Goal: Task Accomplishment & Management: Manage account settings

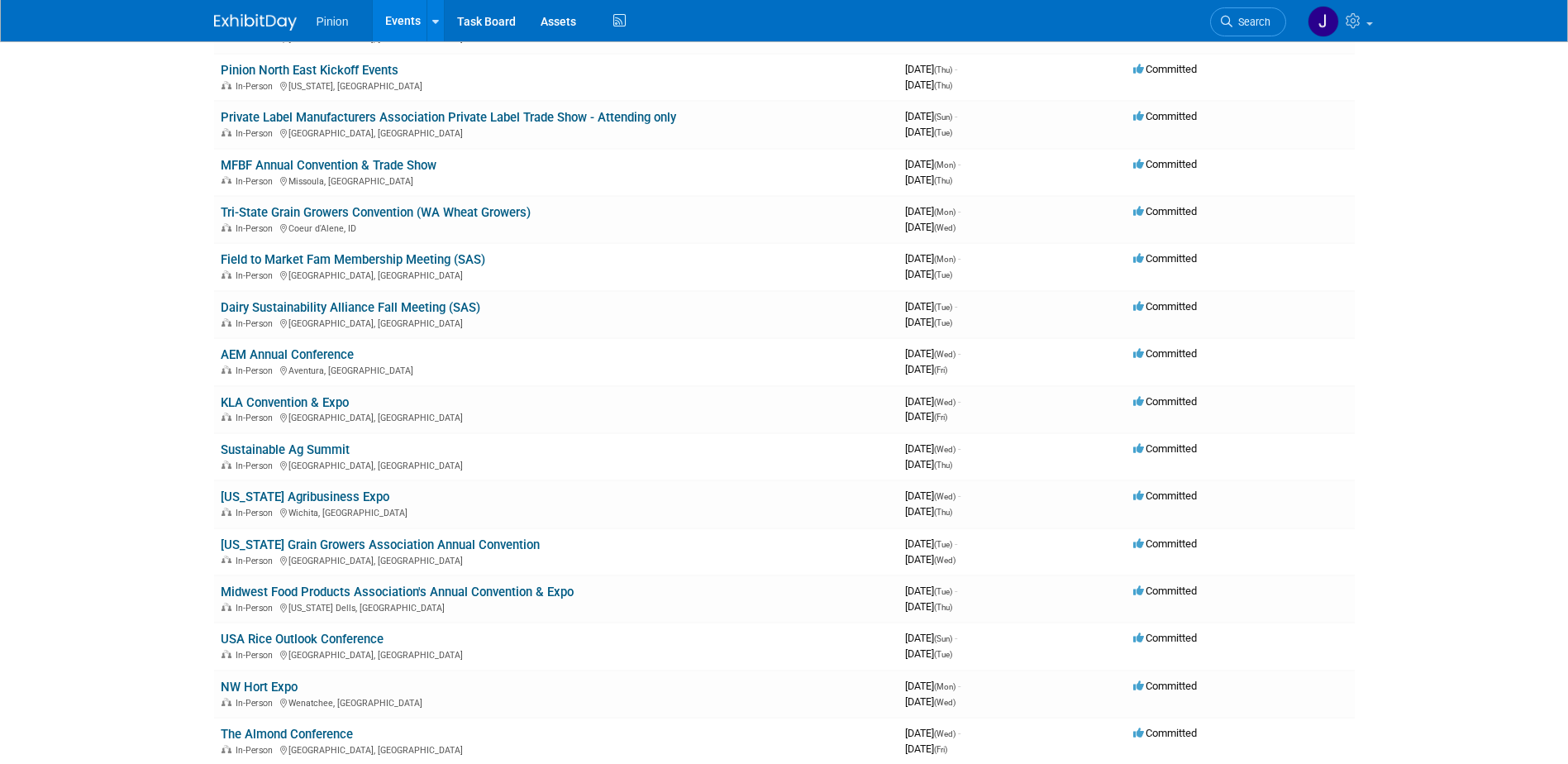
scroll to position [699, 0]
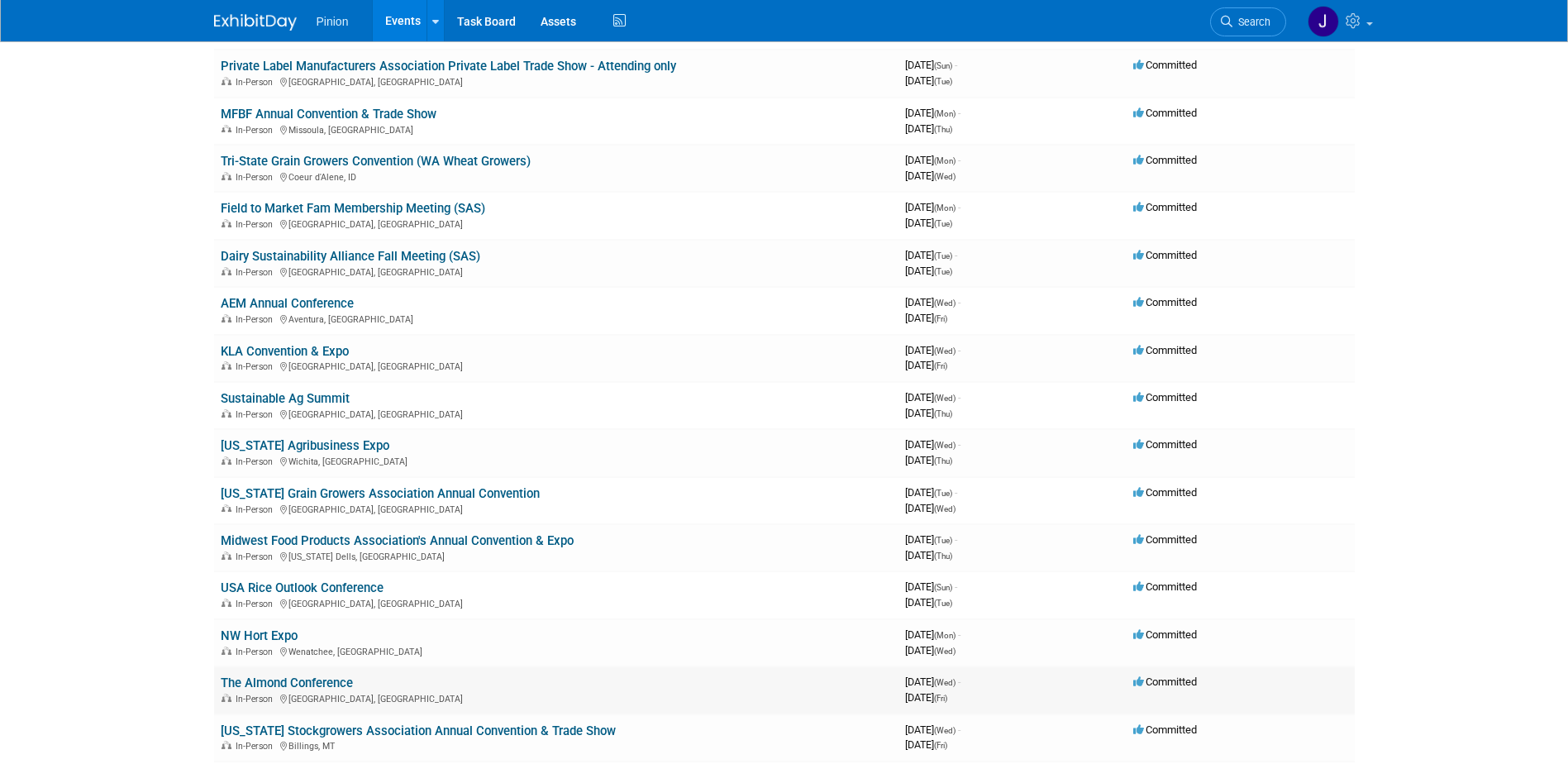
click at [316, 681] on link "The Almond Conference" at bounding box center [287, 682] width 132 height 15
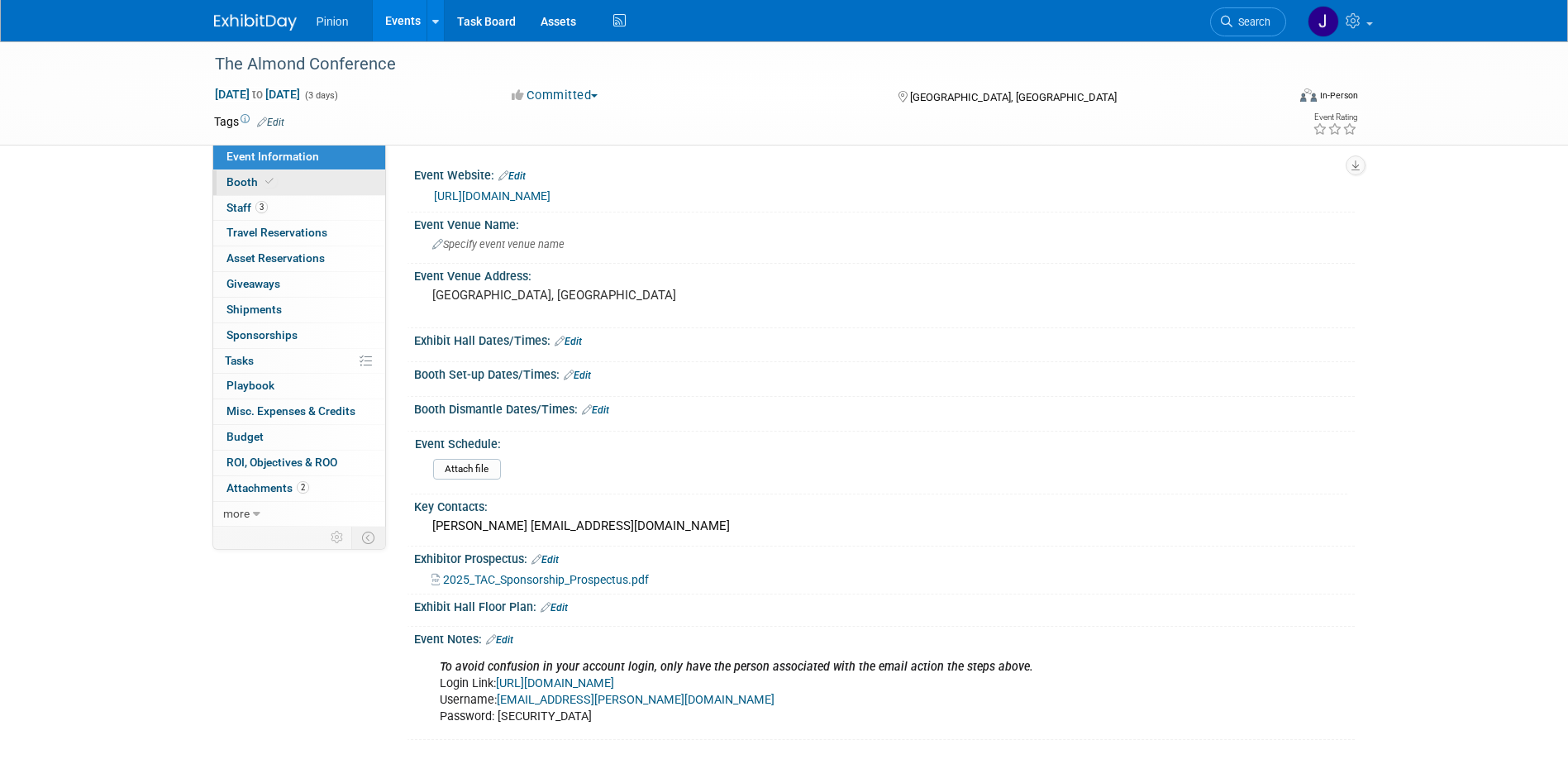
click at [275, 176] on link "Booth" at bounding box center [299, 182] width 172 height 24
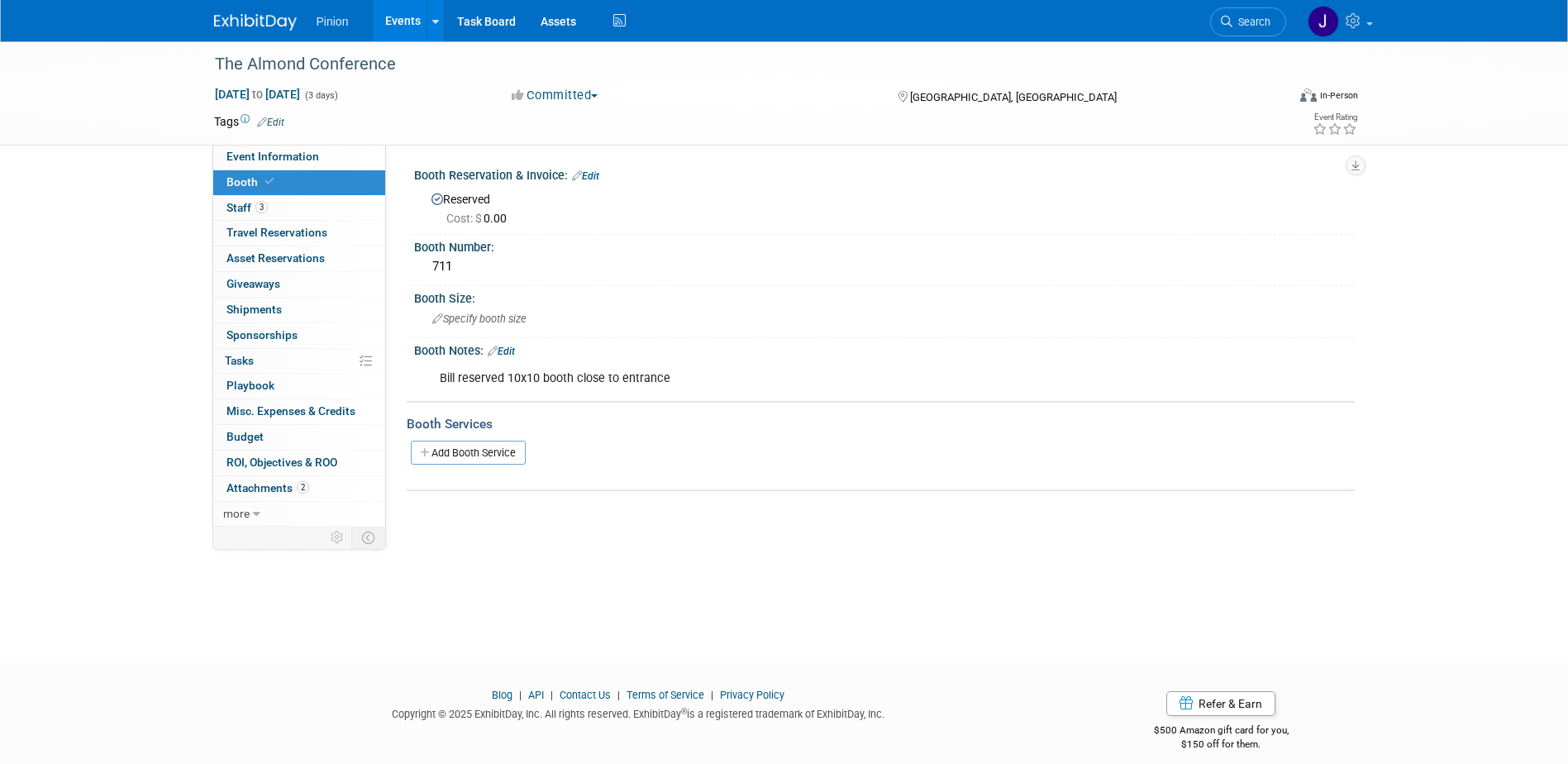
click at [514, 353] on link "Edit" at bounding box center [501, 351] width 27 height 12
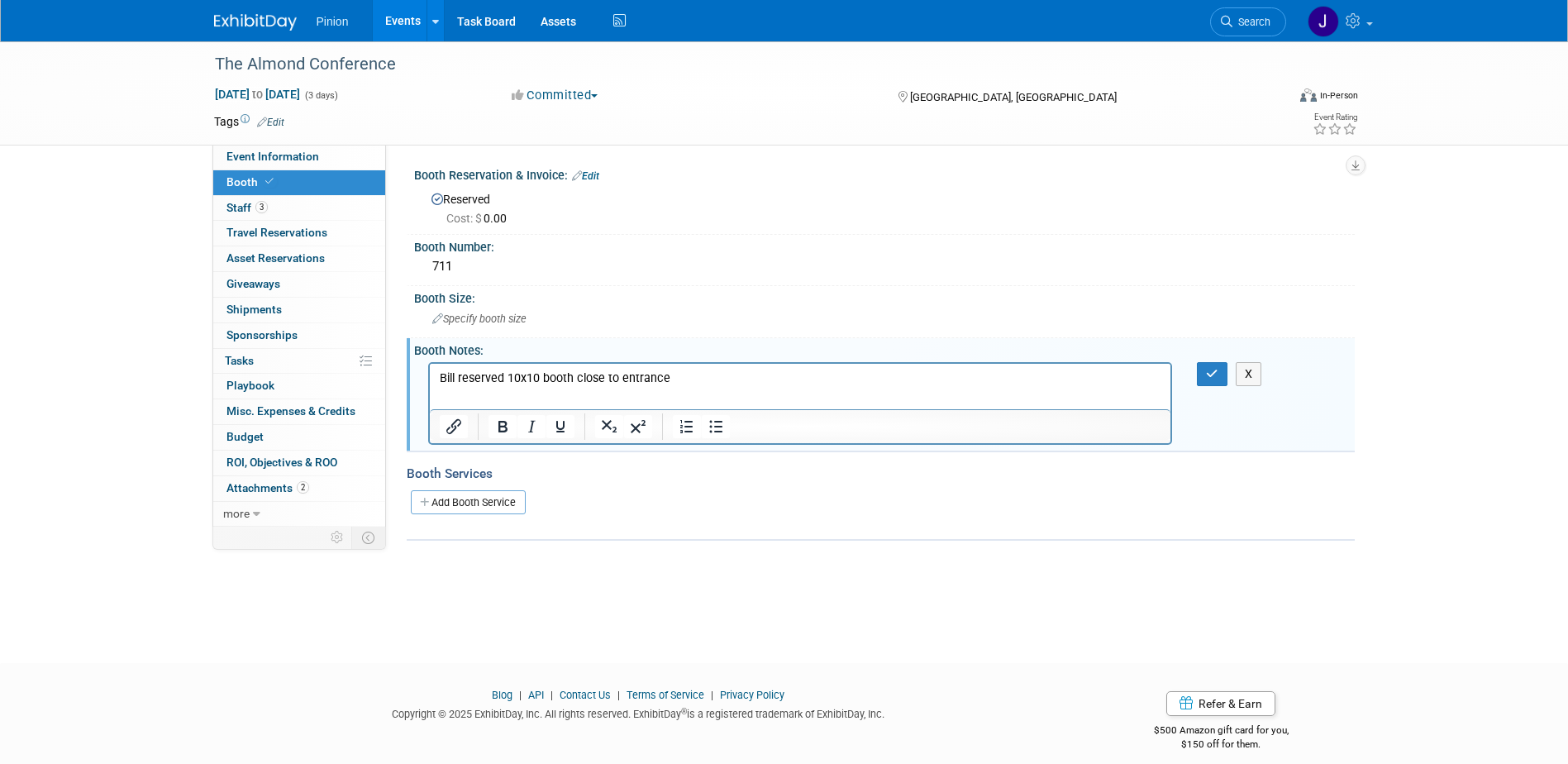
click at [696, 385] on p "Bill reserved 10x10 booth close to entrance" at bounding box center [799, 378] width 722 height 16
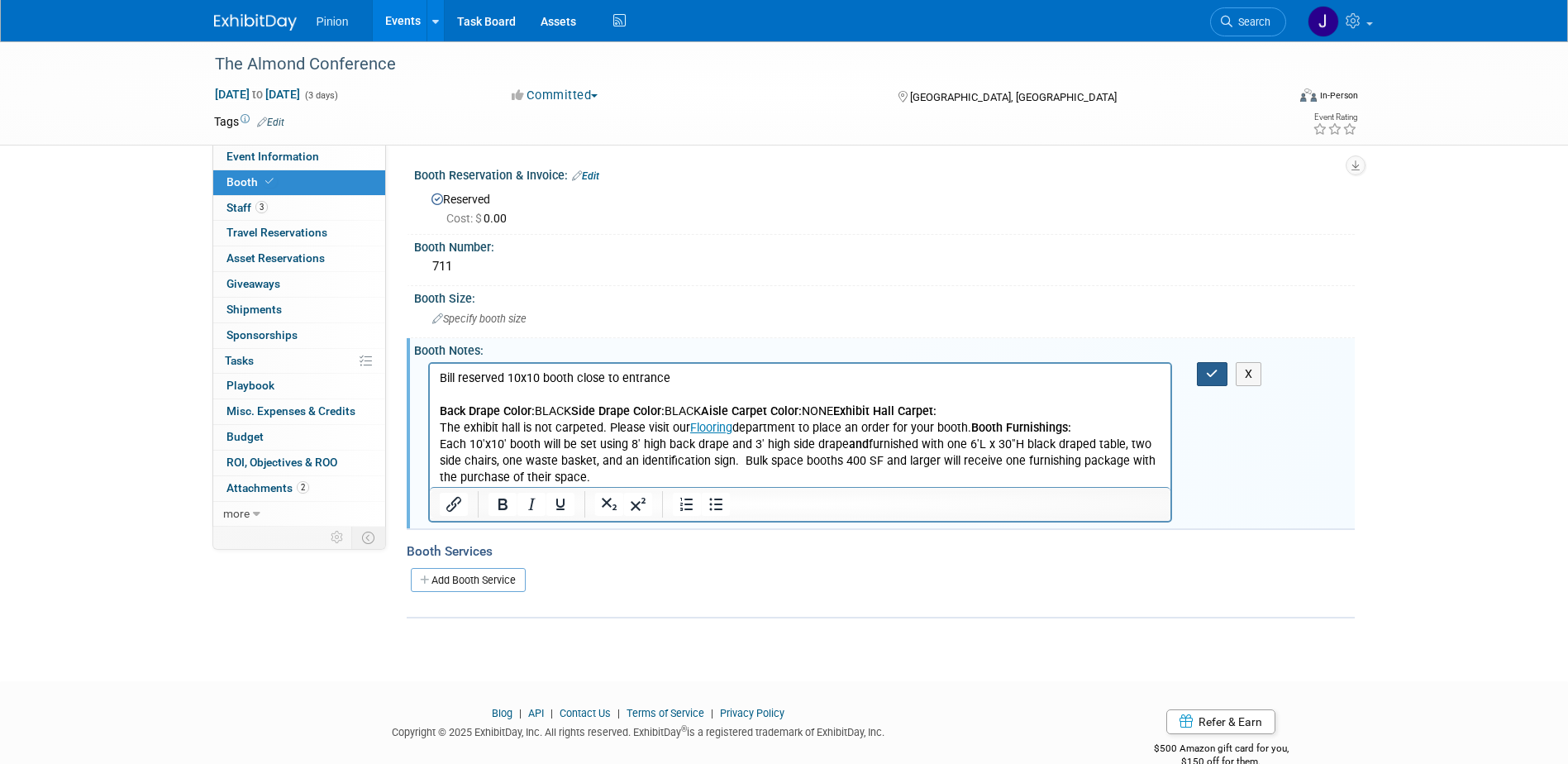
click at [1212, 373] on icon "button" at bounding box center [1212, 373] width 13 height 12
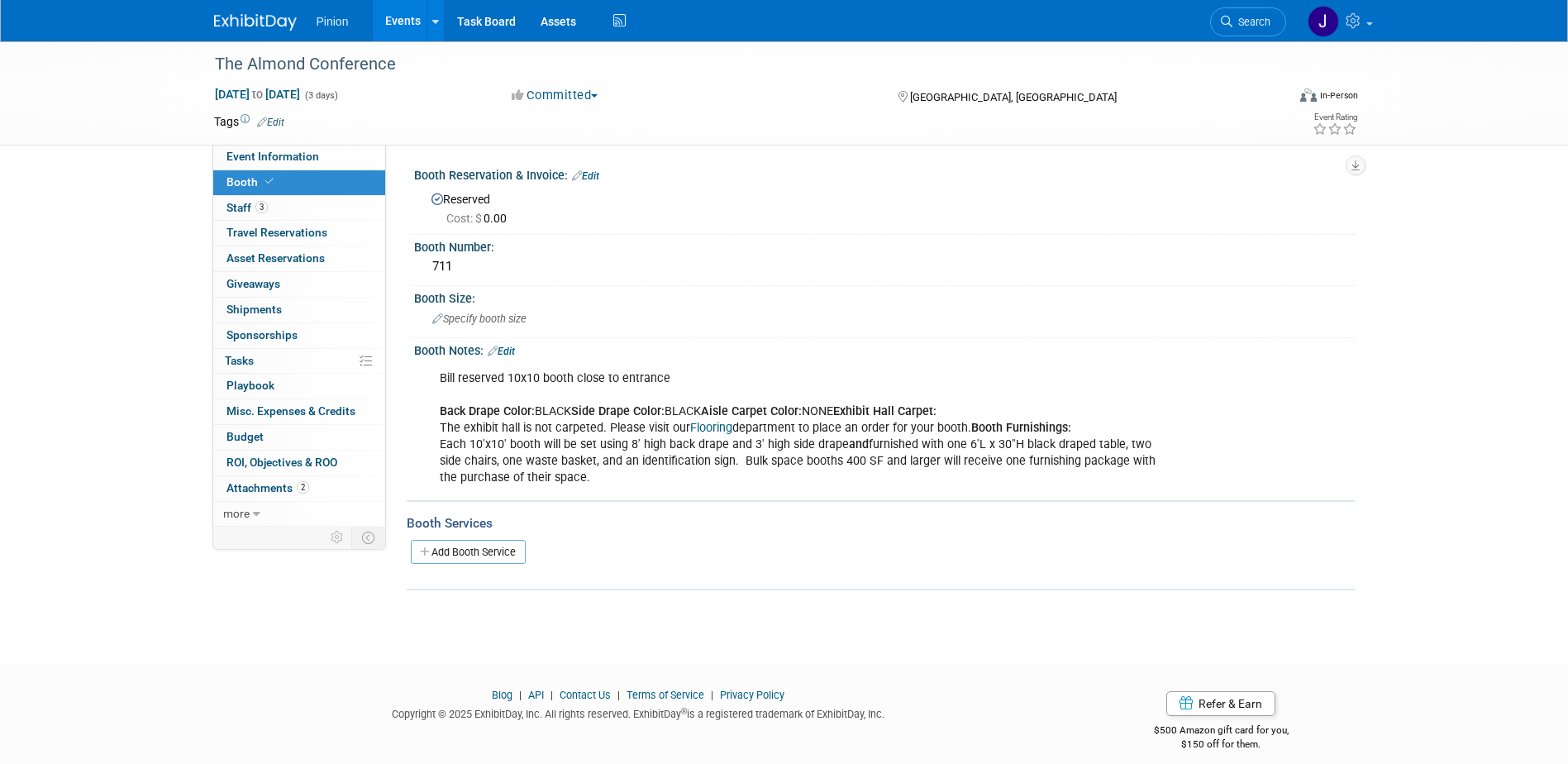
click at [271, 15] on img at bounding box center [255, 23] width 82 height 16
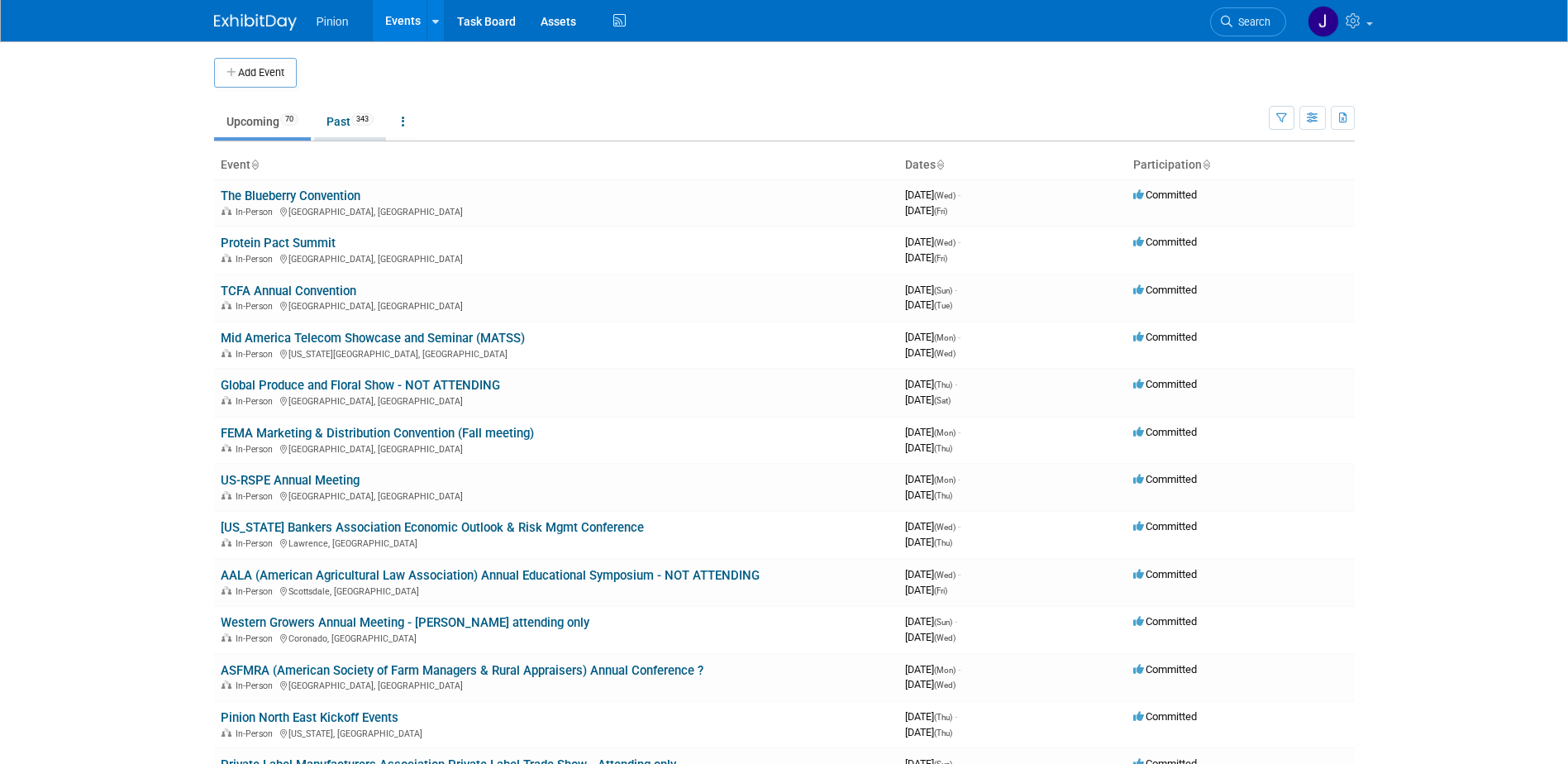
click at [360, 116] on span "343" at bounding box center [362, 120] width 23 height 13
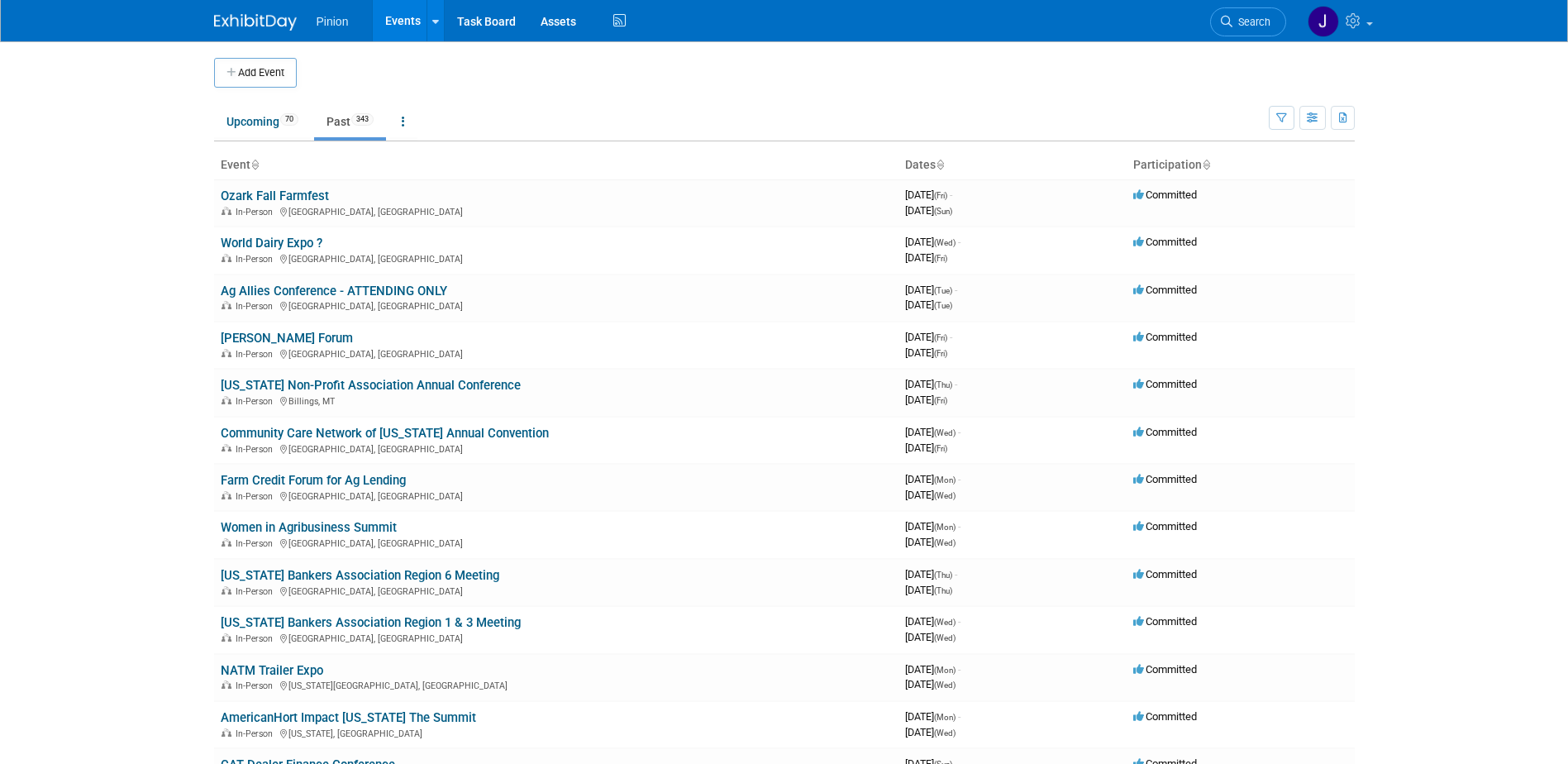
click at [255, 165] on icon at bounding box center [254, 166] width 8 height 11
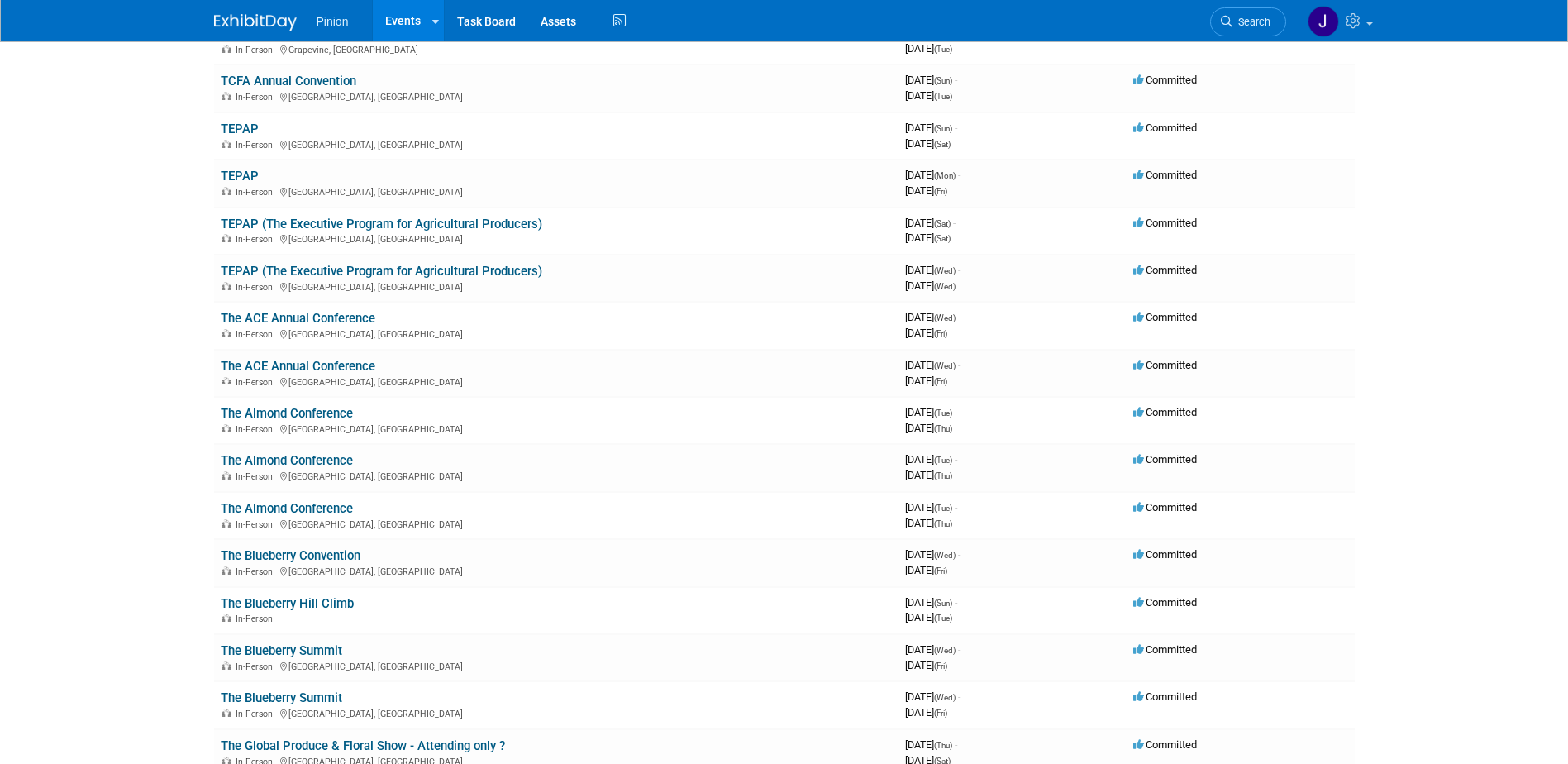
scroll to position [13906, 0]
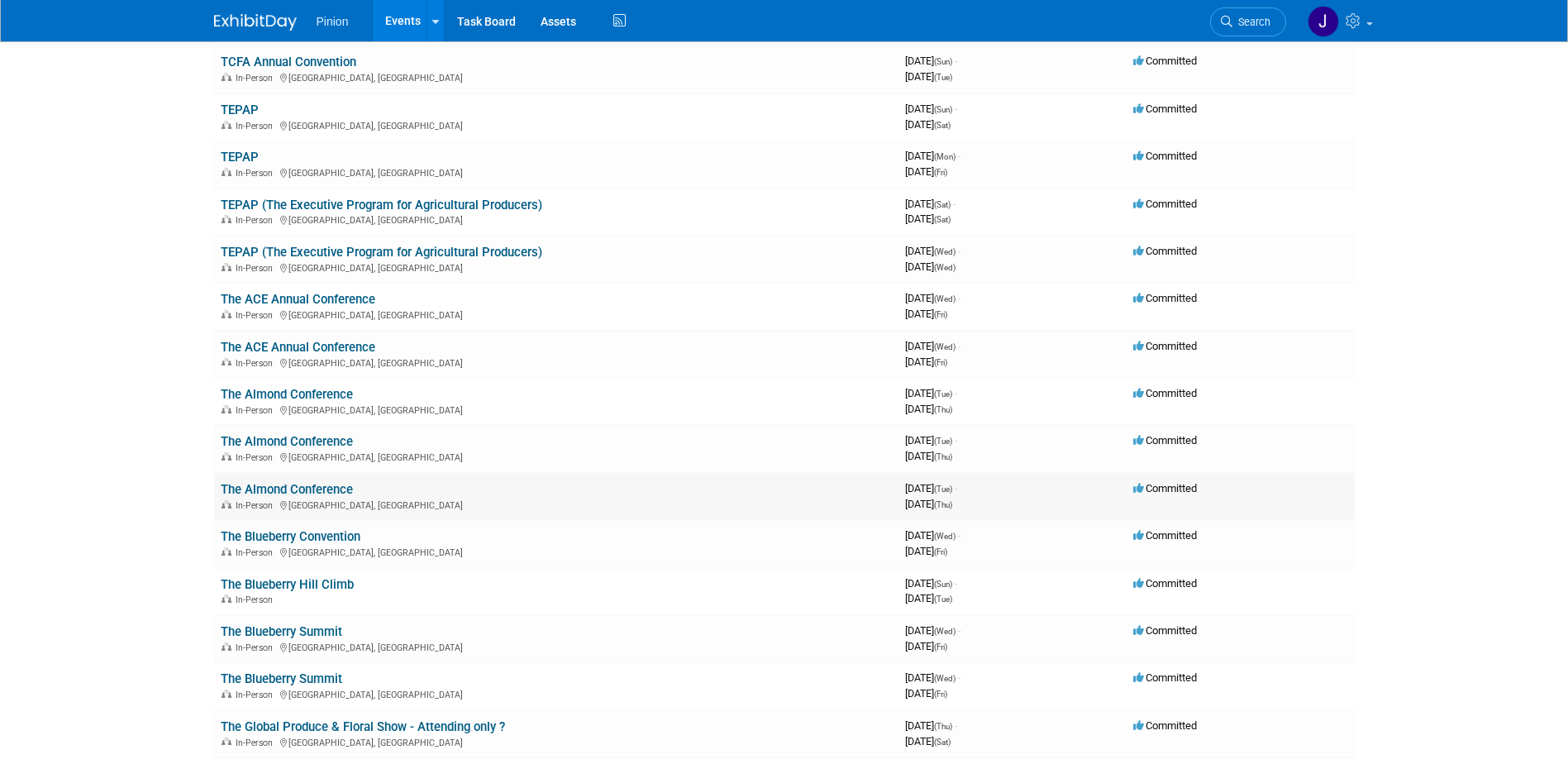
click at [315, 488] on link "The Almond Conference" at bounding box center [287, 489] width 132 height 15
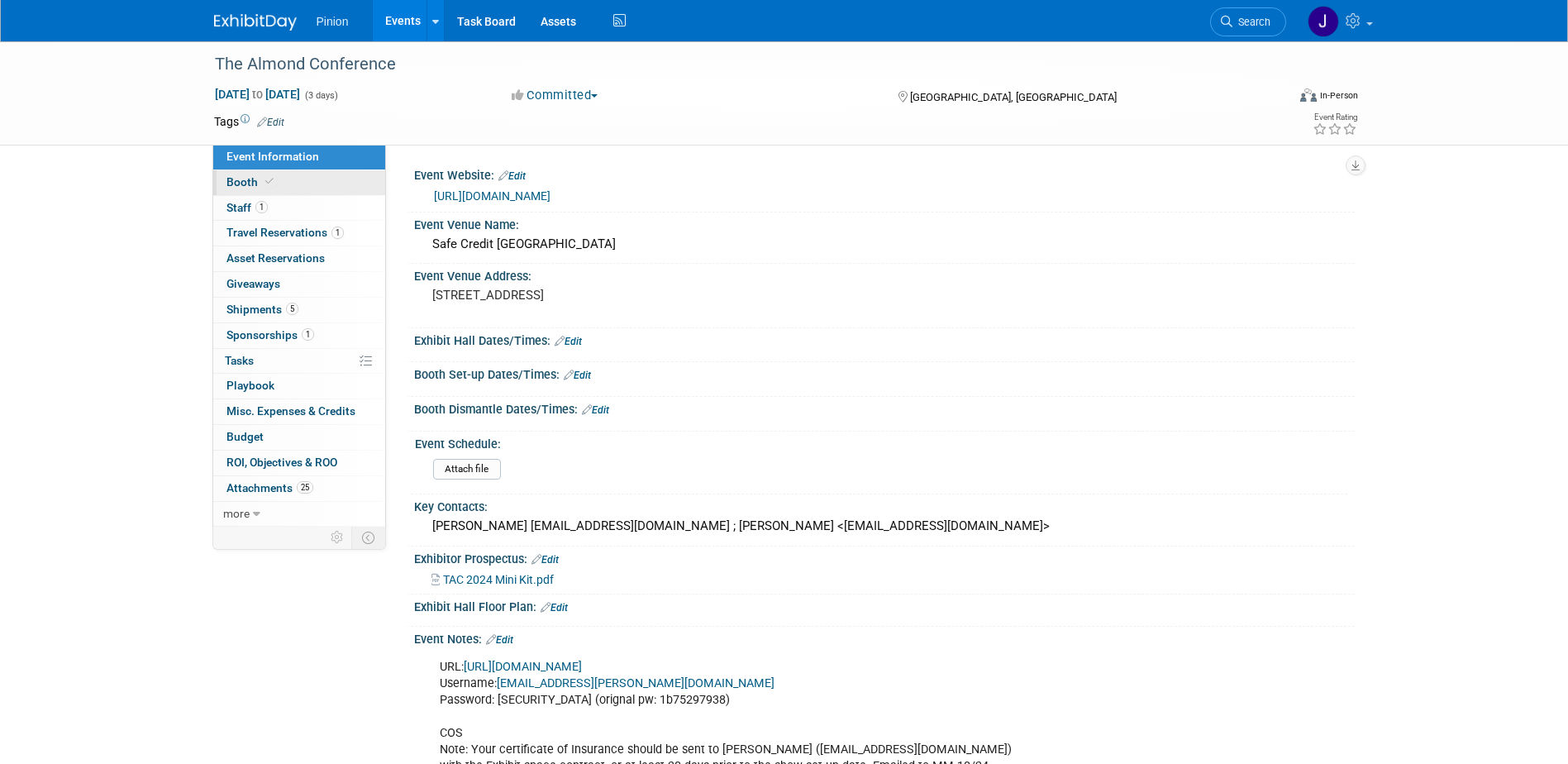
click at [274, 182] on span at bounding box center [269, 181] width 14 height 13
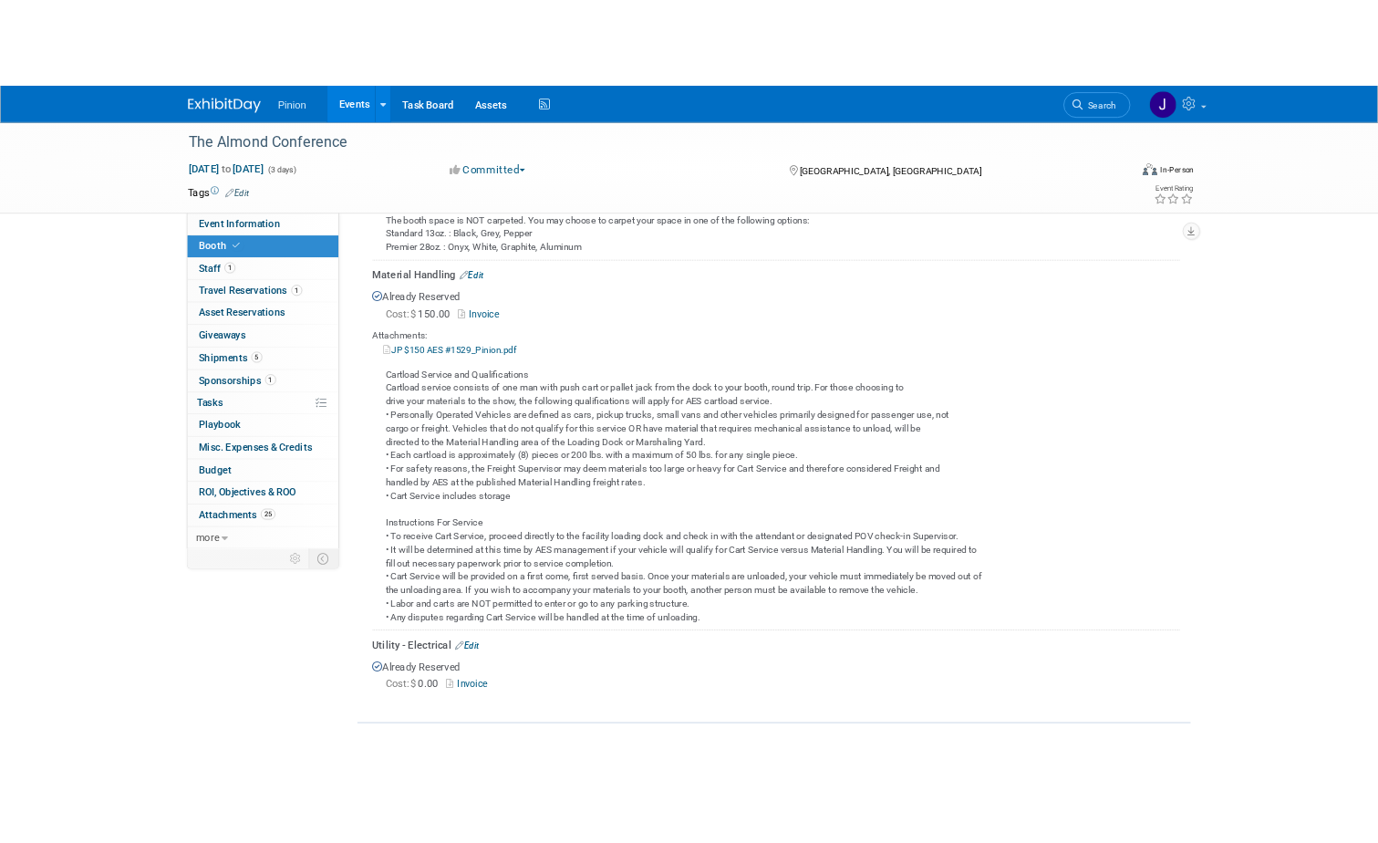
scroll to position [1276, 0]
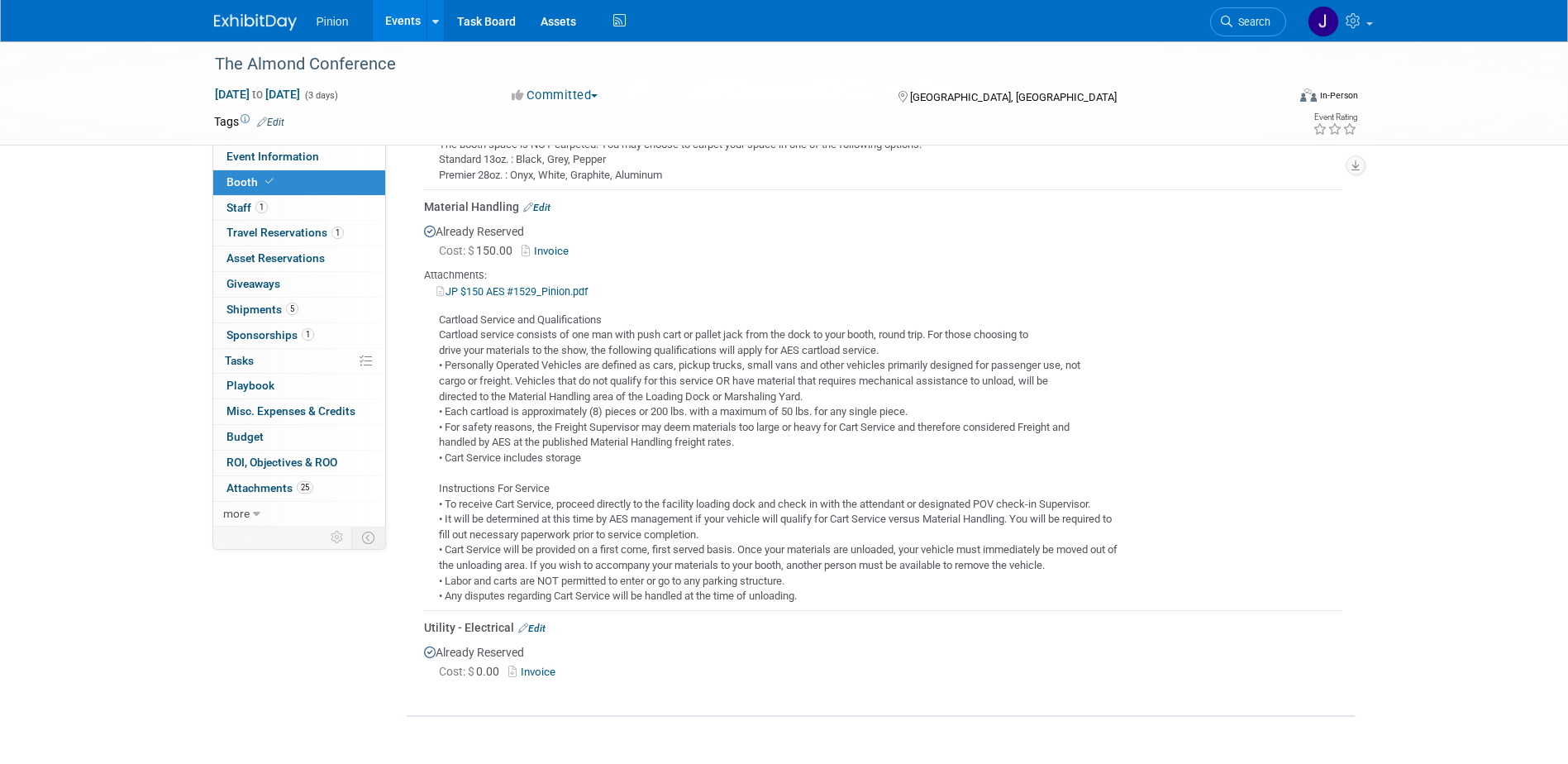
click at [551, 678] on link "Invoice" at bounding box center [534, 672] width 53 height 13
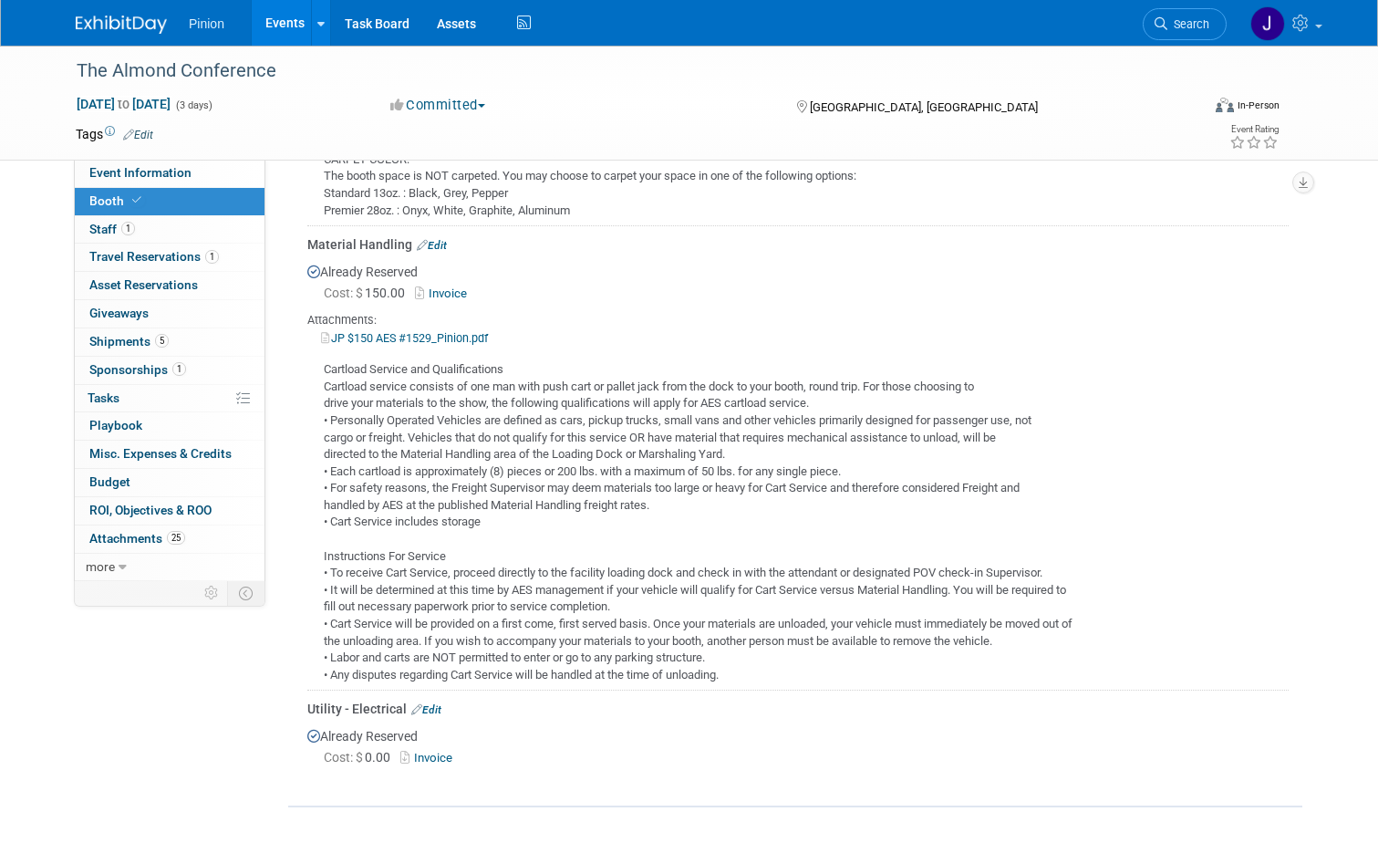
click at [118, 15] on link at bounding box center [132, 15] width 113 height 15
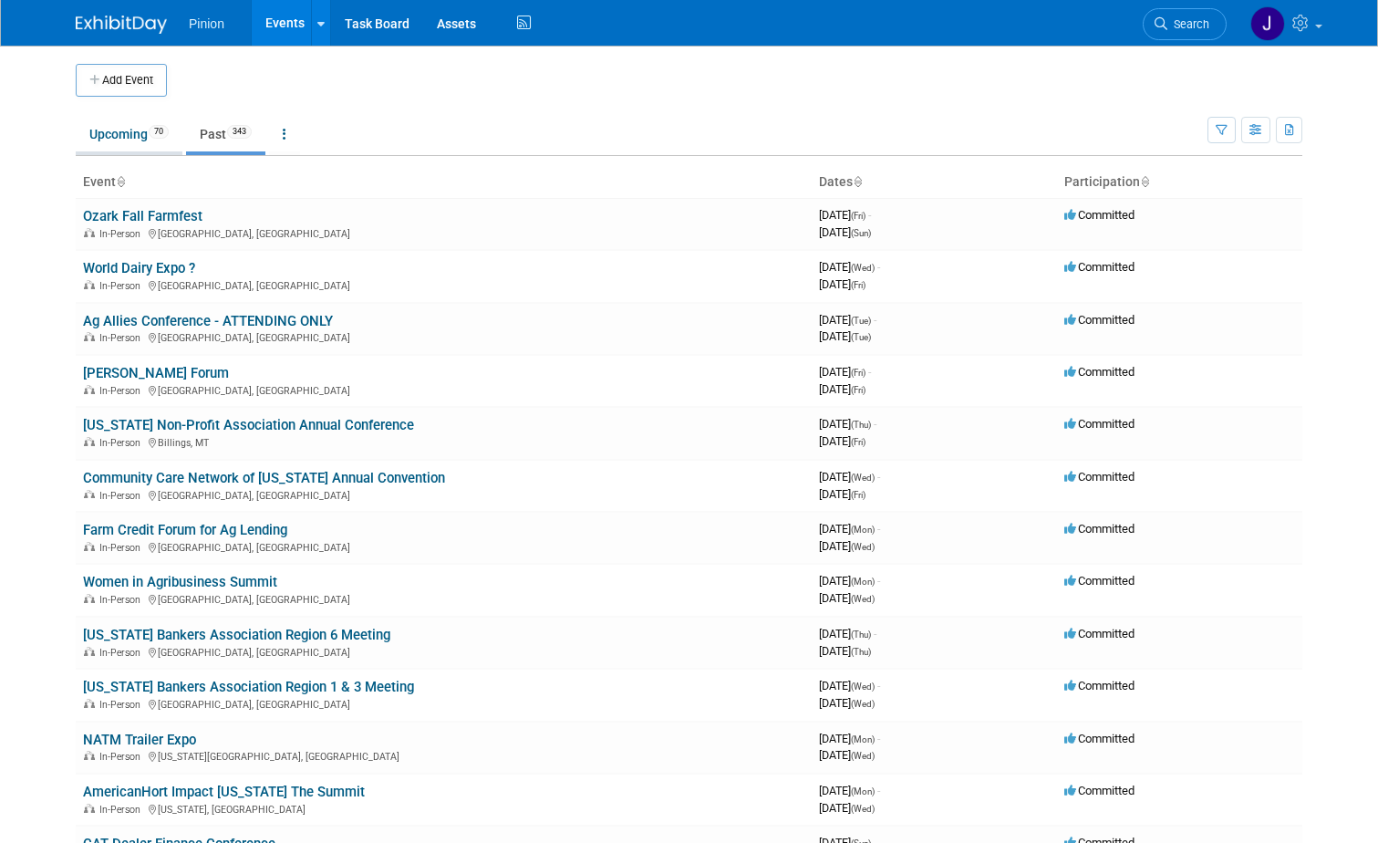
click at [130, 127] on link "Upcoming 70" at bounding box center [129, 134] width 107 height 35
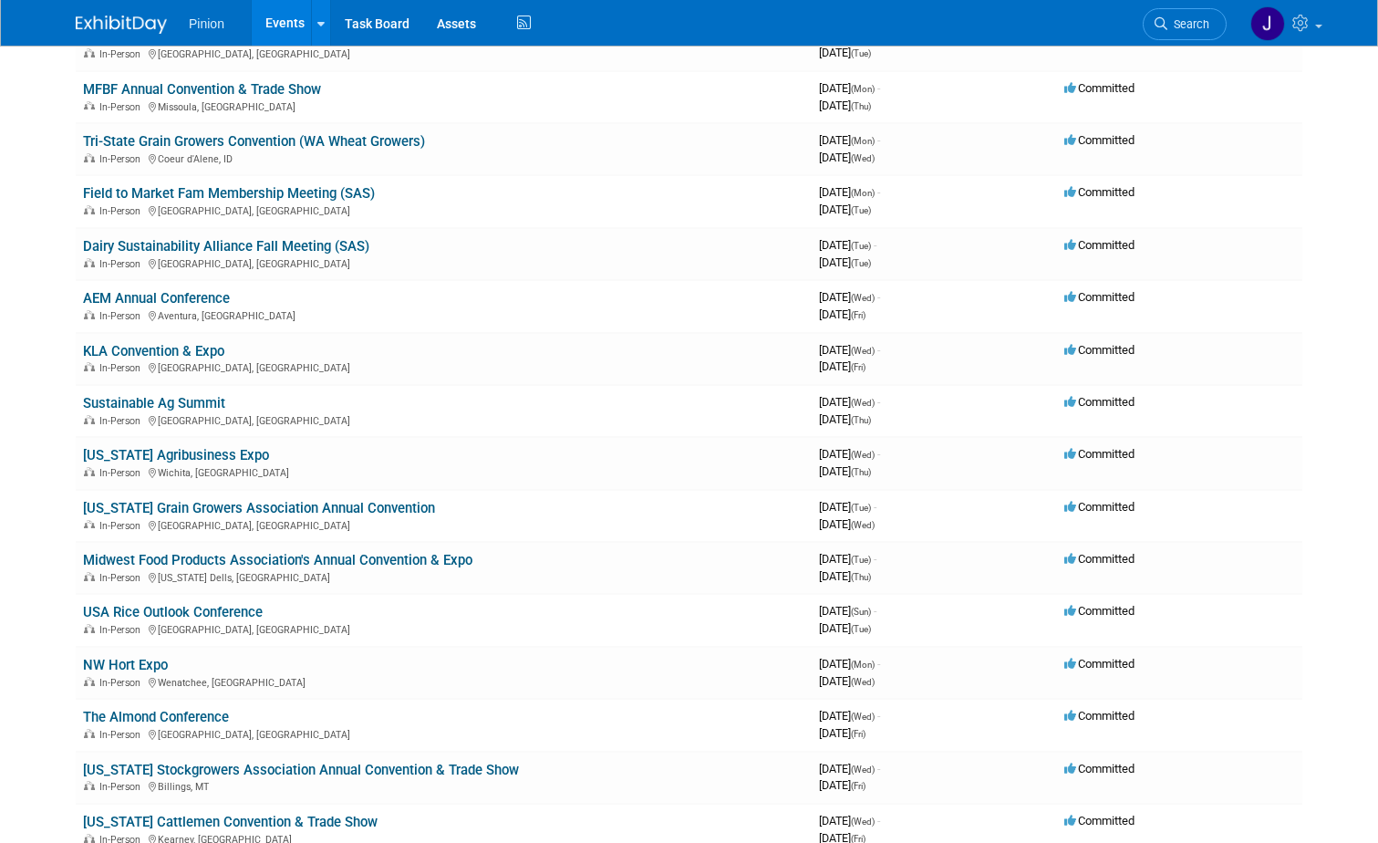
scroll to position [798, 0]
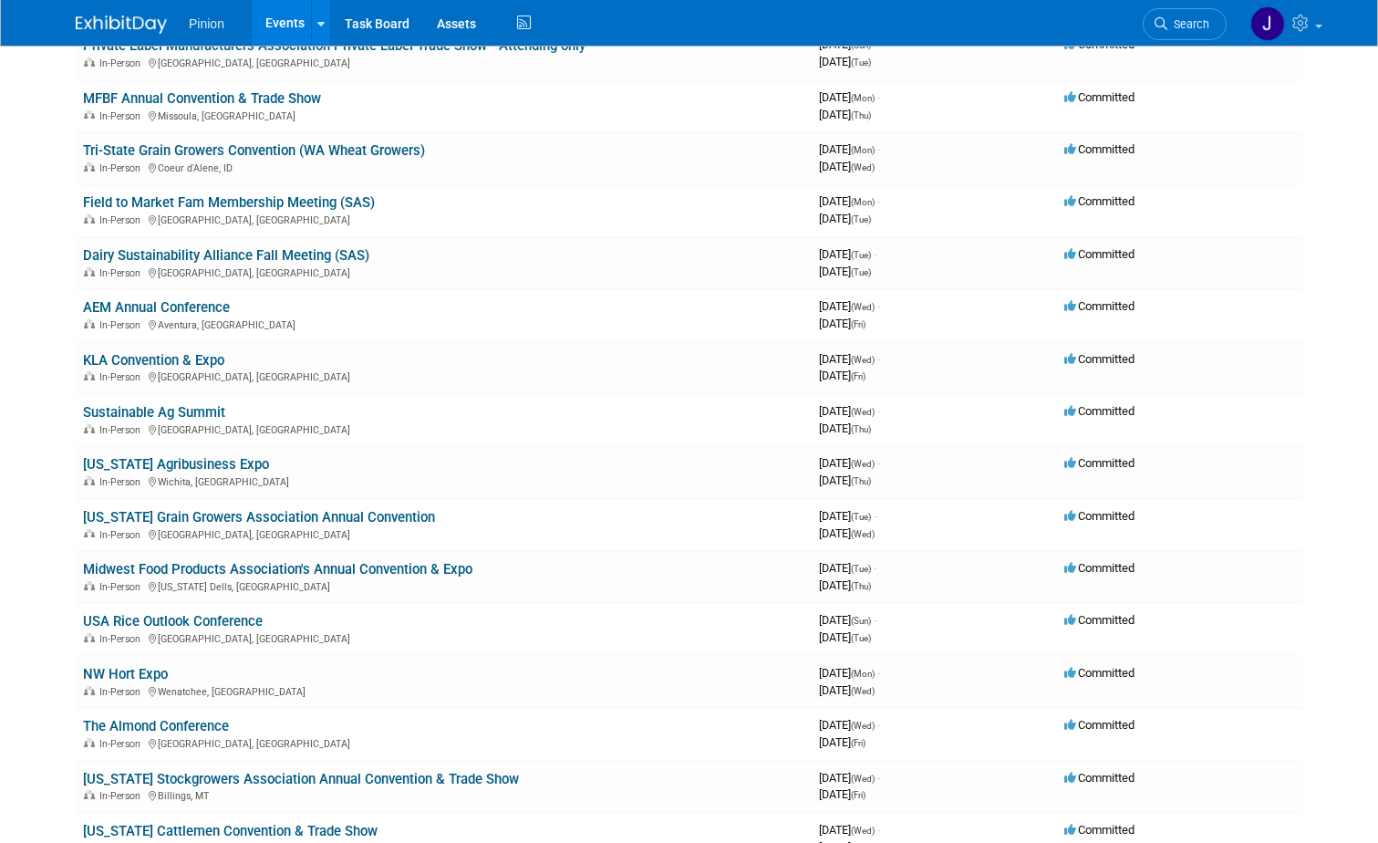
drag, startPoint x: 171, startPoint y: 723, endPoint x: 143, endPoint y: 712, distance: 29.8
click at [169, 723] on link "The Almond Conference" at bounding box center [156, 726] width 146 height 16
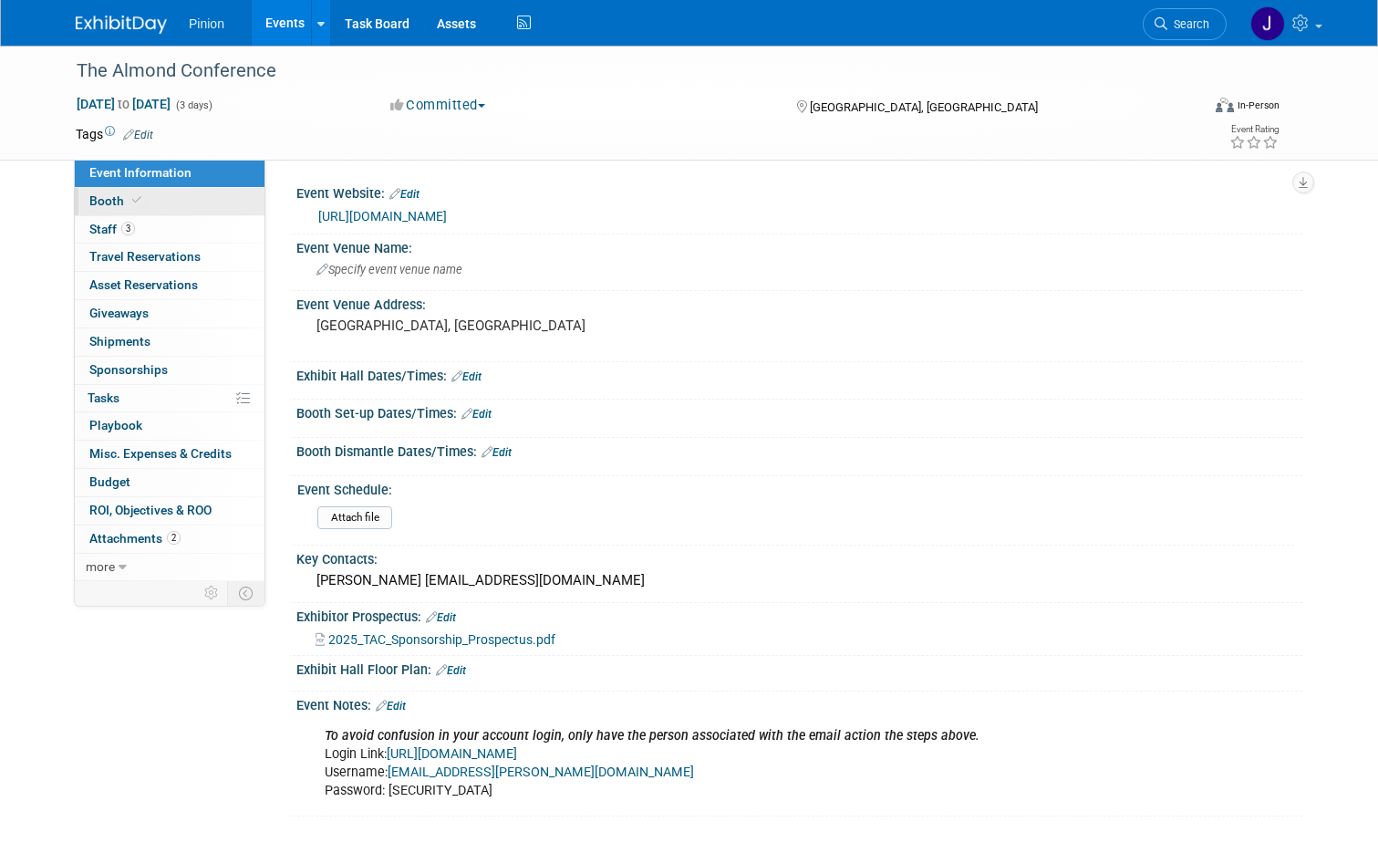
click at [91, 193] on span "Booth" at bounding box center [117, 200] width 56 height 15
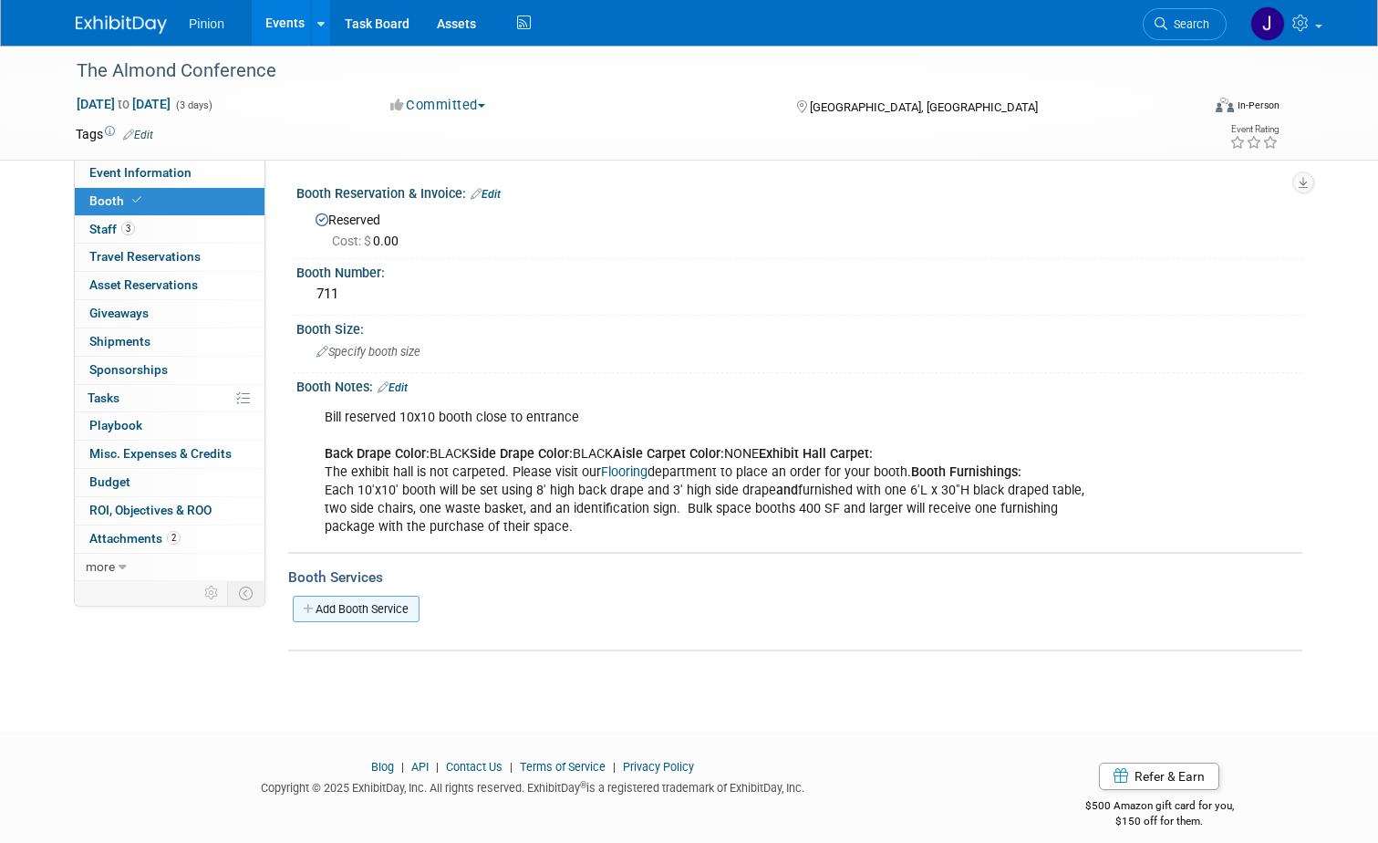
click at [371, 619] on link "Add Booth Service" at bounding box center [356, 609] width 127 height 26
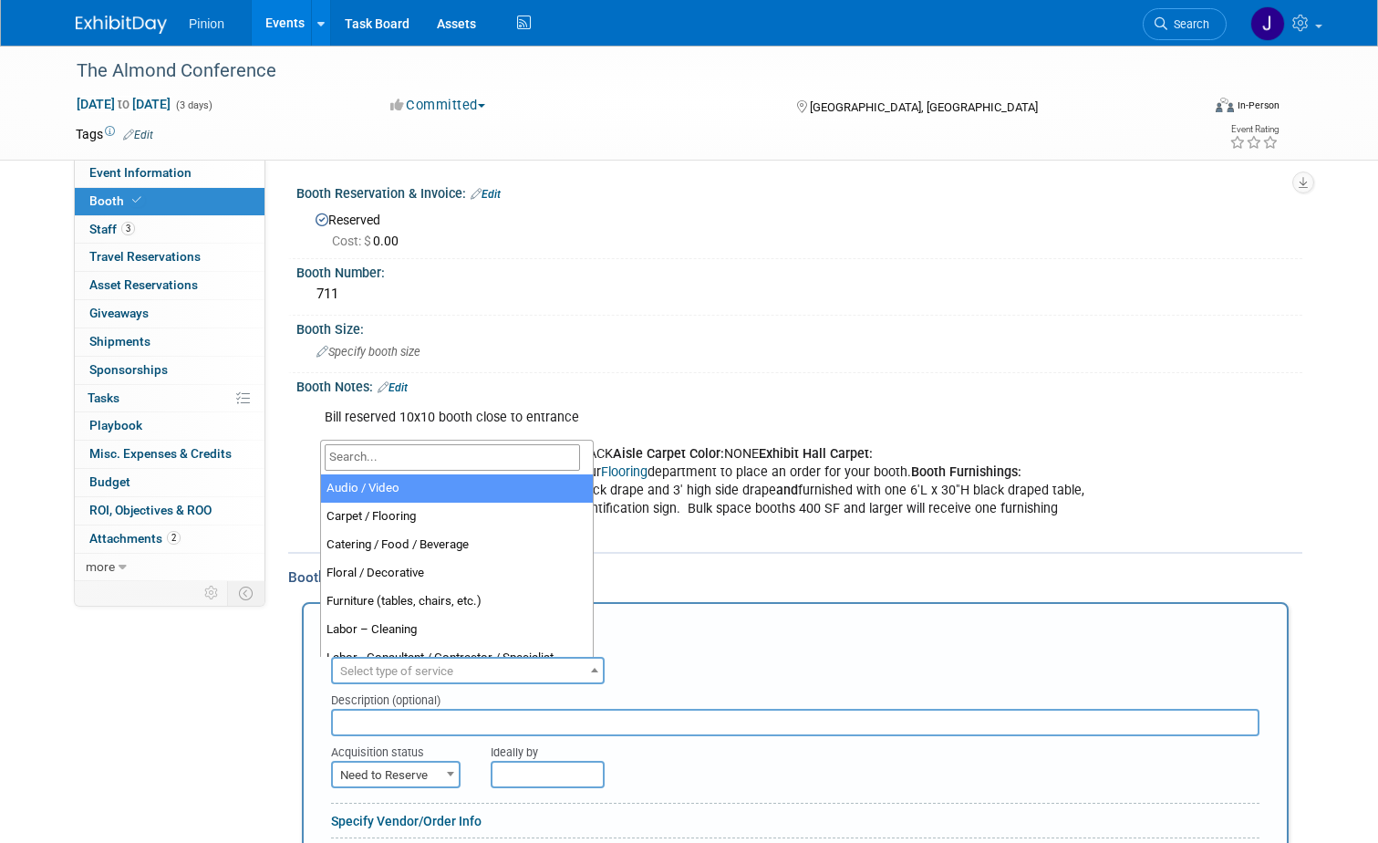
click at [463, 671] on span "Select type of service" at bounding box center [468, 672] width 270 height 26
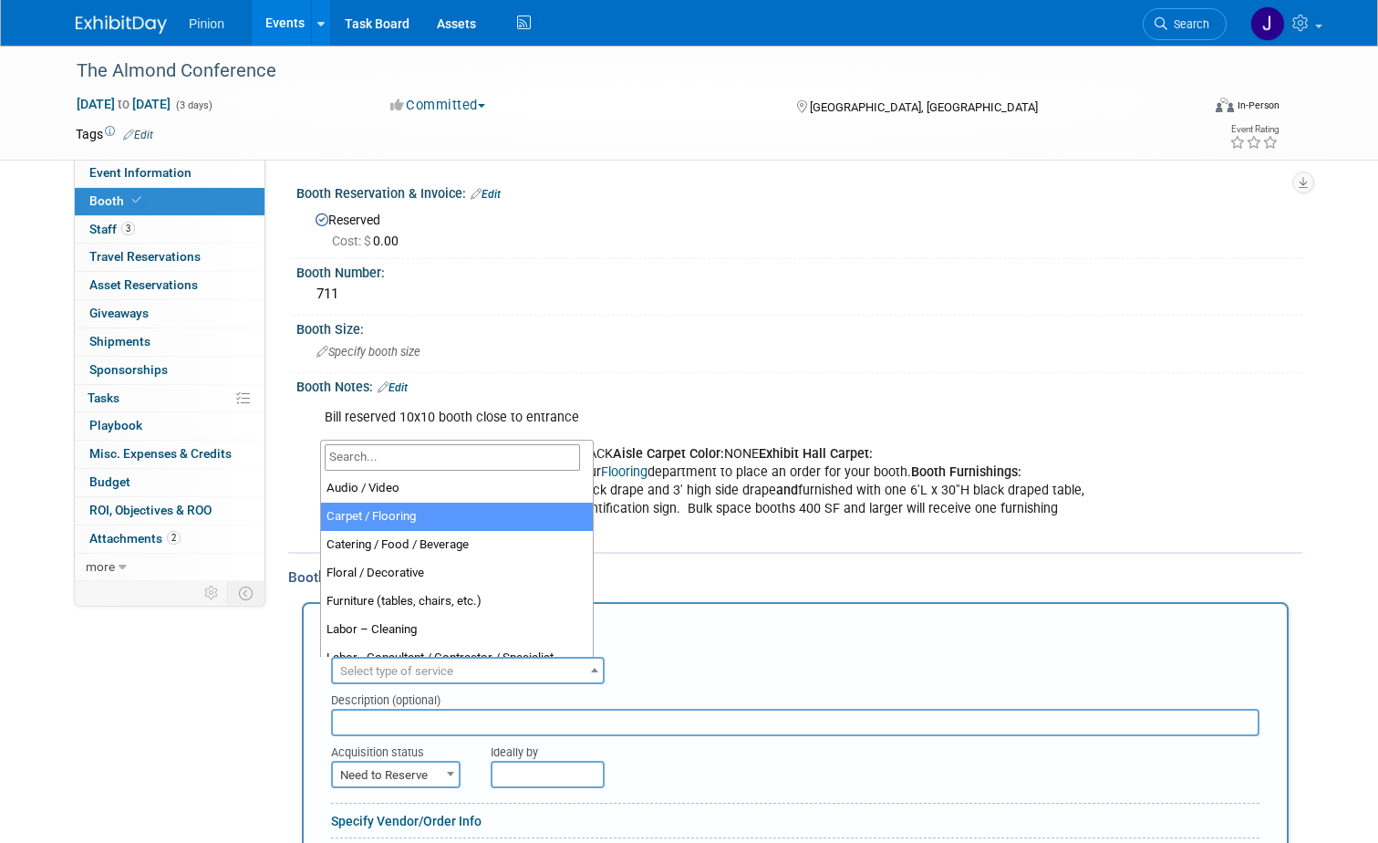
select select "4"
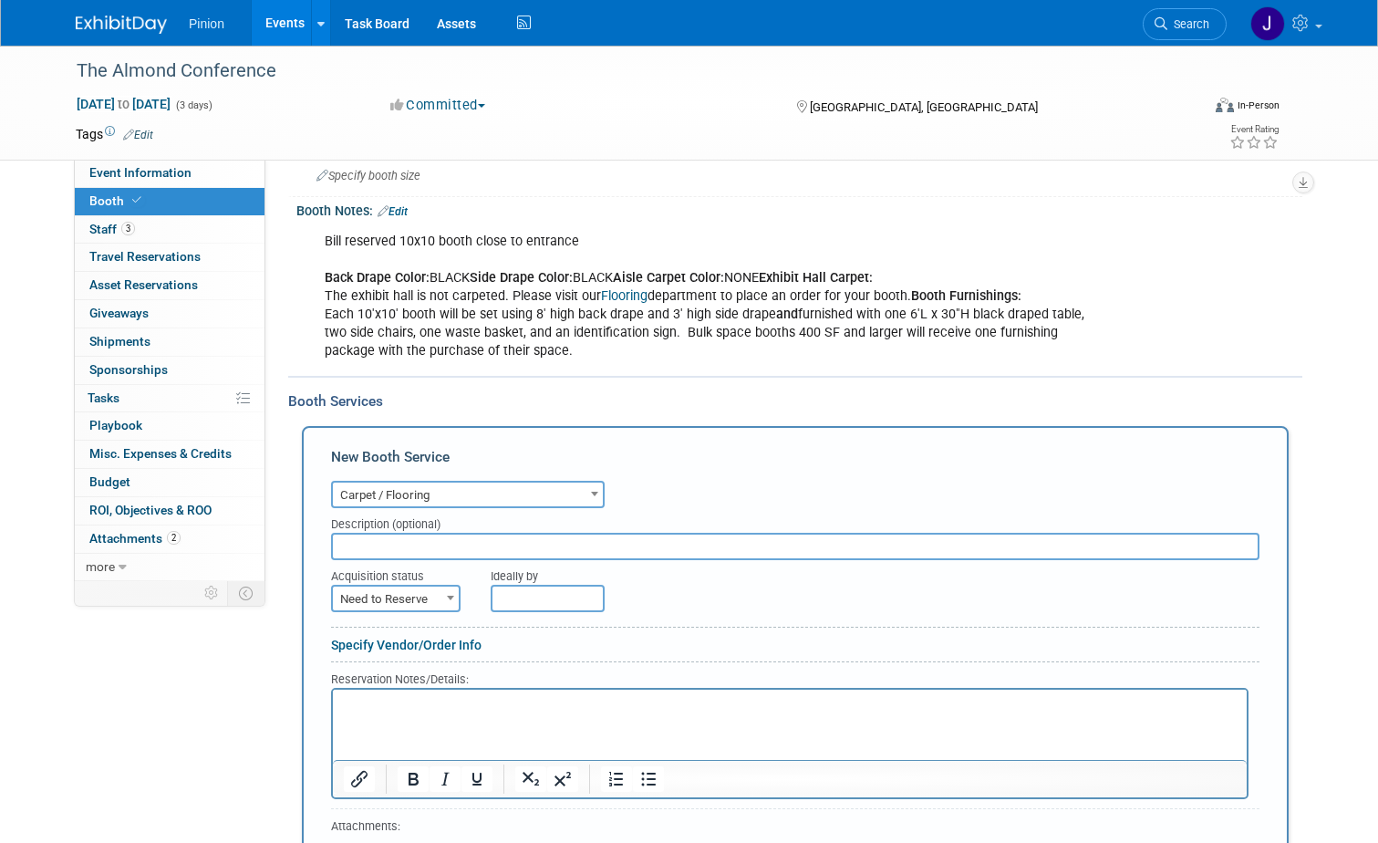
scroll to position [182, 0]
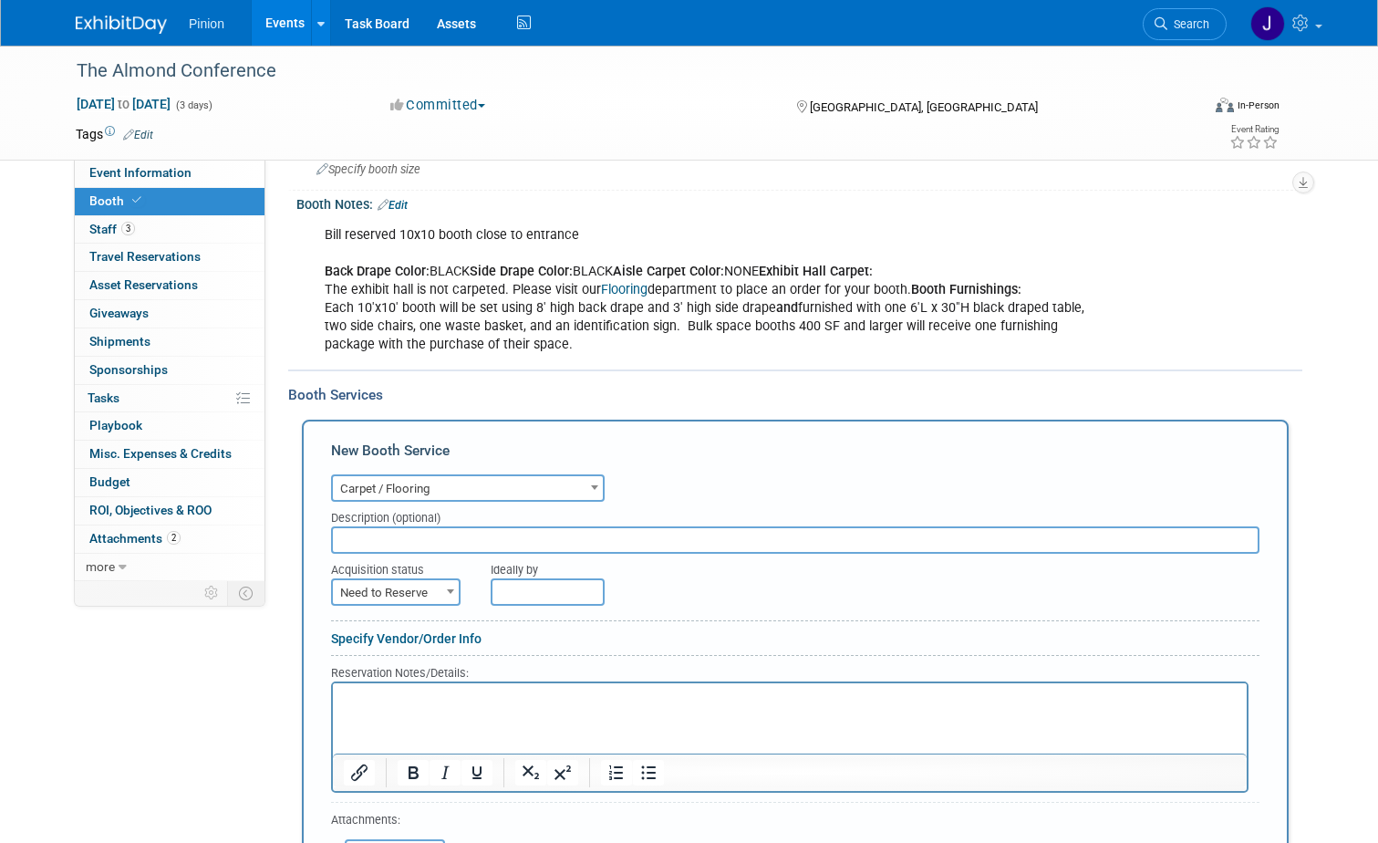
click at [408, 600] on span "Need to Reserve" at bounding box center [396, 593] width 126 height 26
select select "2"
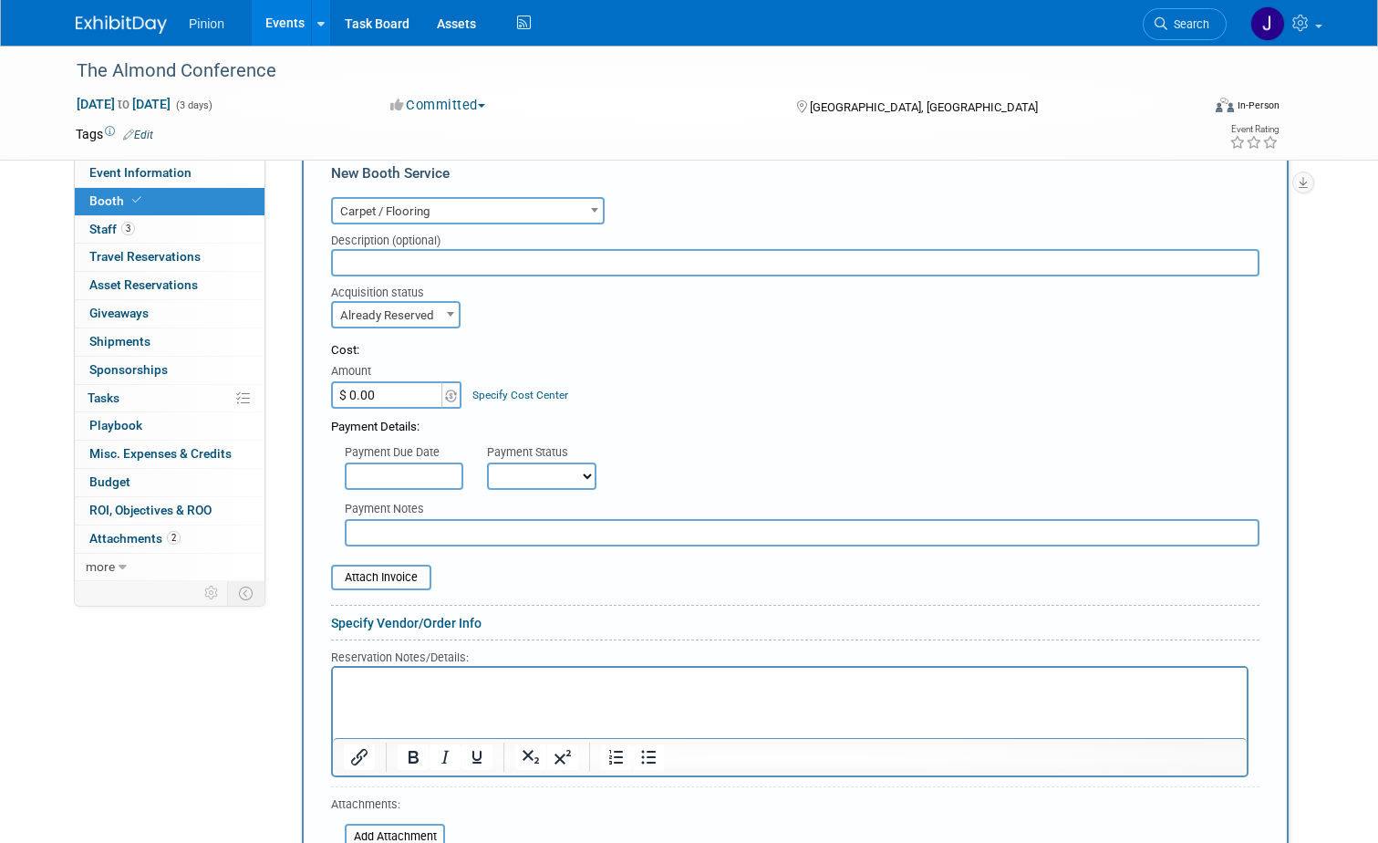
scroll to position [477, 0]
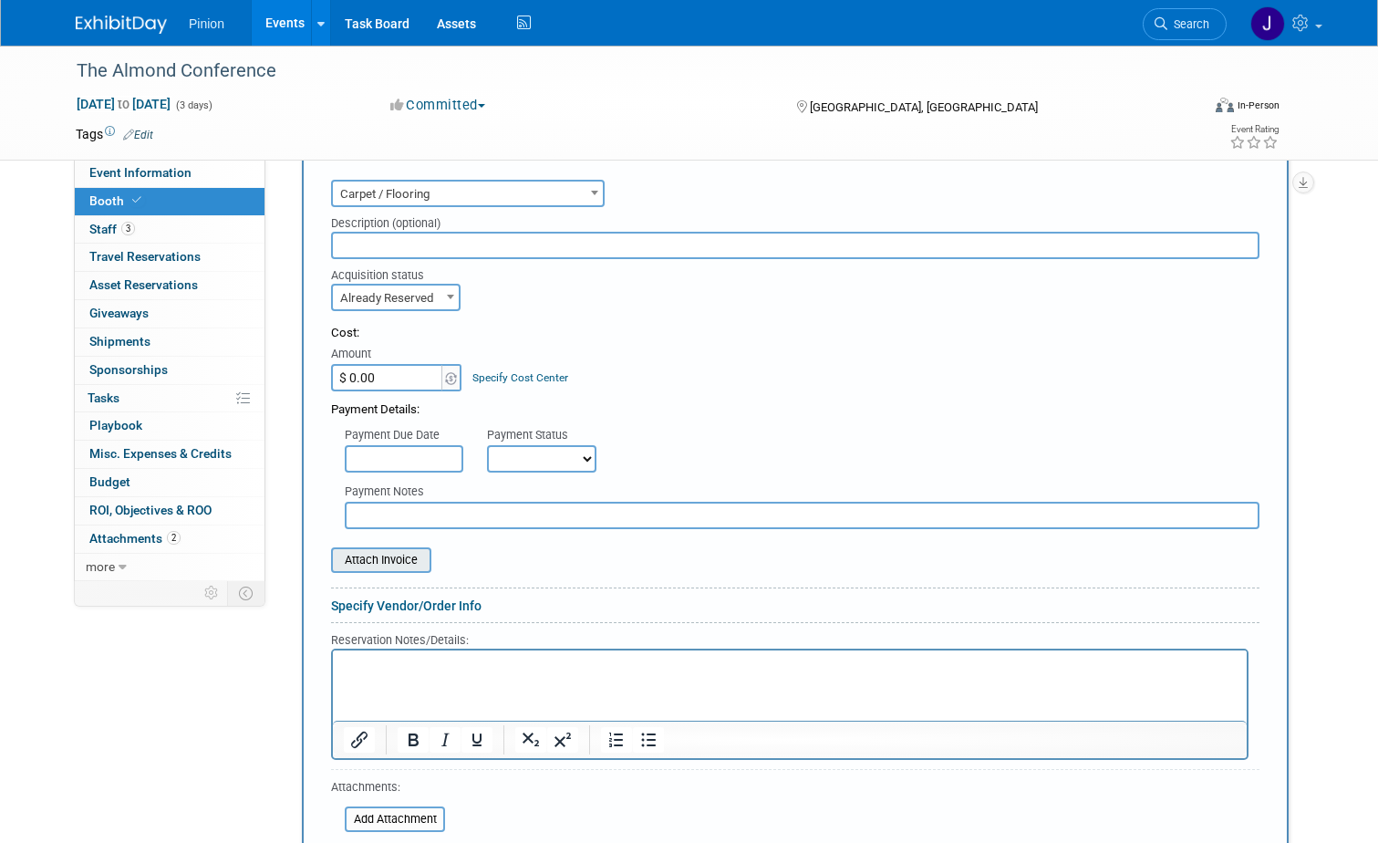
click at [377, 562] on input "file" at bounding box center [321, 560] width 217 height 22
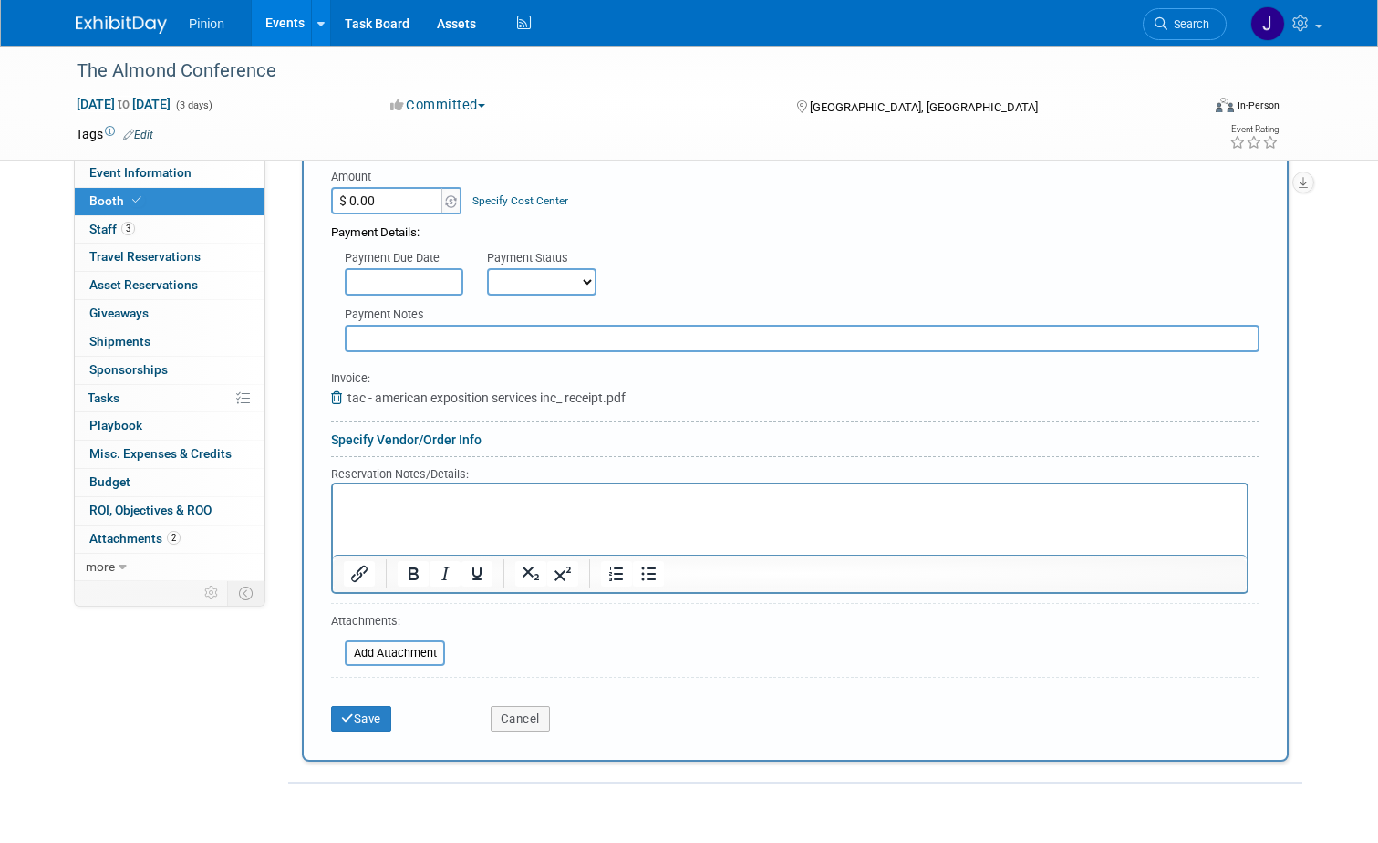
scroll to position [656, 0]
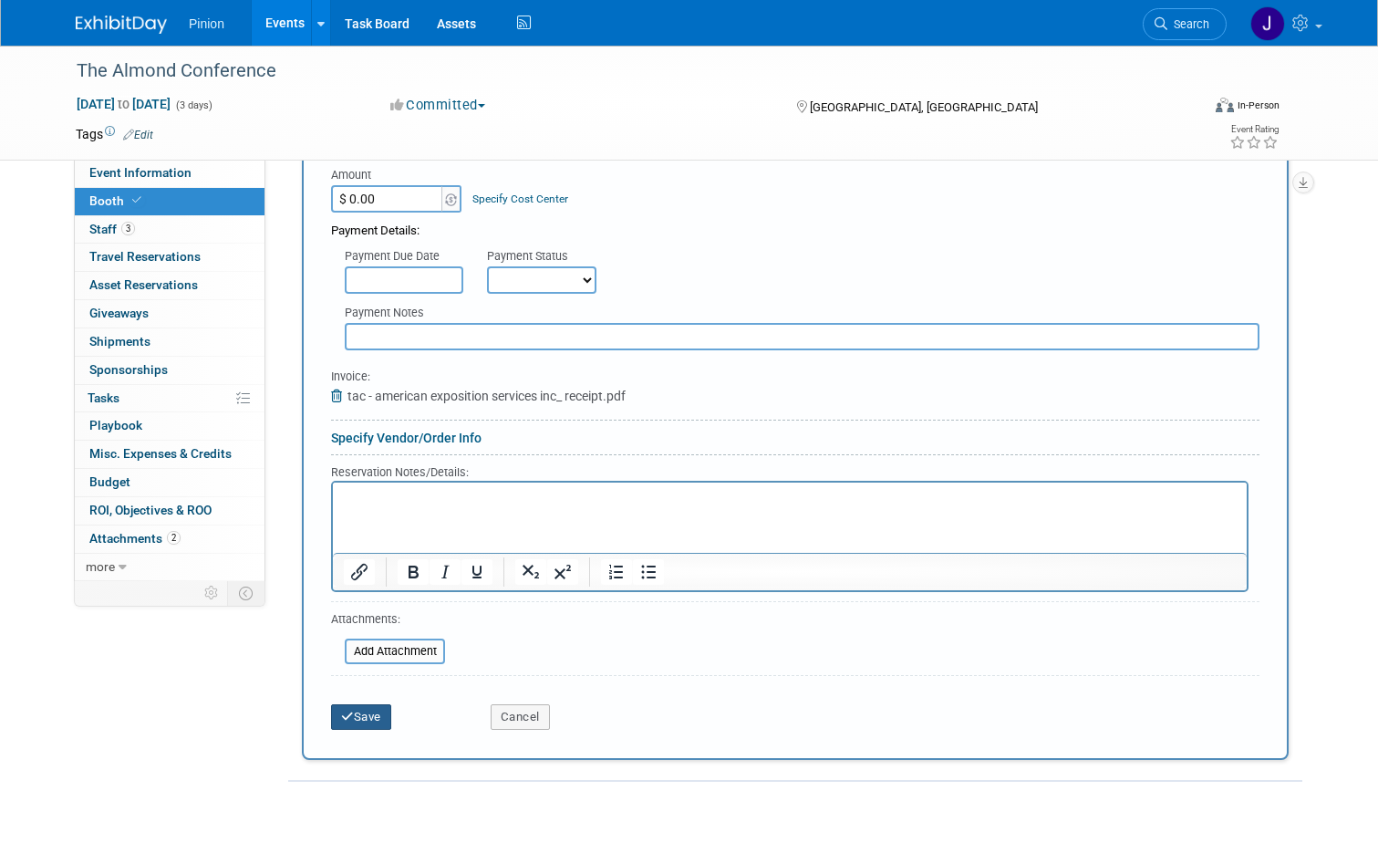
click at [353, 715] on button "Save" at bounding box center [361, 717] width 60 height 26
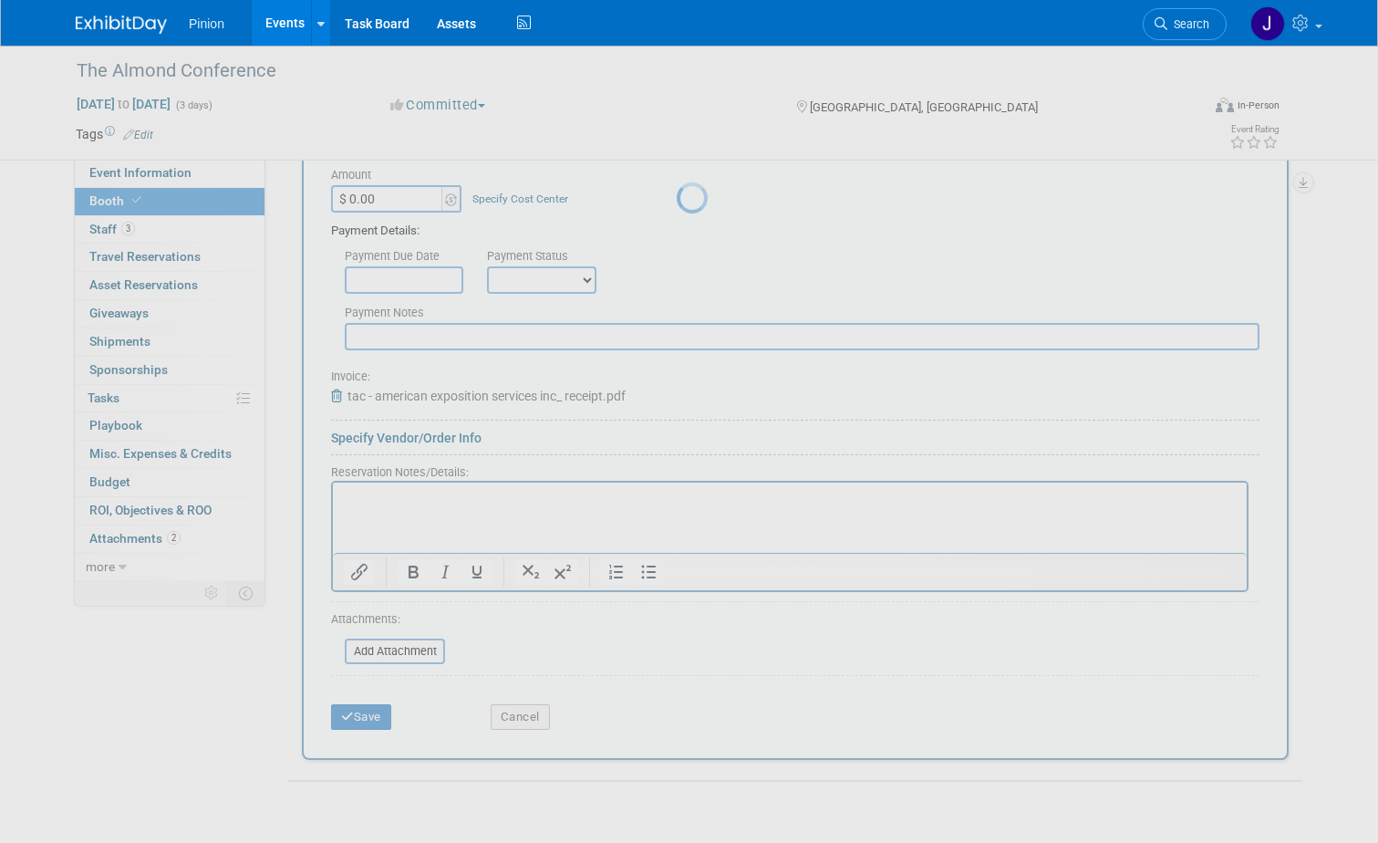
scroll to position [105, 0]
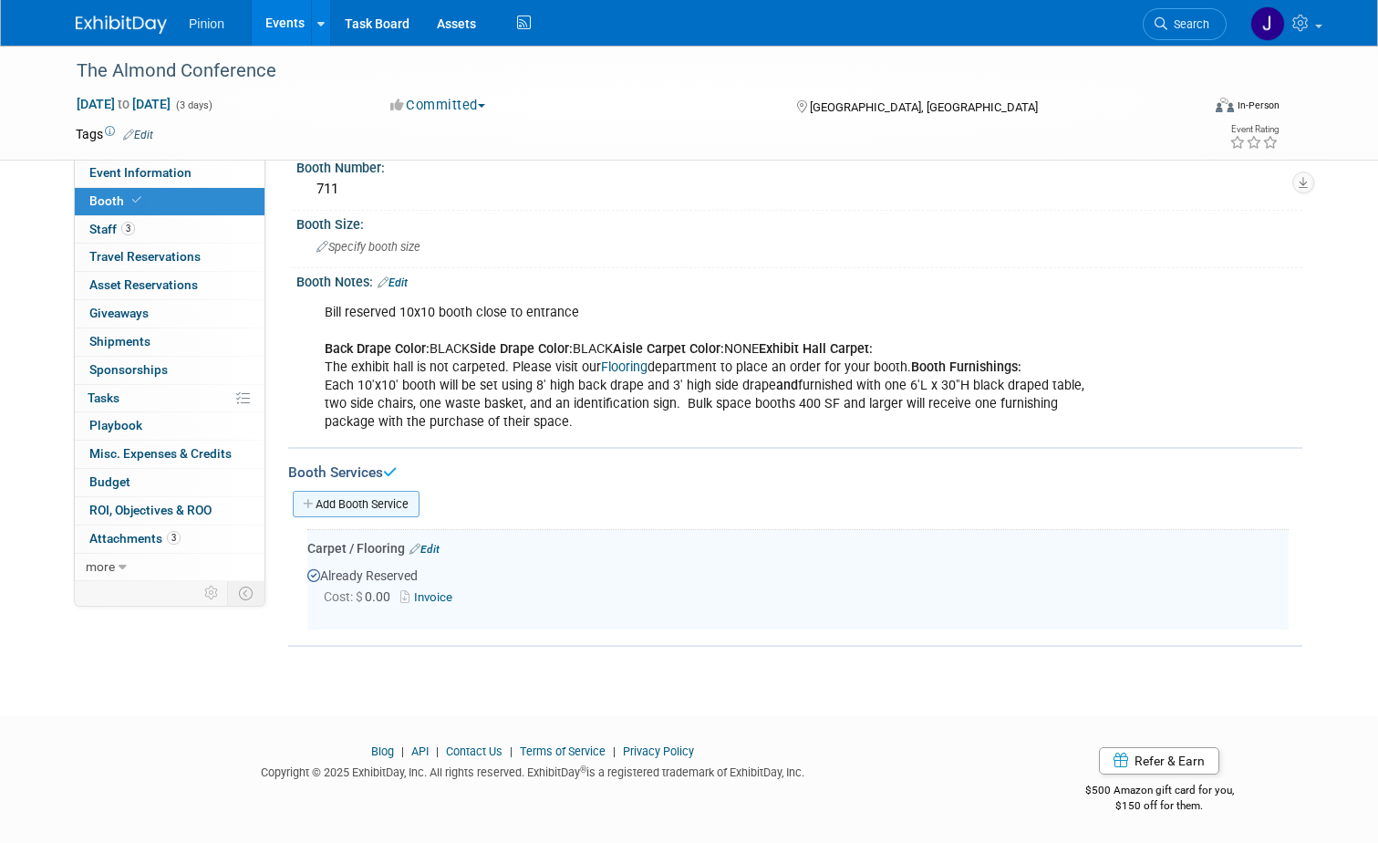
click at [374, 507] on link "Add Booth Service" at bounding box center [356, 504] width 127 height 26
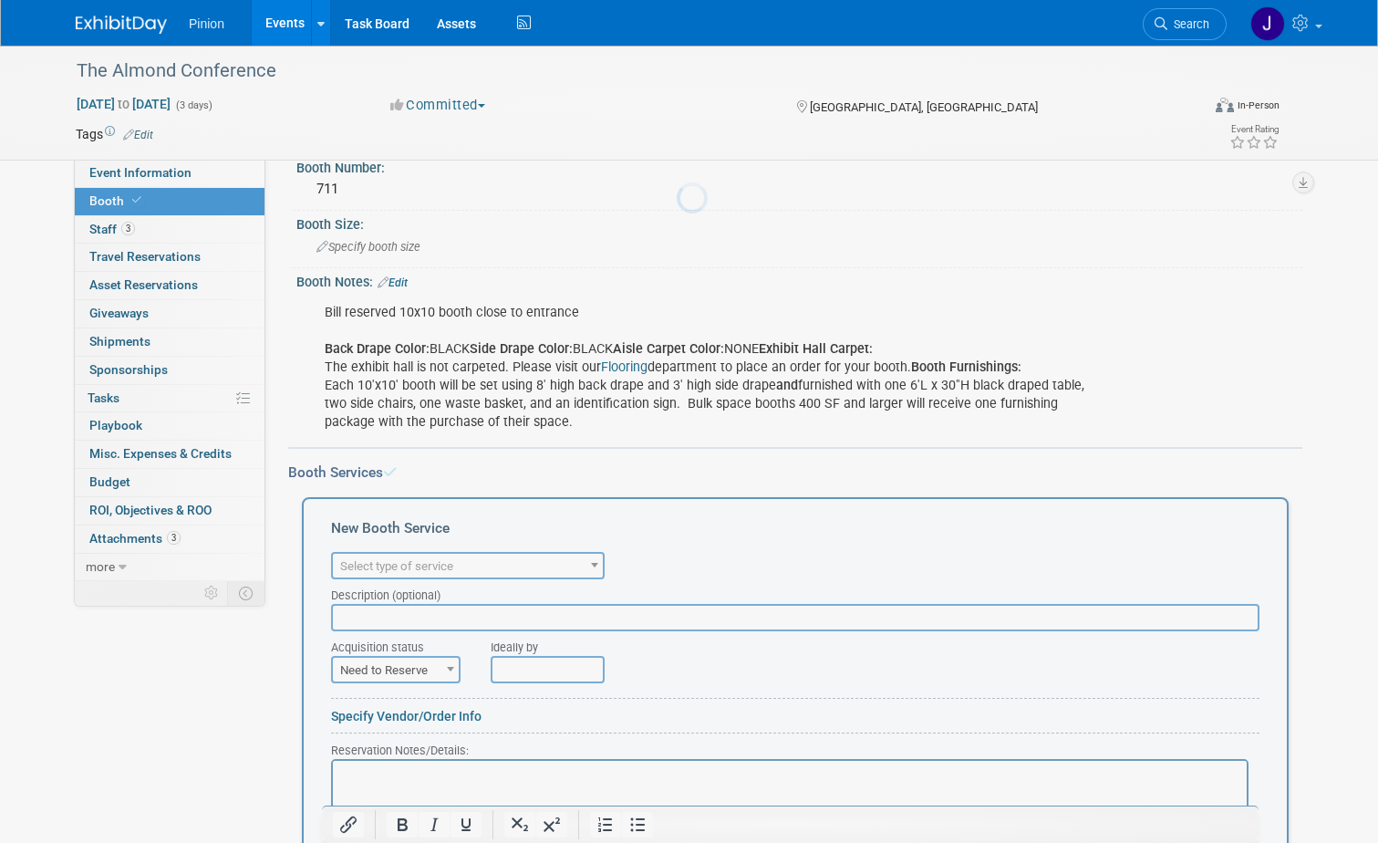
scroll to position [0, 0]
click at [488, 574] on span "Select type of service" at bounding box center [468, 567] width 270 height 26
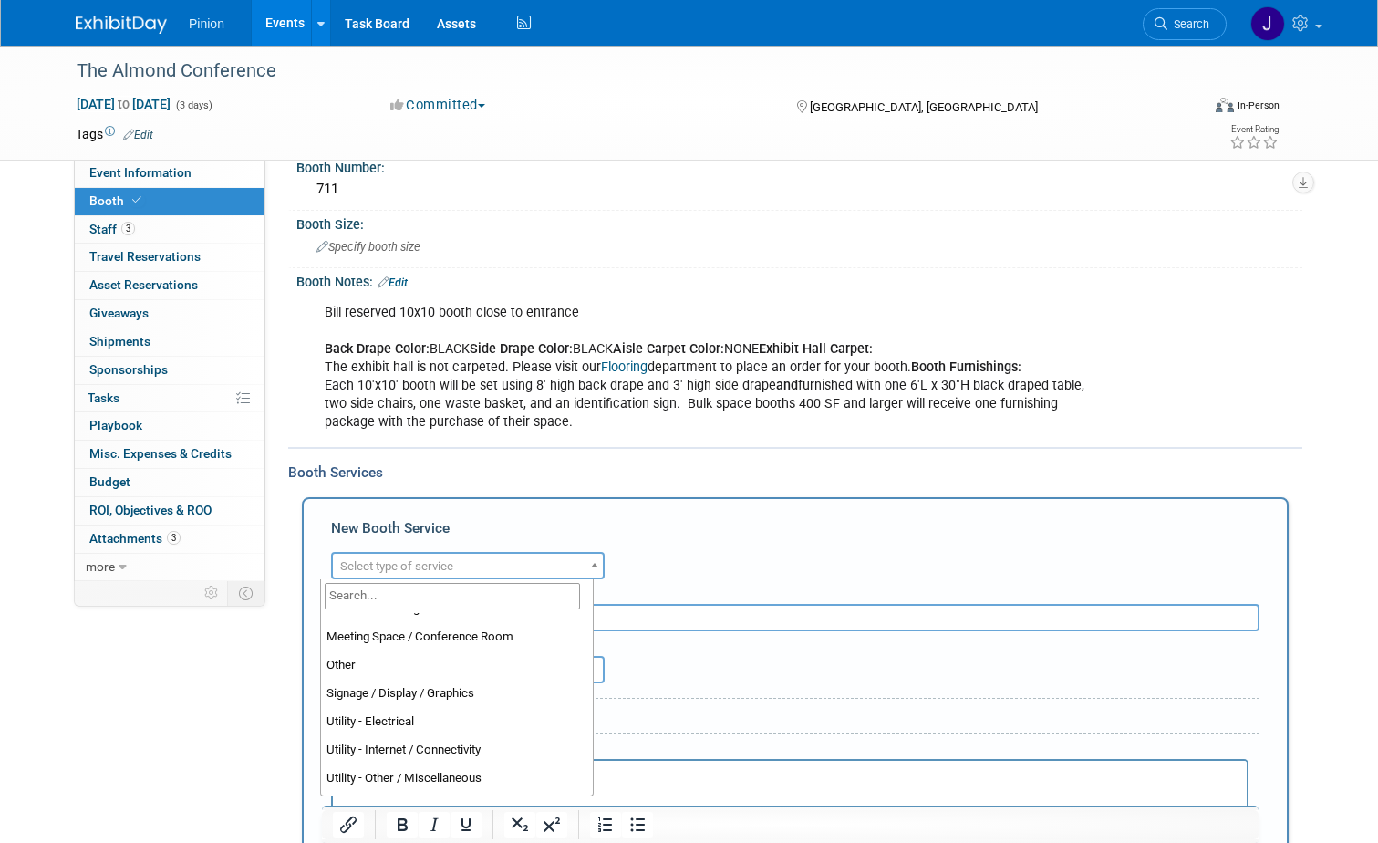
scroll to position [468, 0]
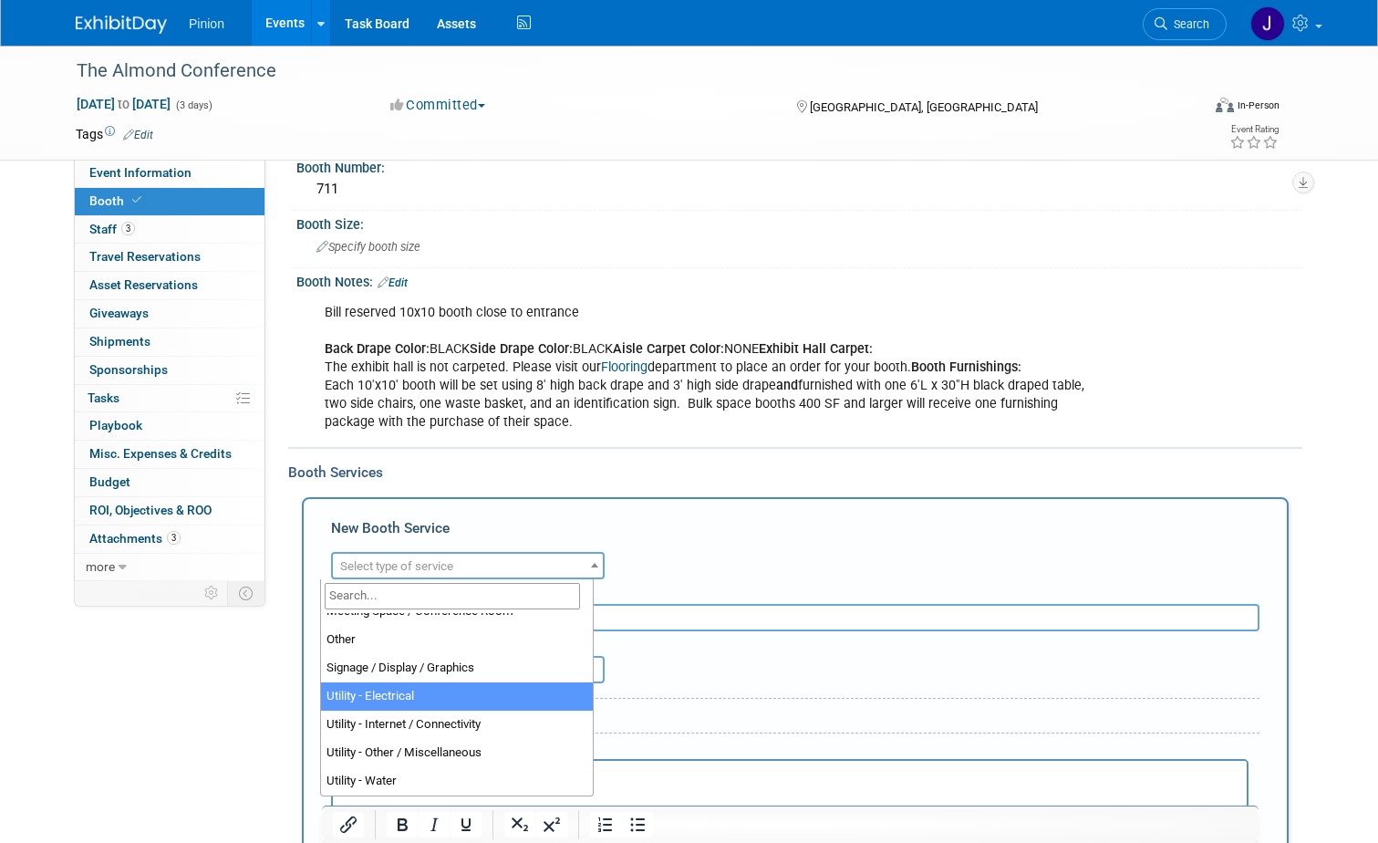
select select "8"
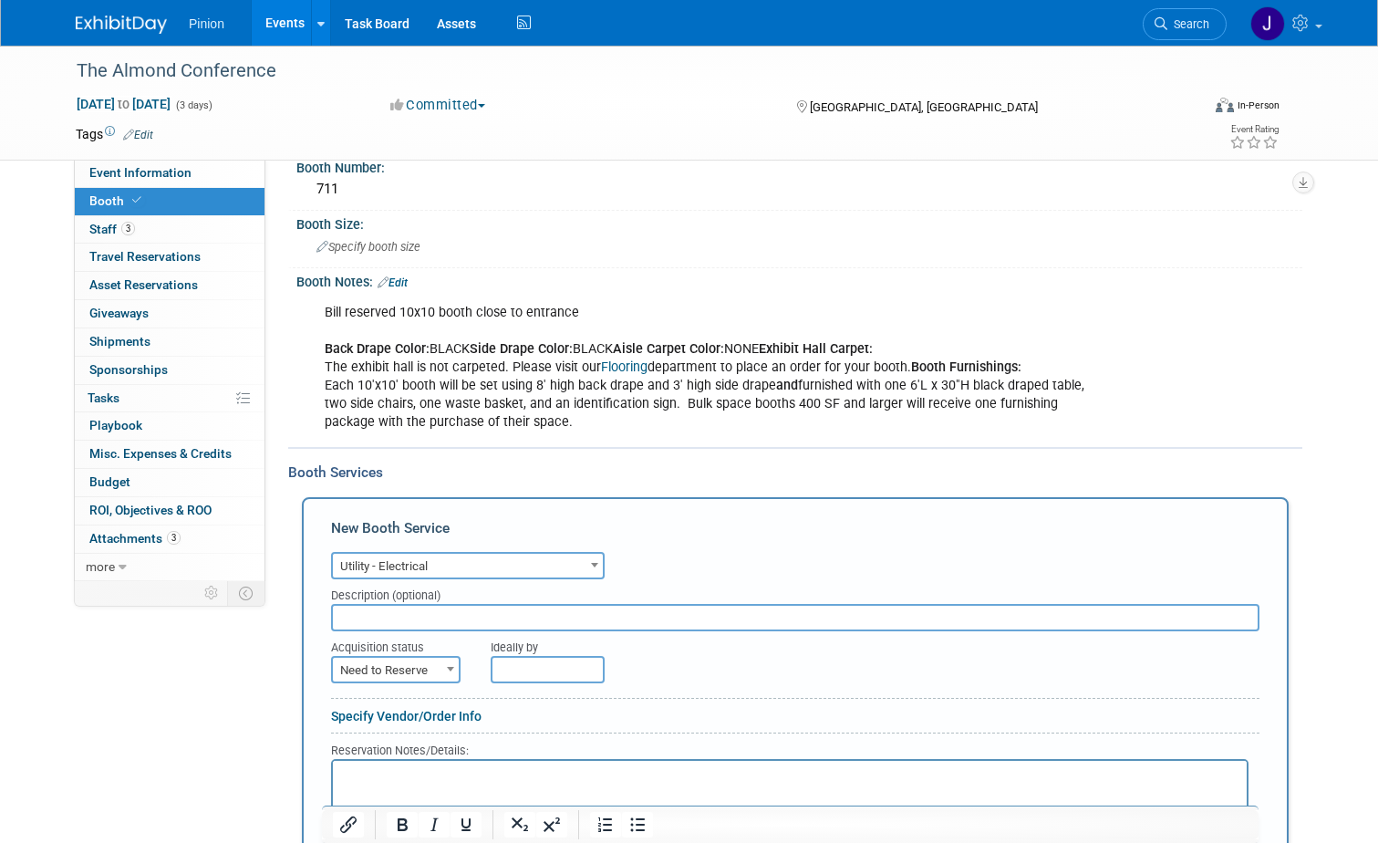
click at [406, 672] on span "Need to Reserve" at bounding box center [396, 671] width 126 height 26
select select "2"
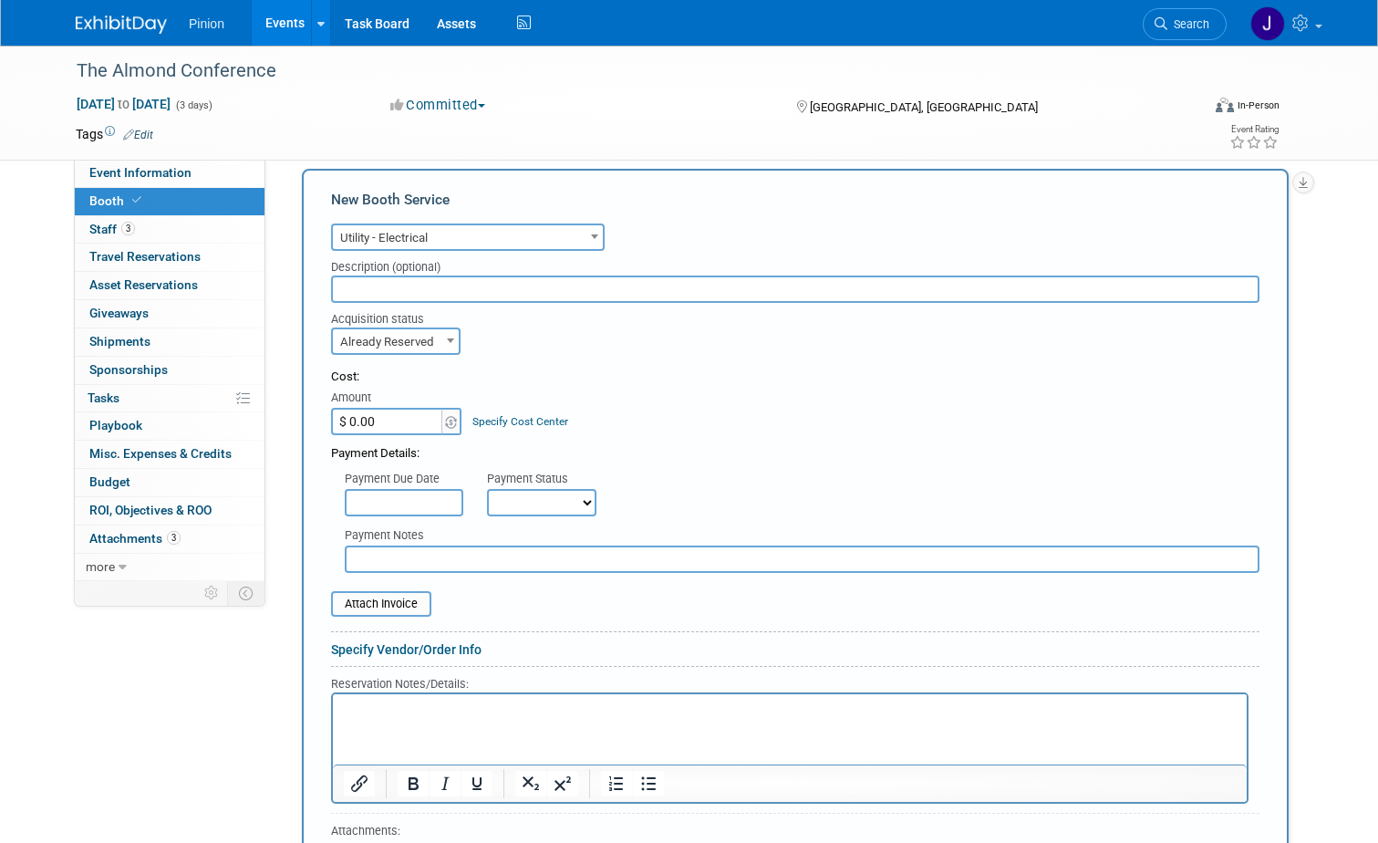
scroll to position [445, 0]
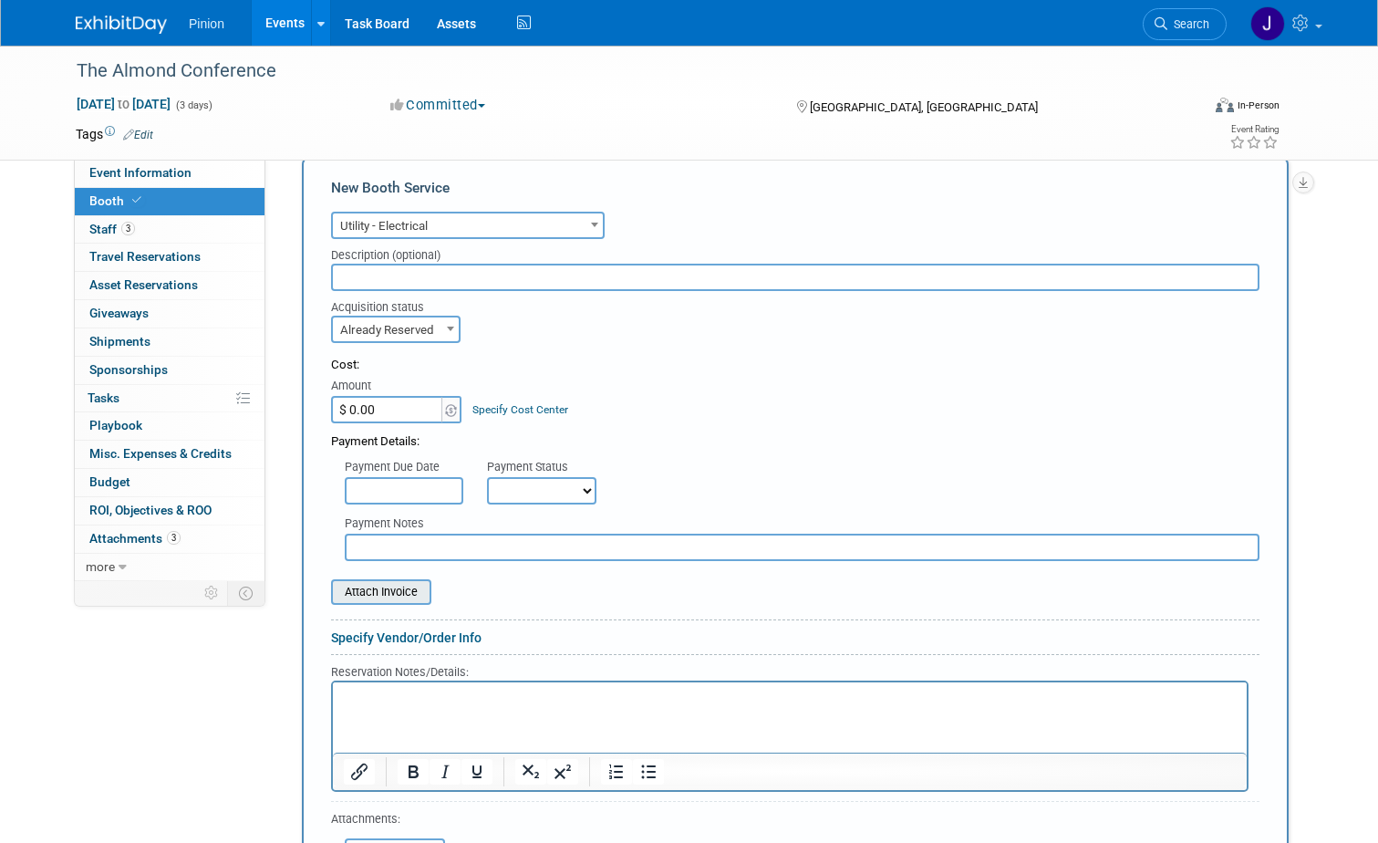
click at [398, 601] on input "file" at bounding box center [321, 592] width 217 height 22
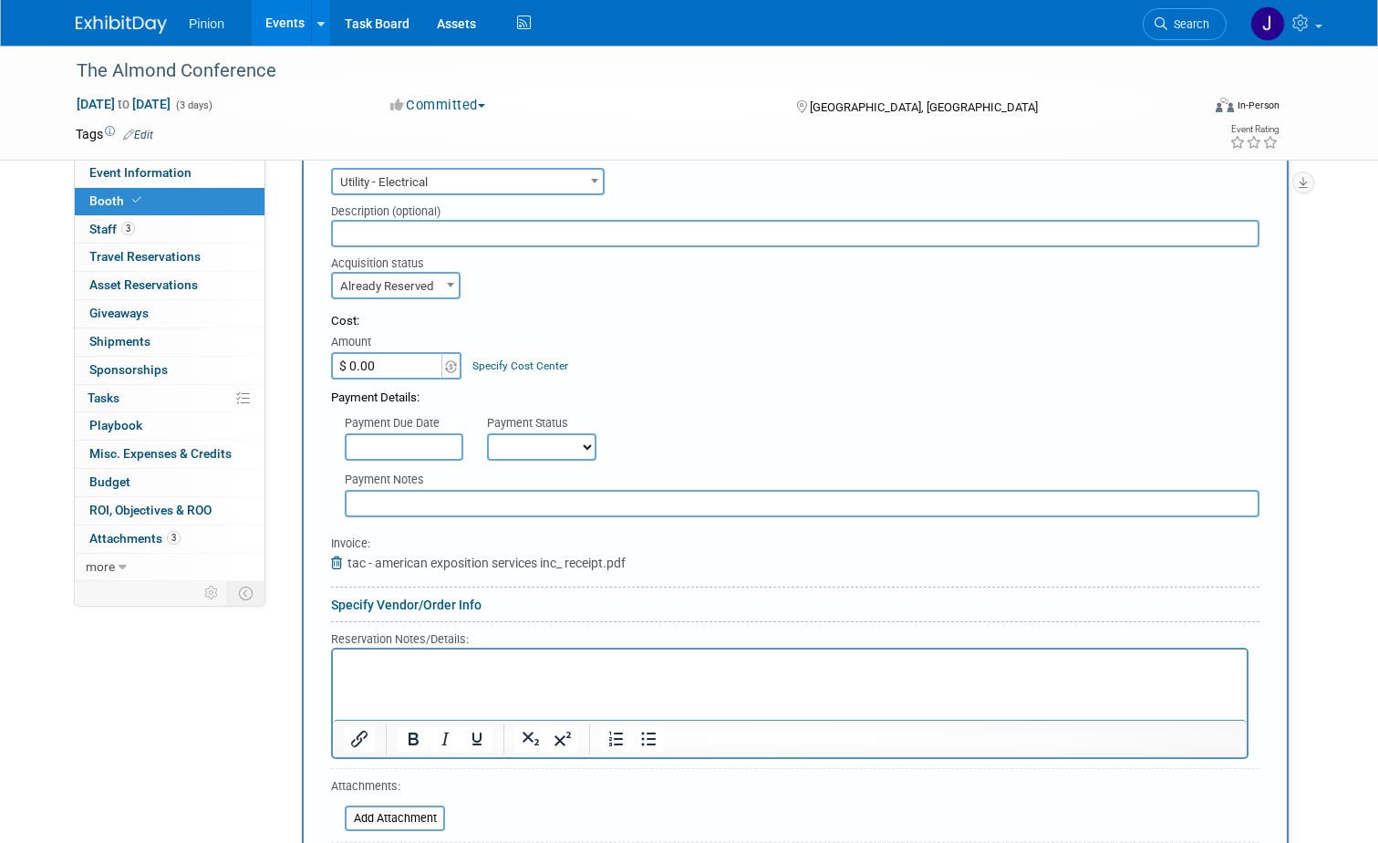
scroll to position [645, 0]
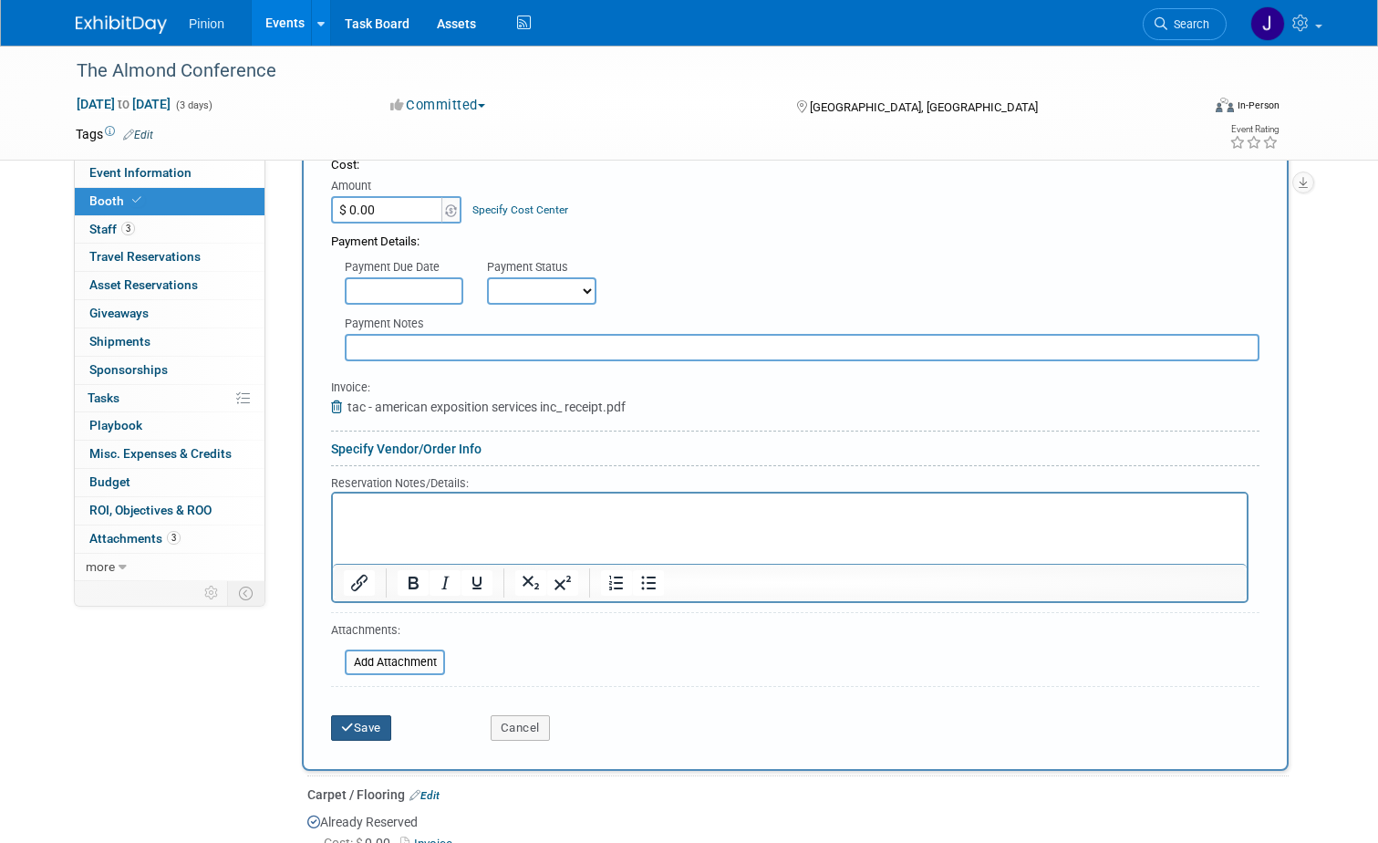
click at [364, 727] on button "Save" at bounding box center [361, 728] width 60 height 26
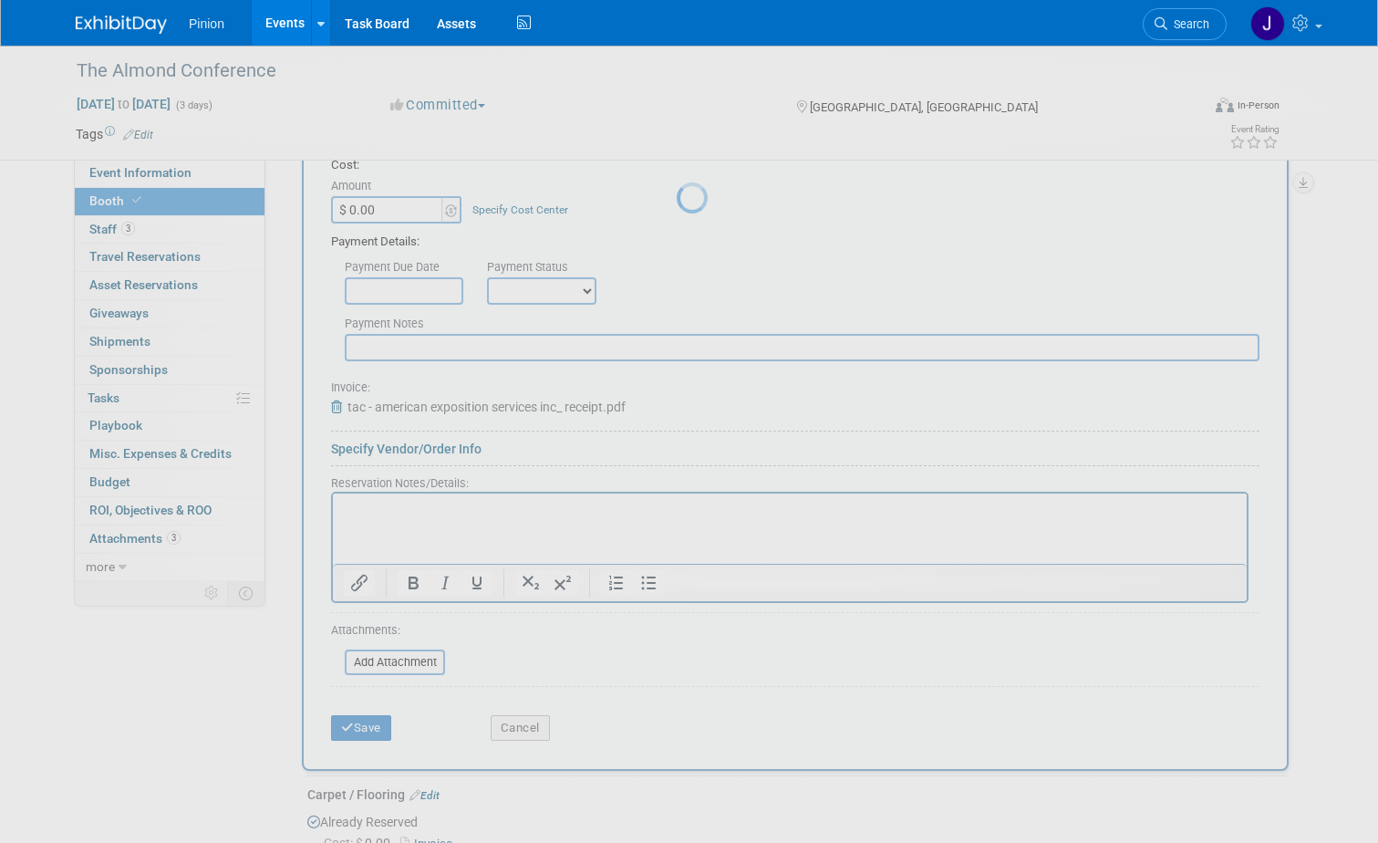
scroll to position [204, 0]
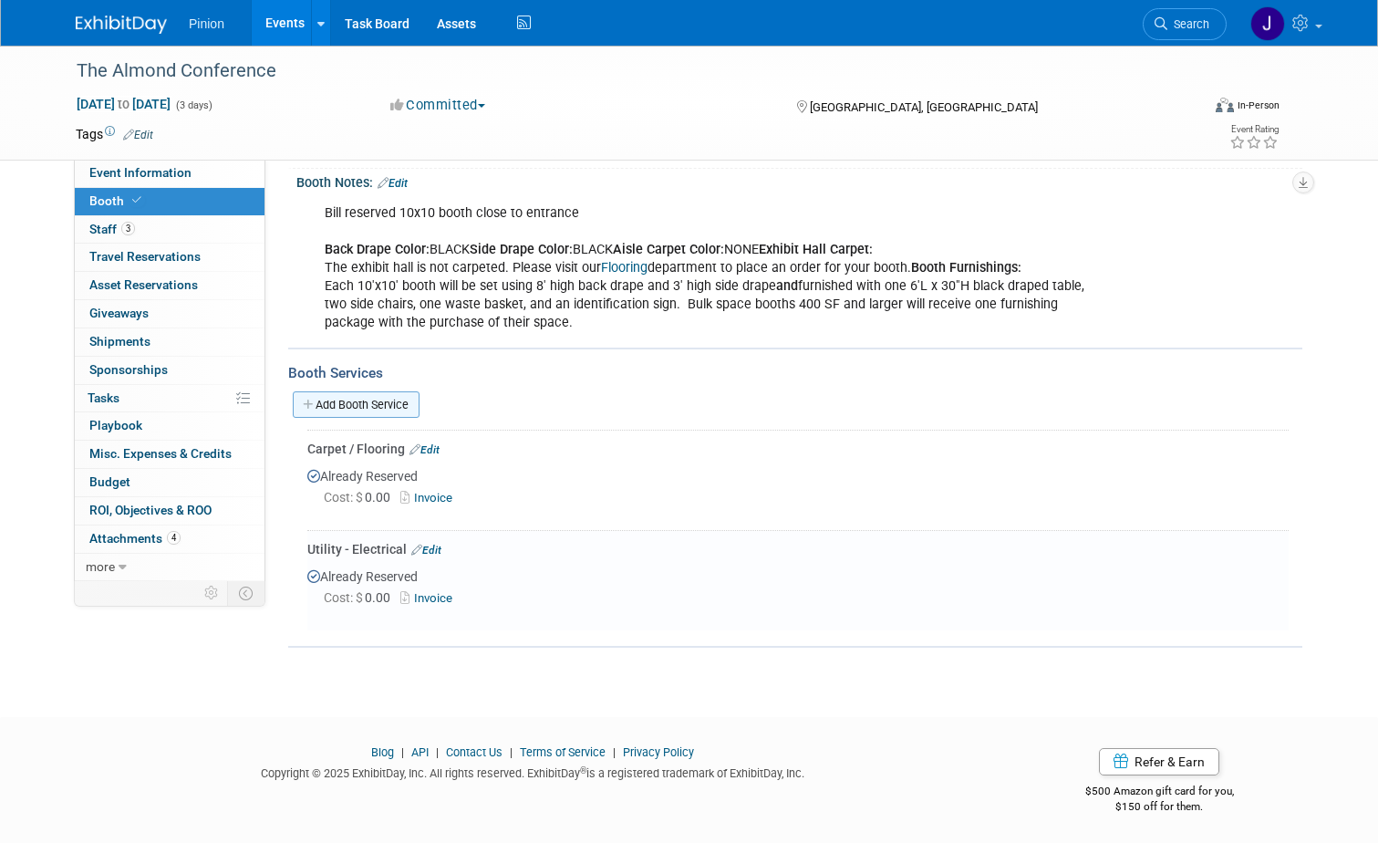
click at [384, 411] on link "Add Booth Service" at bounding box center [356, 404] width 127 height 26
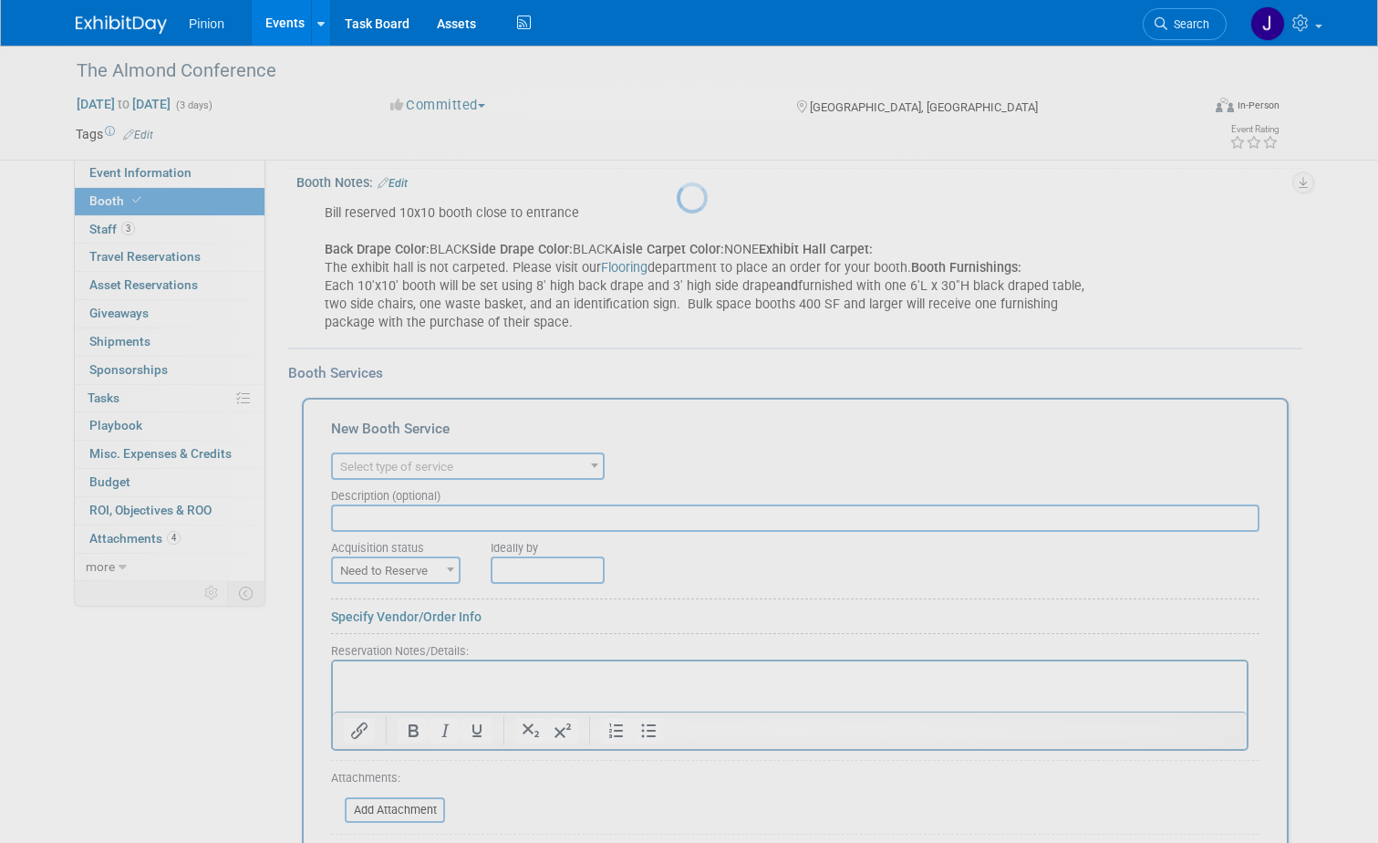
scroll to position [0, 0]
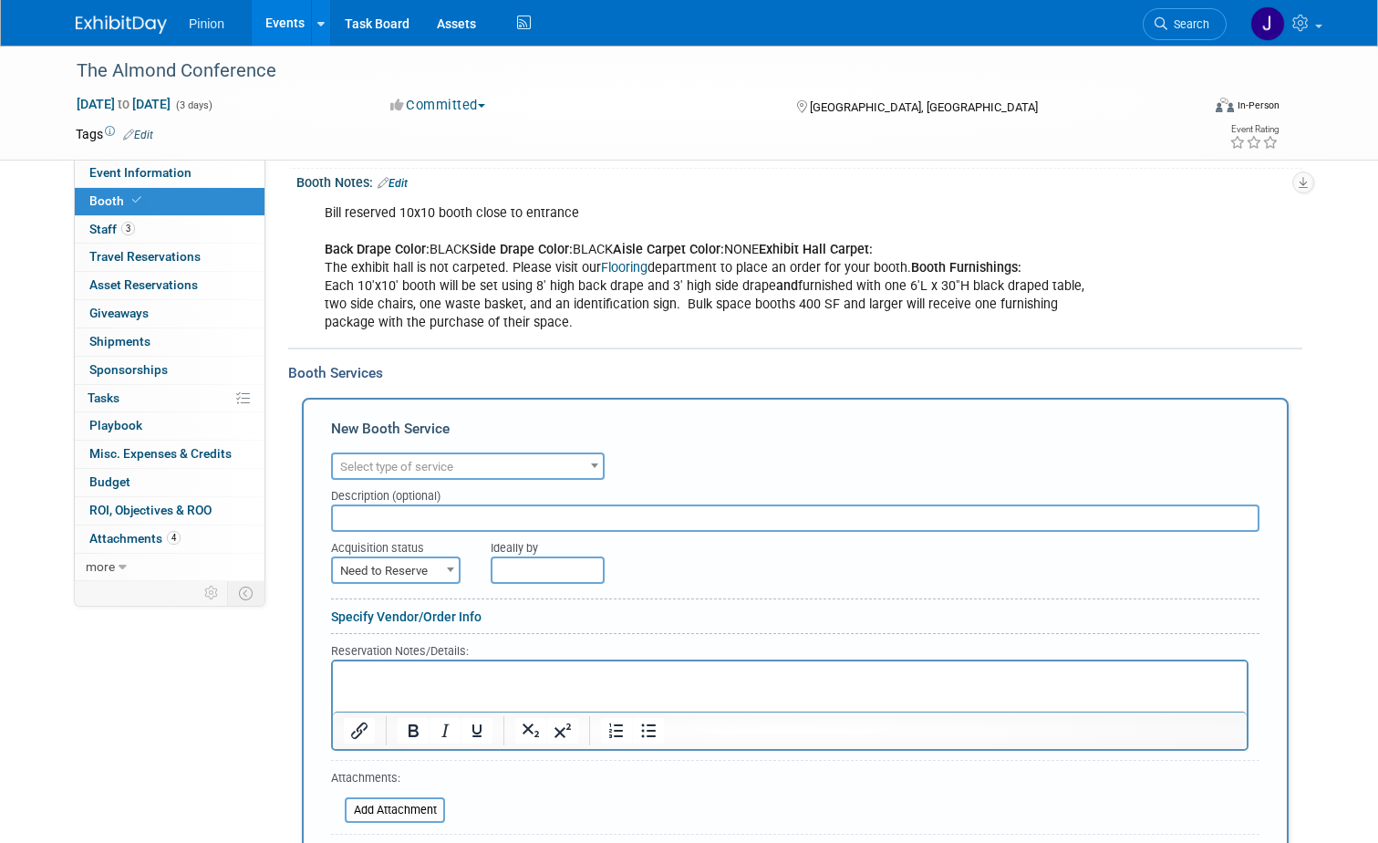
click at [564, 463] on span "Select type of service" at bounding box center [468, 467] width 270 height 26
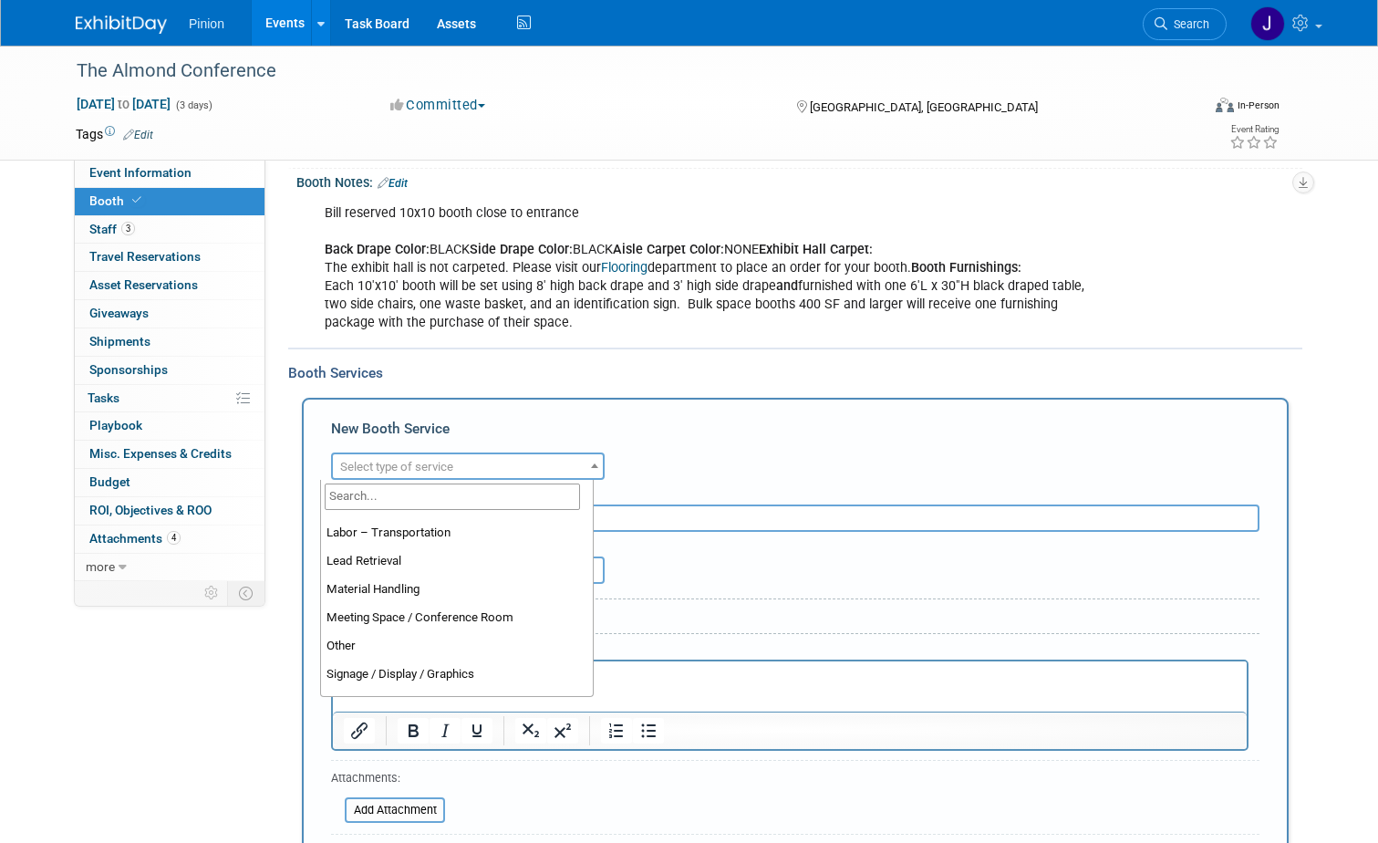
scroll to position [426, 0]
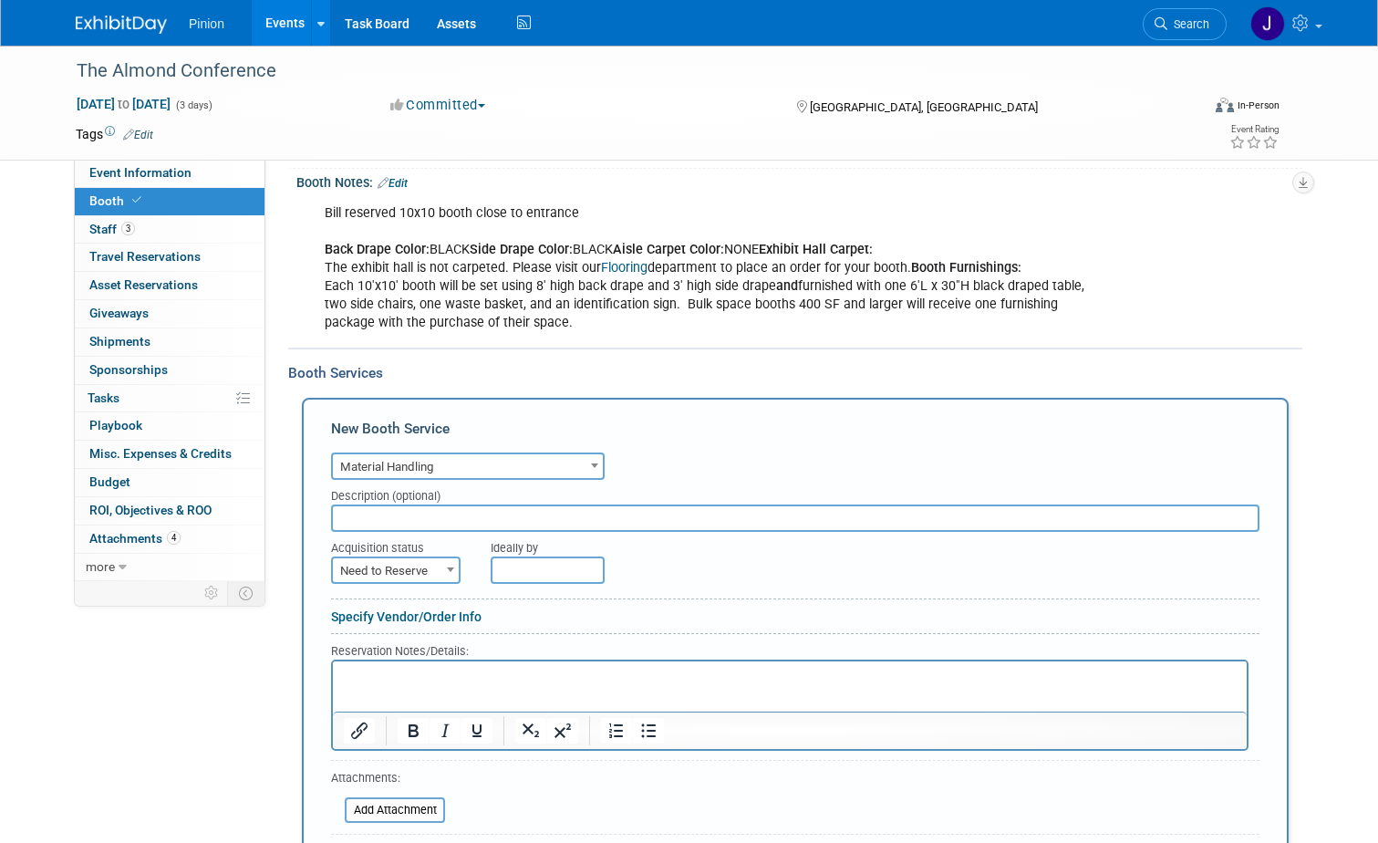
click at [586, 462] on span at bounding box center [595, 465] width 18 height 24
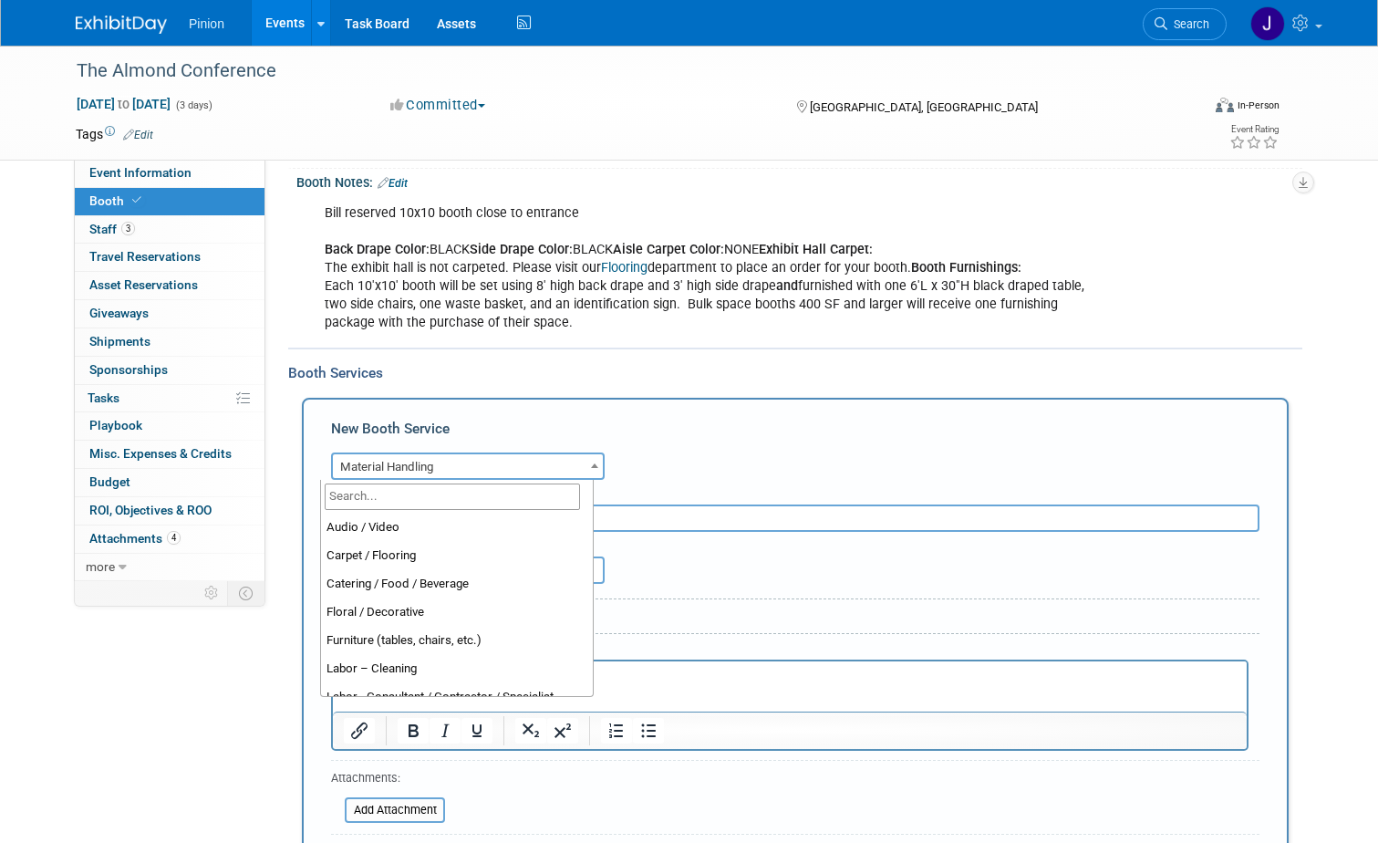
scroll to position [396, 0]
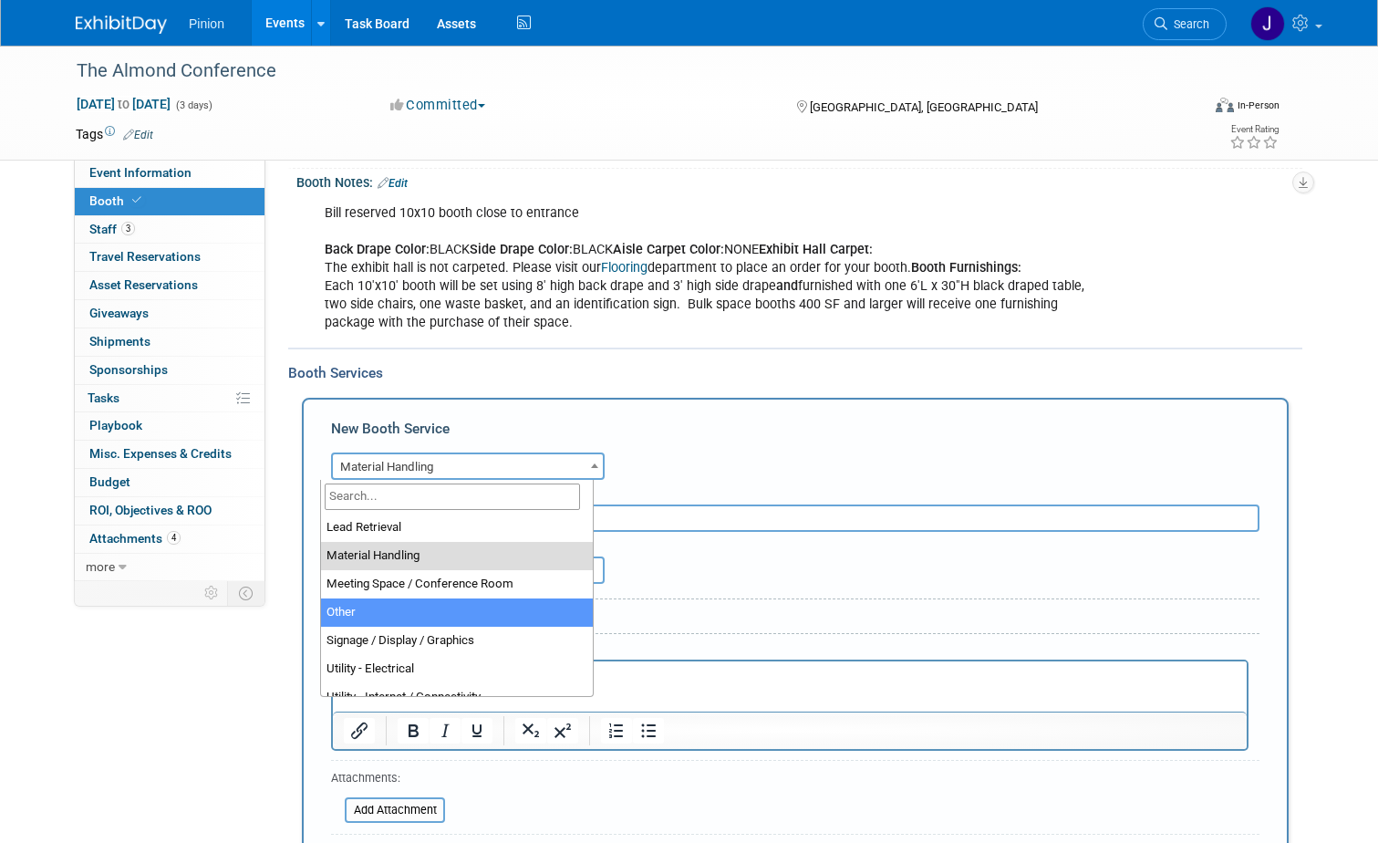
select select "1"
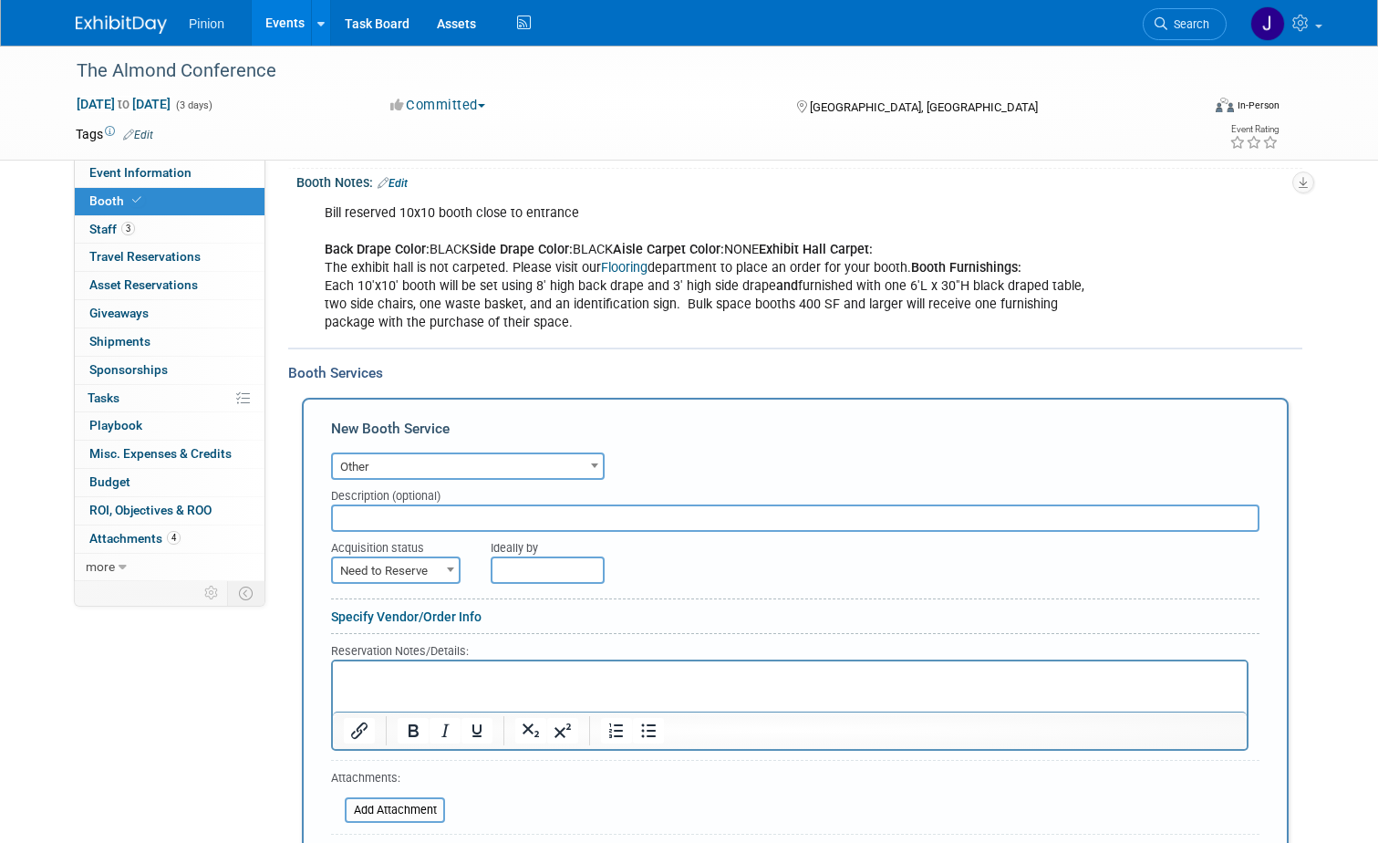
click at [406, 517] on input "text" at bounding box center [795, 518] width 929 height 27
drag, startPoint x: 397, startPoint y: 523, endPoint x: 386, endPoint y: 505, distance: 21.3
click at [394, 519] on input "text" at bounding box center [795, 518] width 929 height 27
type input "Cartload Service"
click at [388, 575] on span "Need to Reserve" at bounding box center [396, 571] width 126 height 26
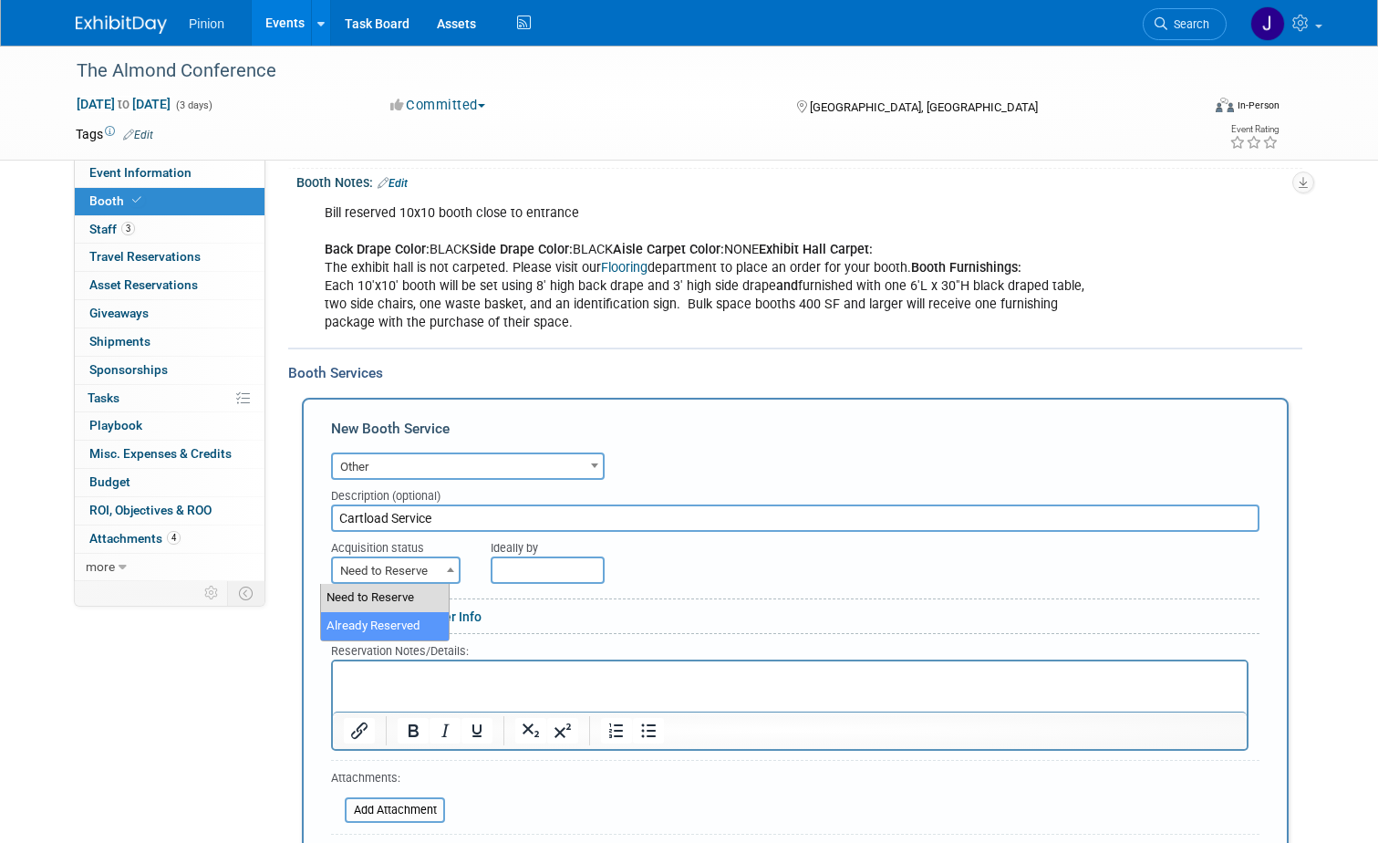
select select "2"
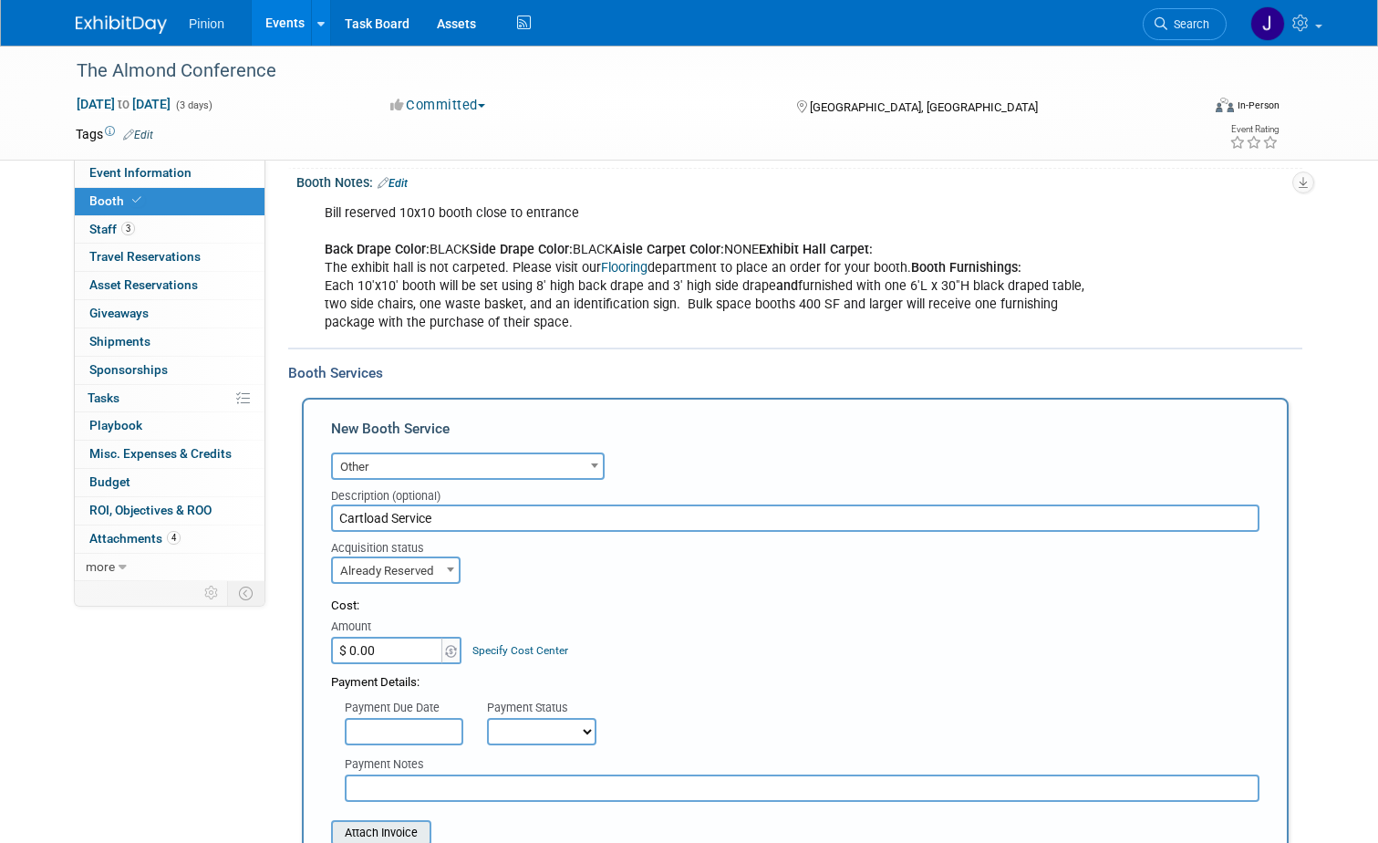
click at [390, 835] on input "file" at bounding box center [321, 833] width 217 height 22
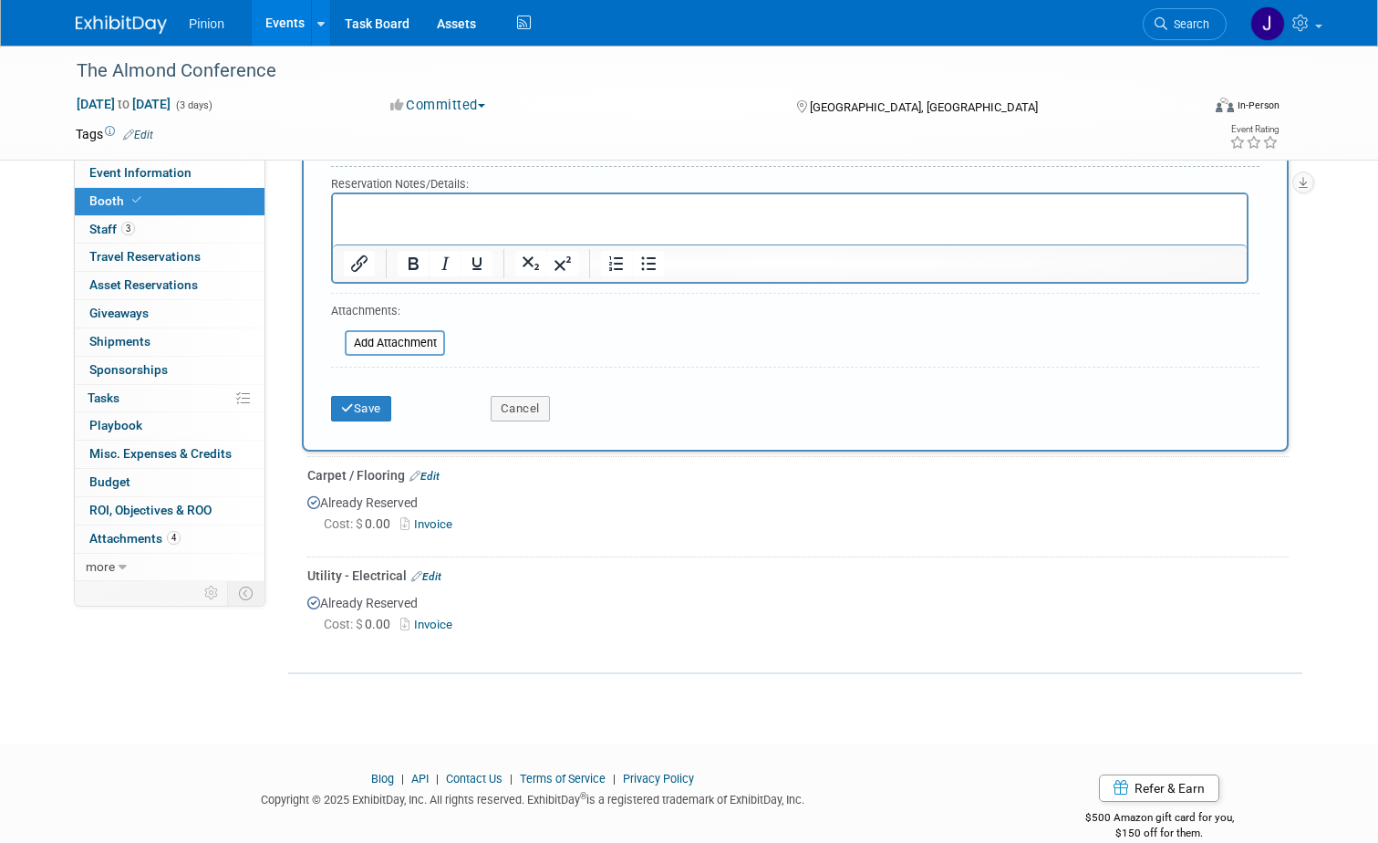
scroll to position [949, 0]
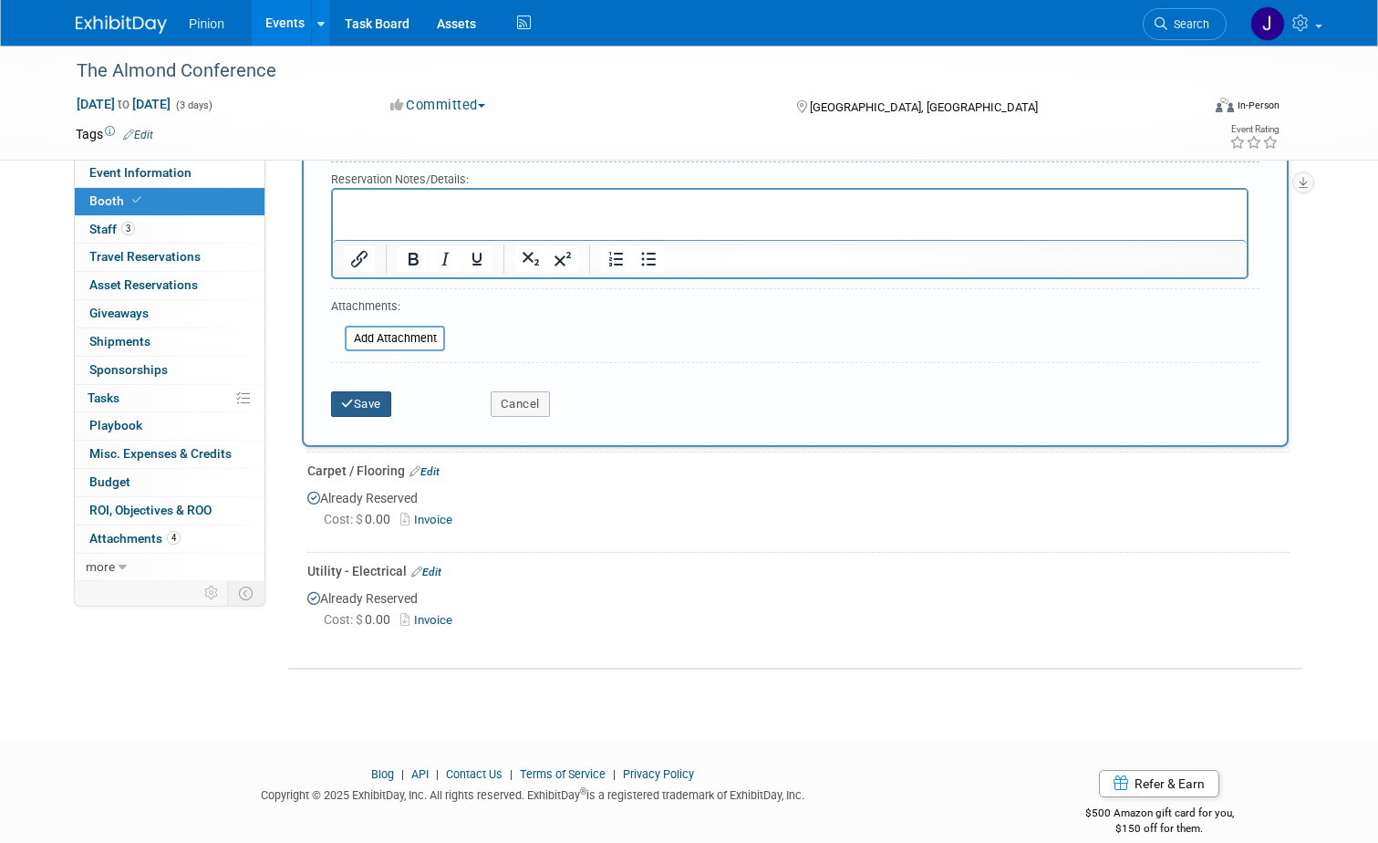
click at [364, 404] on button "Save" at bounding box center [361, 404] width 60 height 26
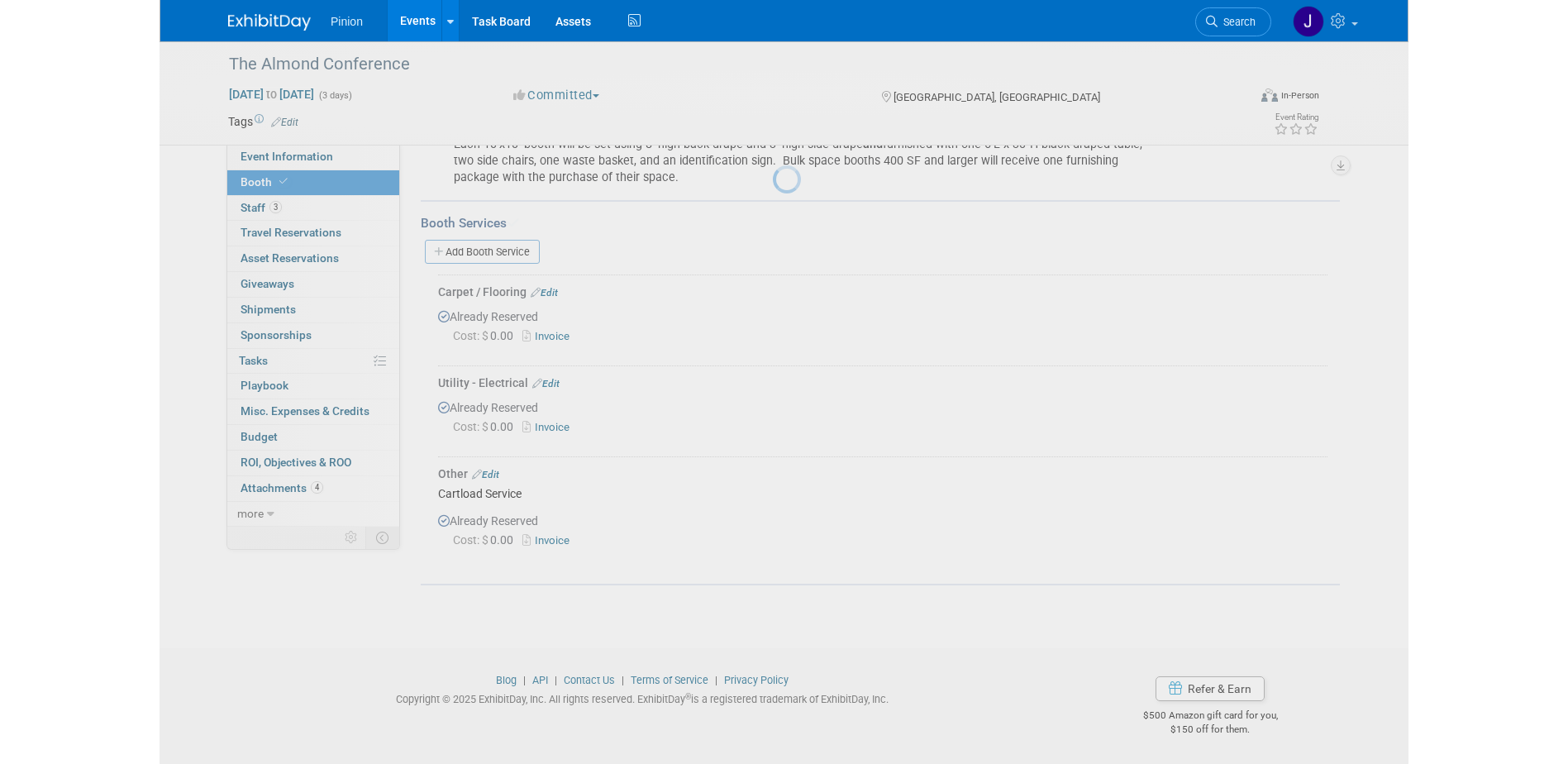
scroll to position [297, 0]
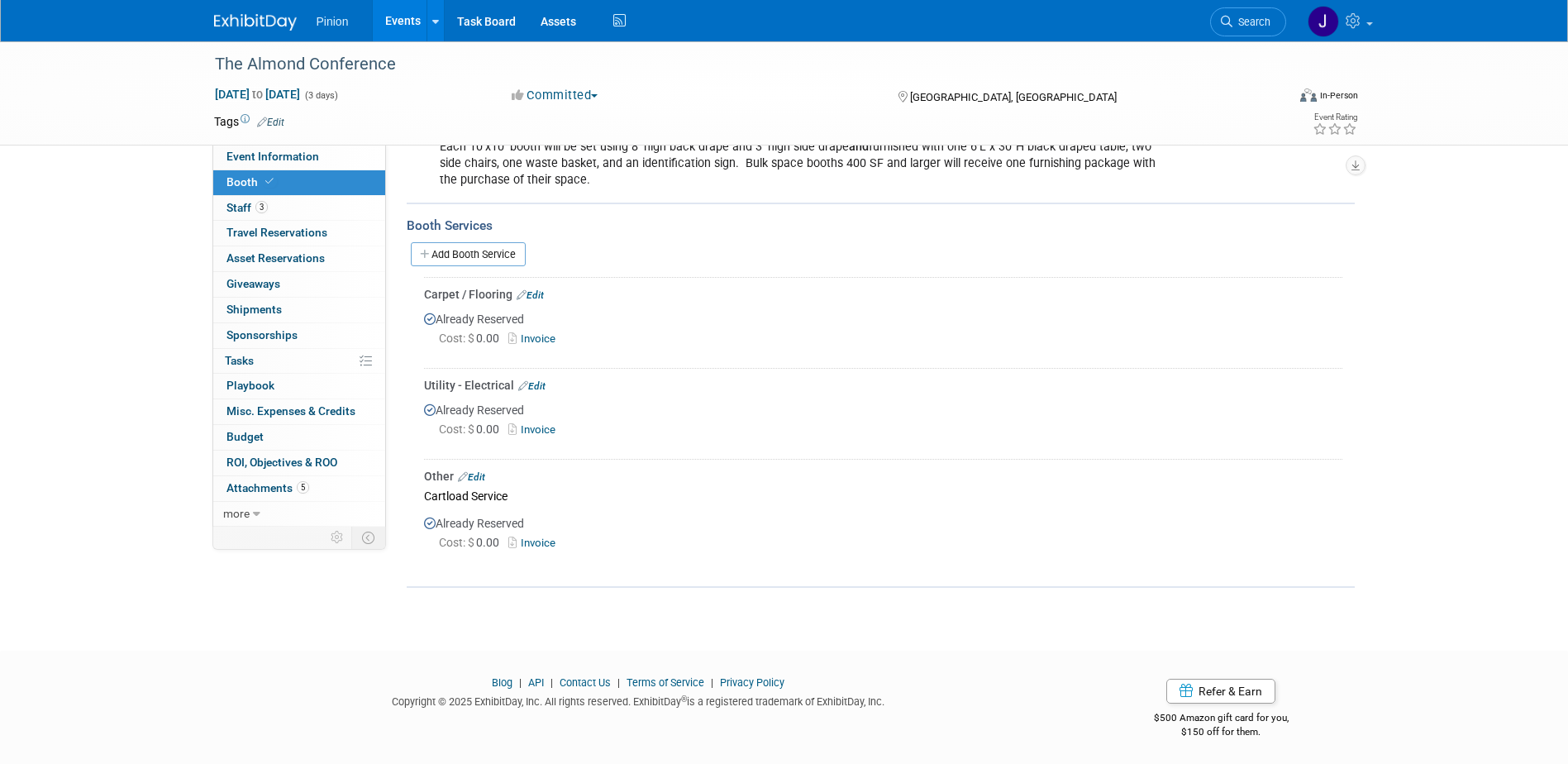
click at [541, 291] on link "Edit" at bounding box center [530, 295] width 27 height 12
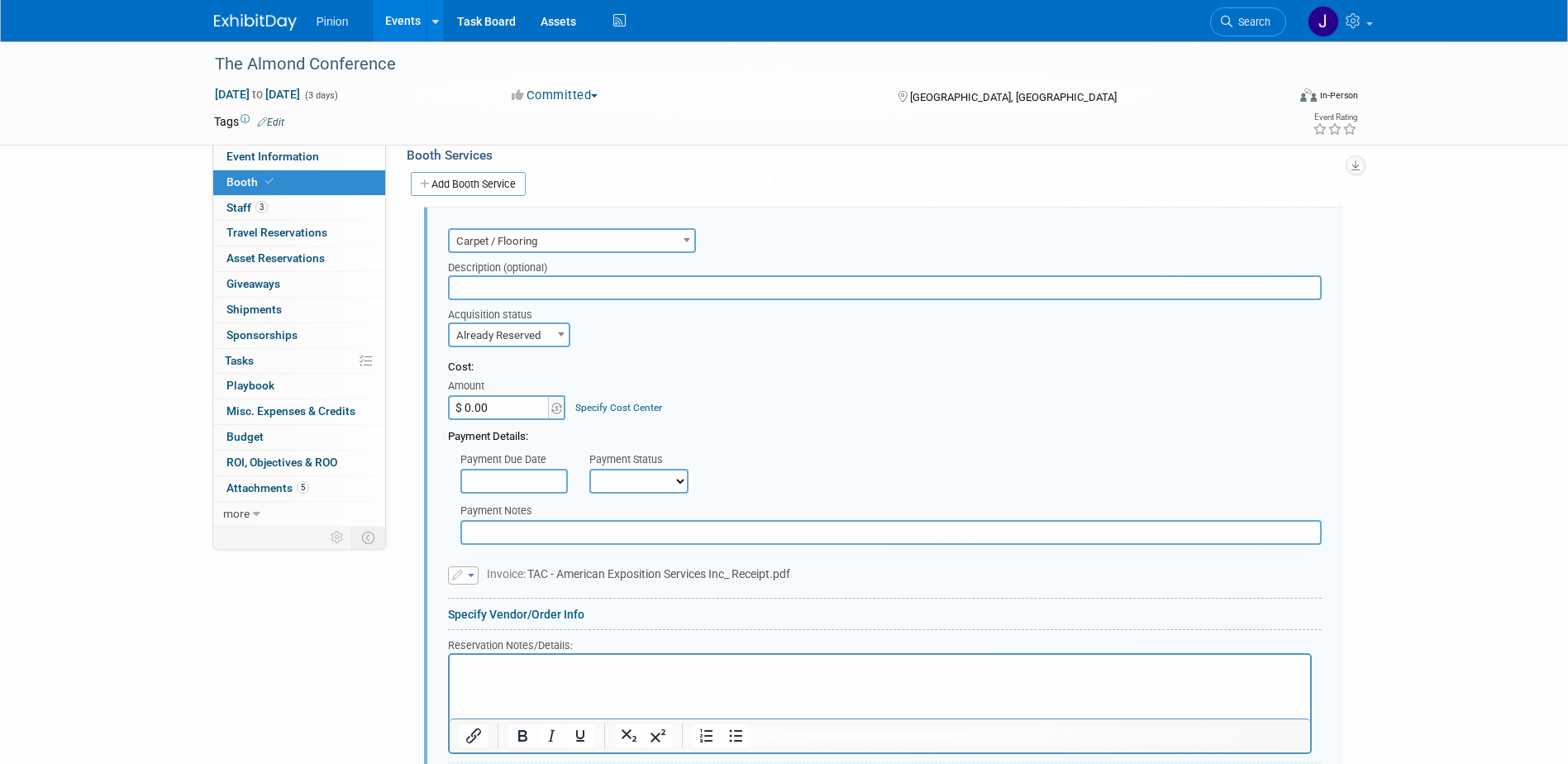
scroll to position [388, 0]
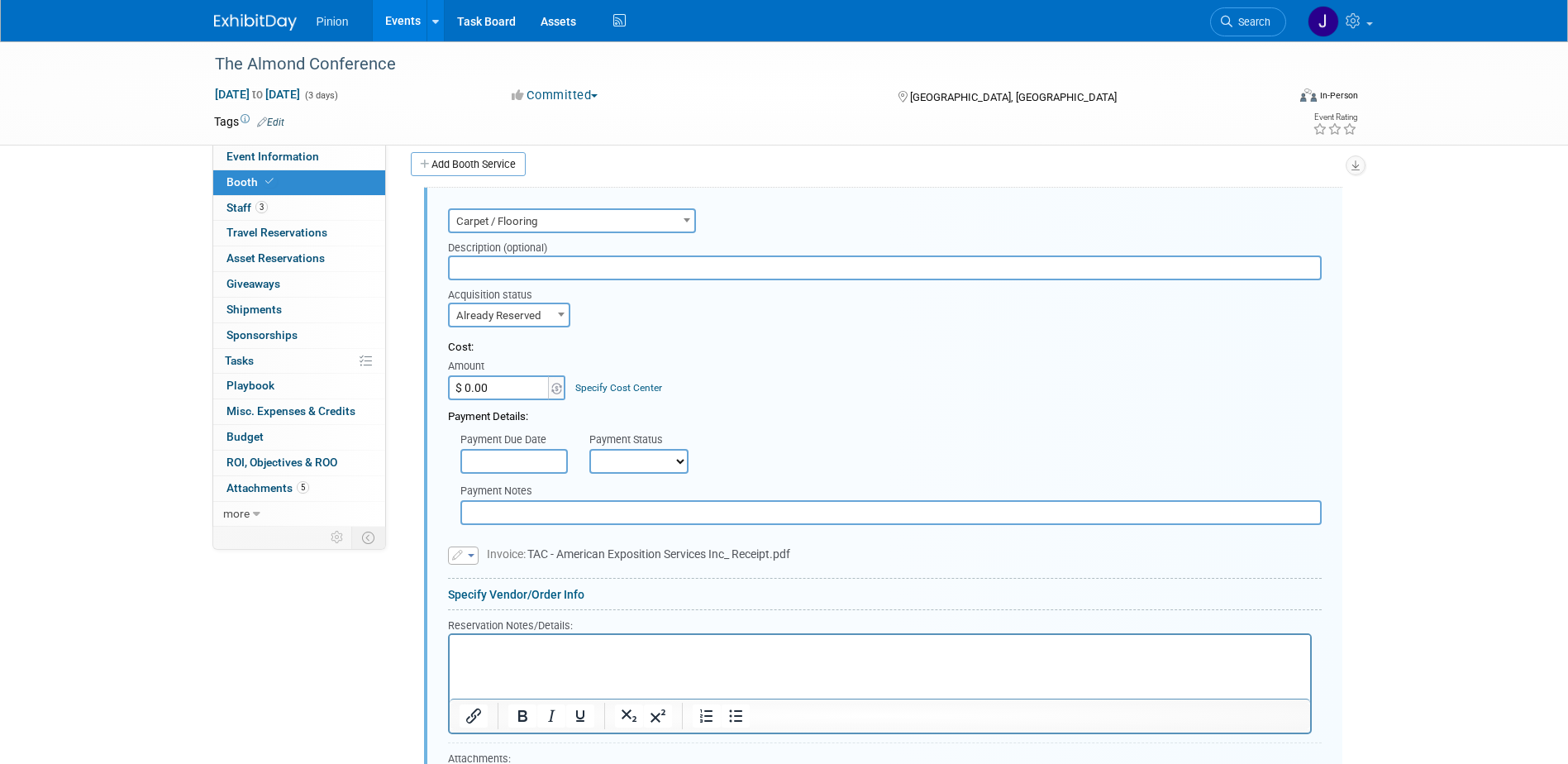
click at [489, 641] on p "Rich Text Area. Press ALT-0 for help." at bounding box center [879, 648] width 842 height 15
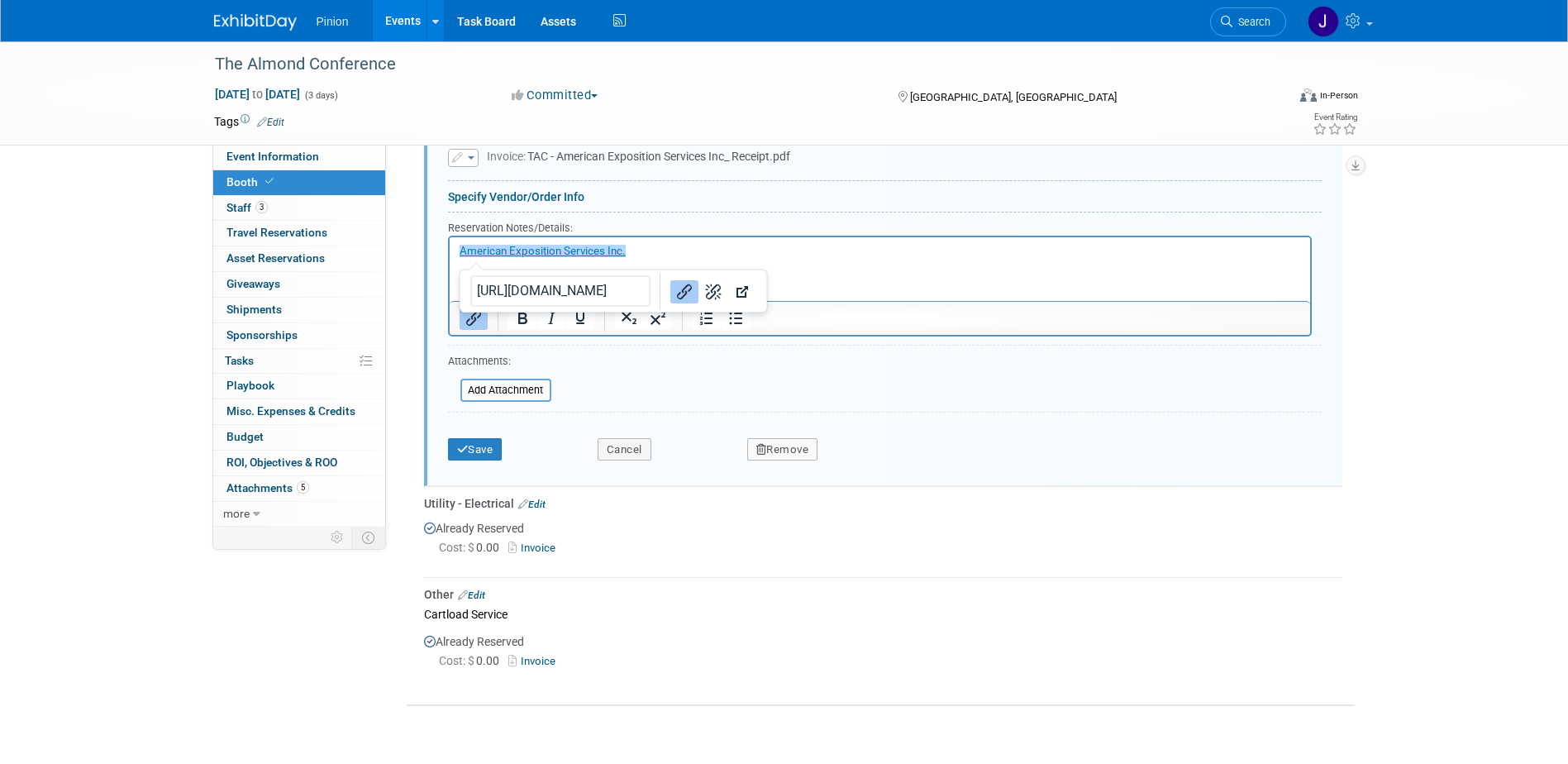
scroll to position [905, 0]
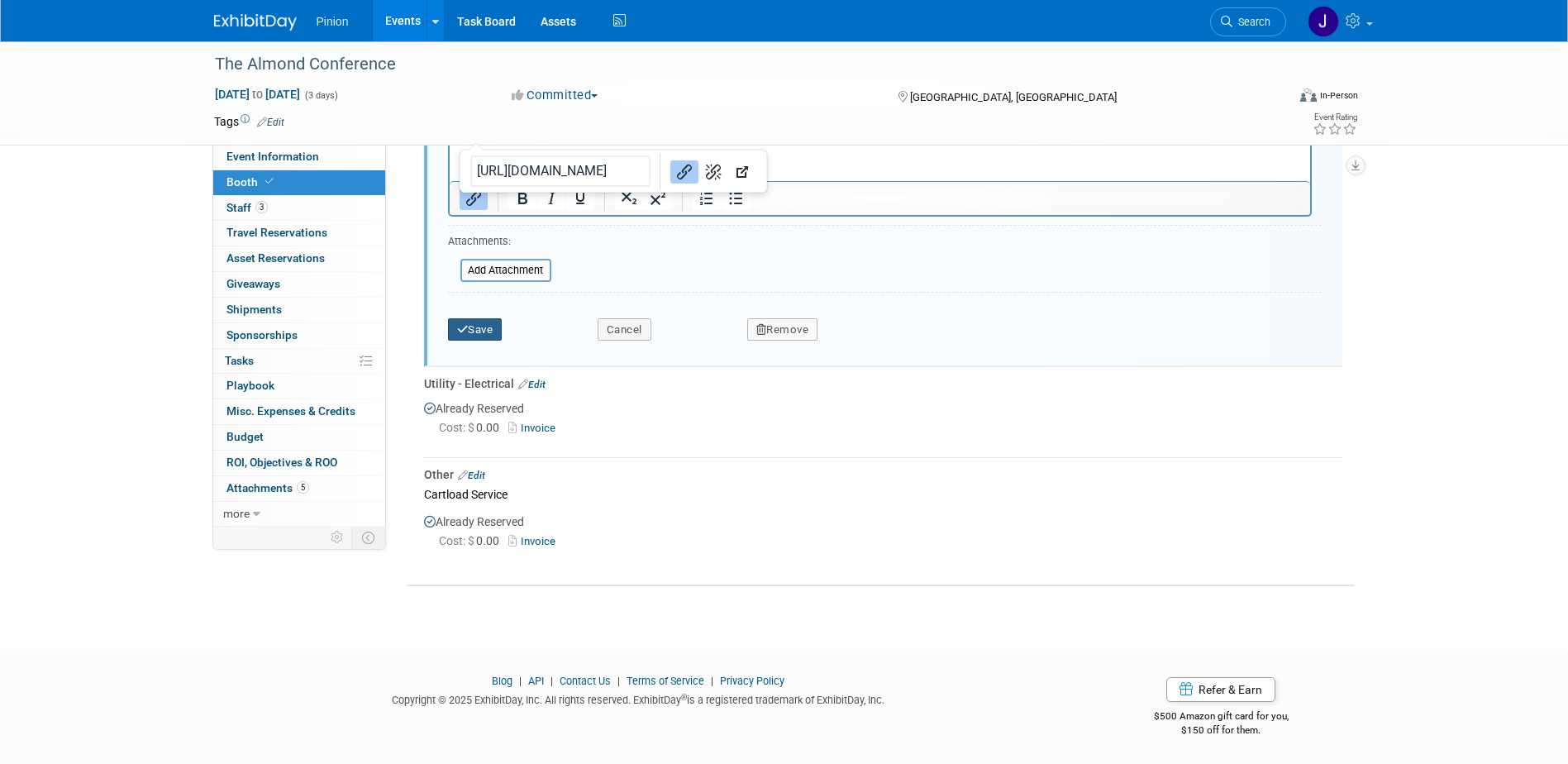
click at [495, 331] on button "Save" at bounding box center [475, 330] width 54 height 24
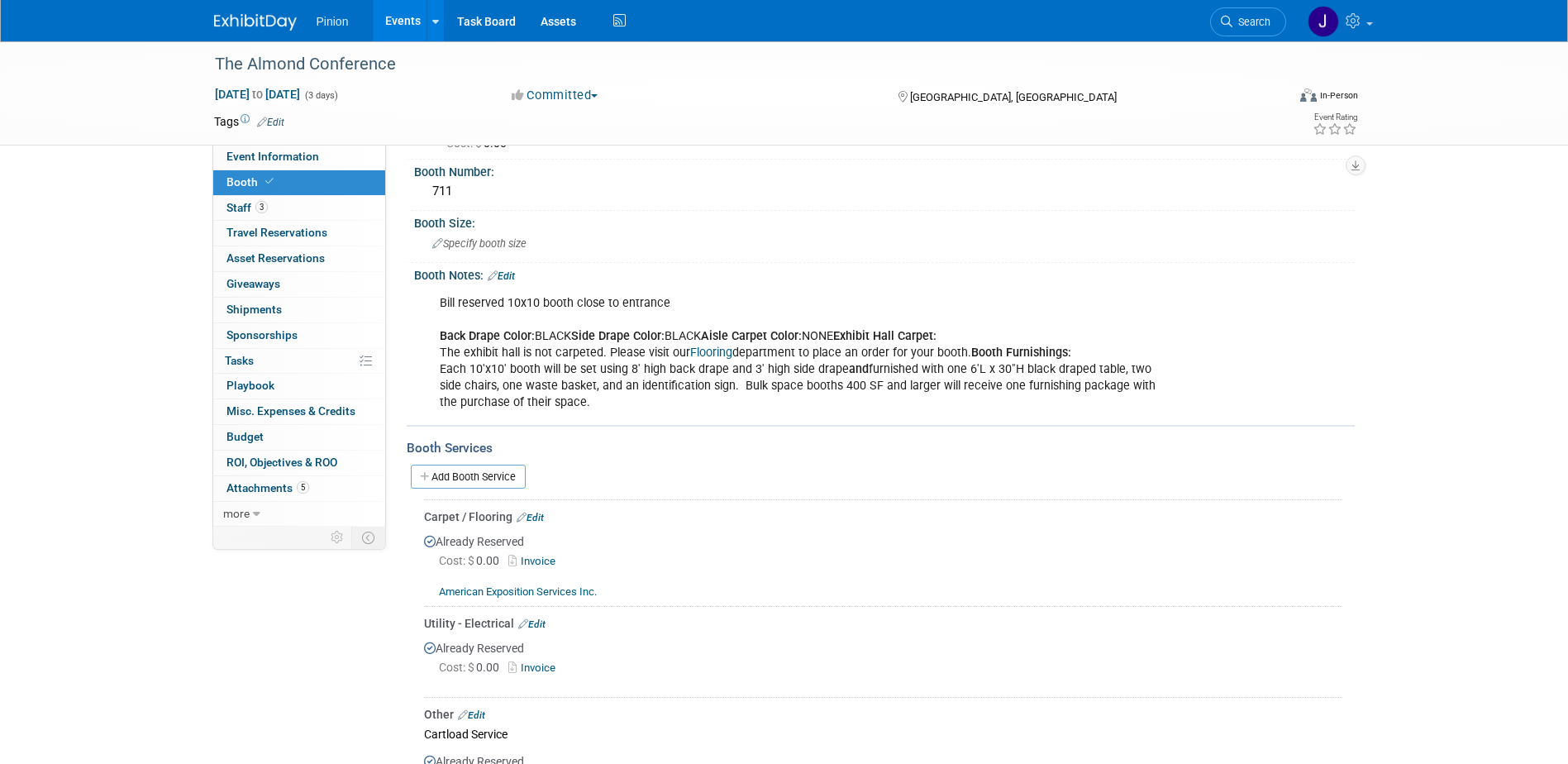
scroll to position [49, 0]
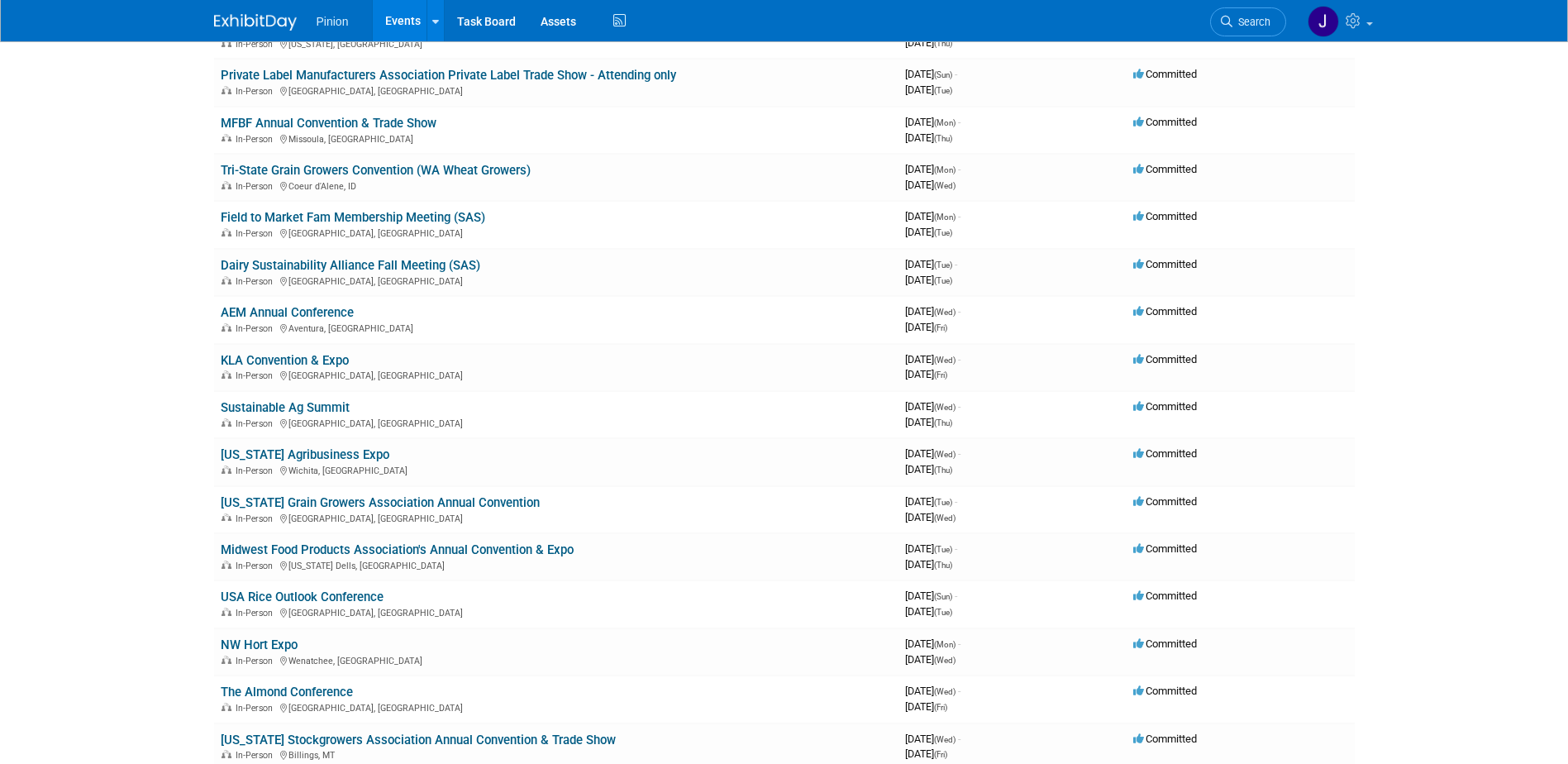
scroll to position [715, 0]
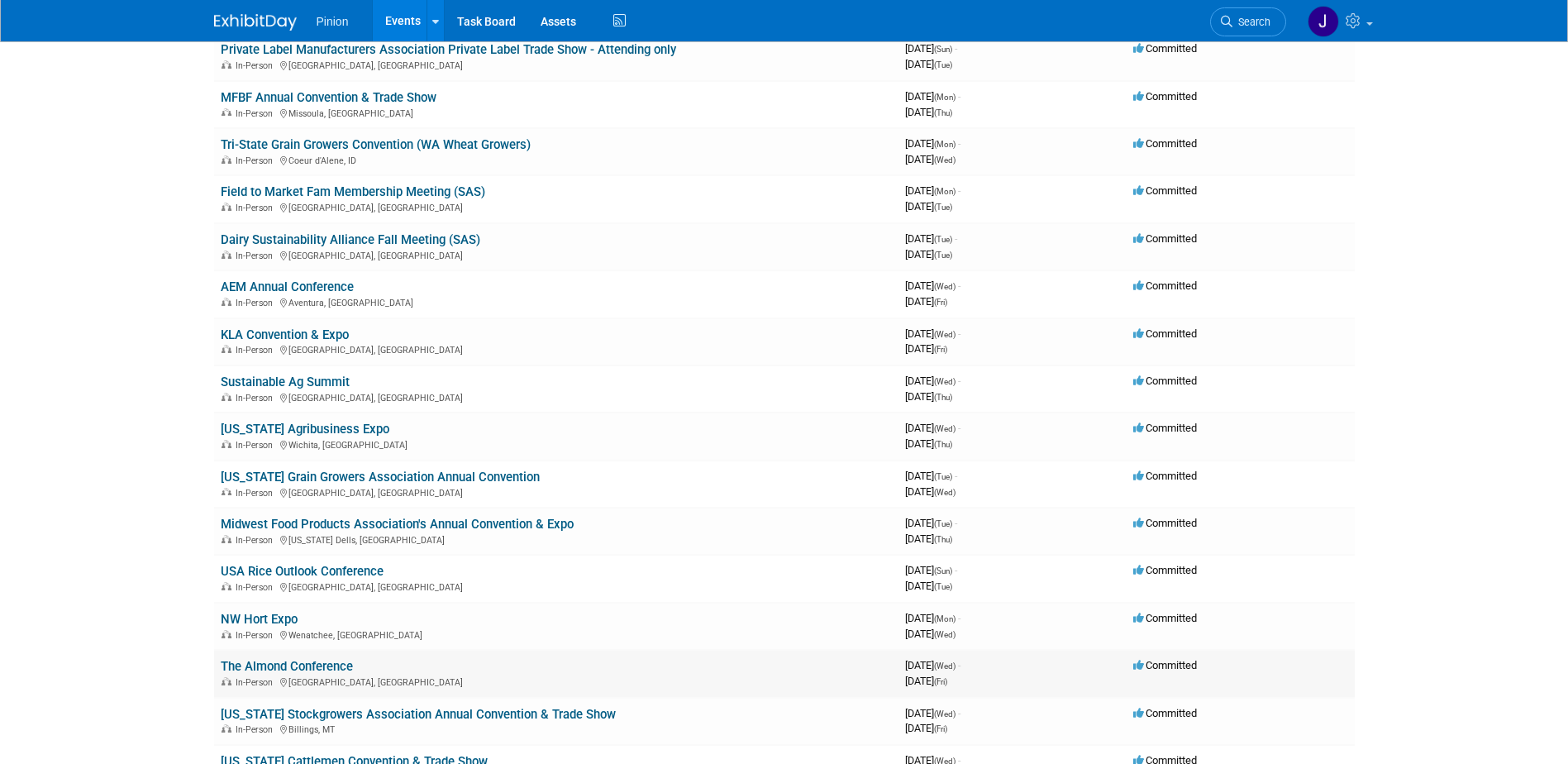
click at [325, 661] on link "The Almond Conference" at bounding box center [287, 666] width 132 height 15
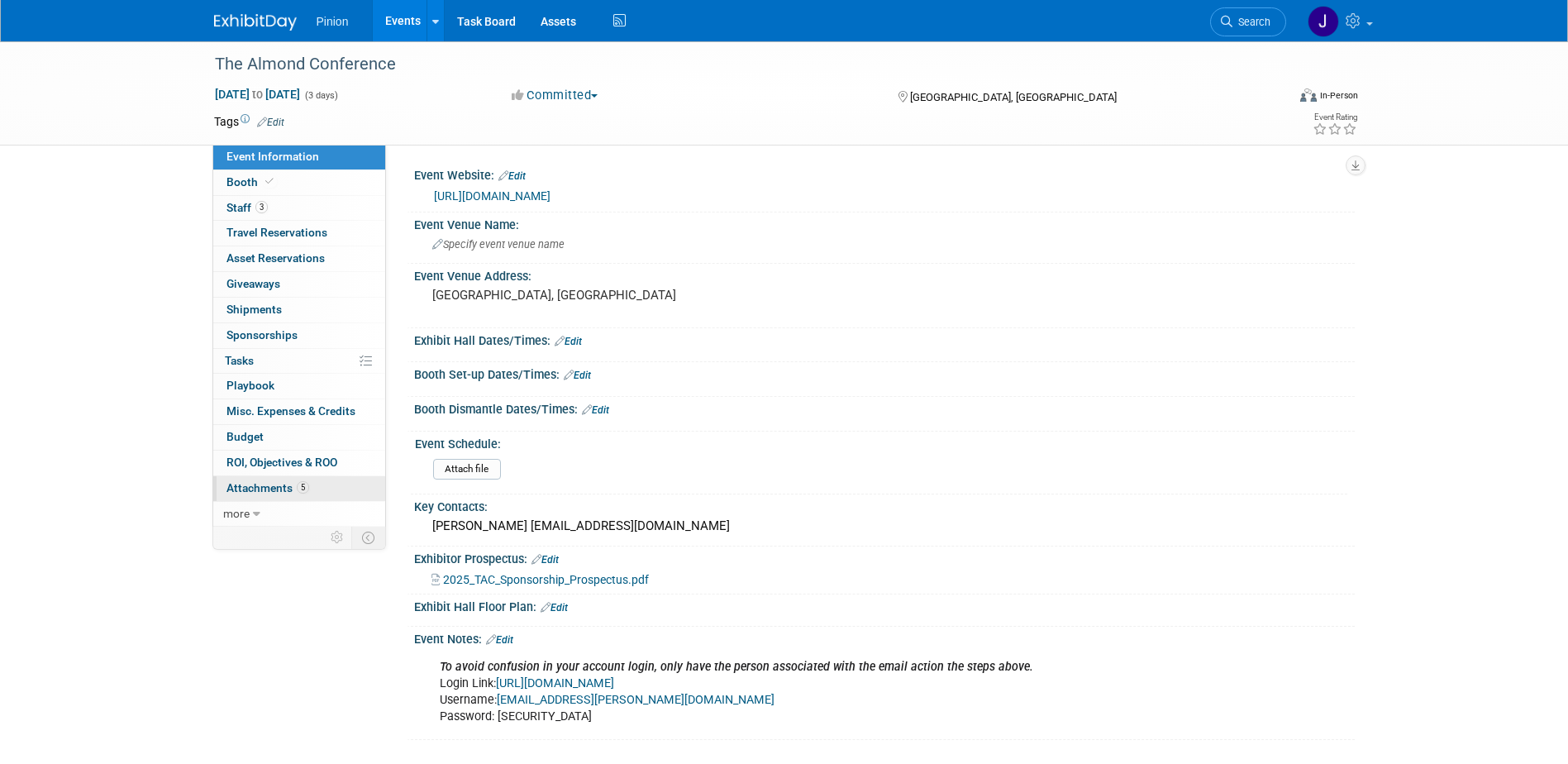
click at [265, 495] on link "5 Attachments 5" at bounding box center [299, 488] width 172 height 24
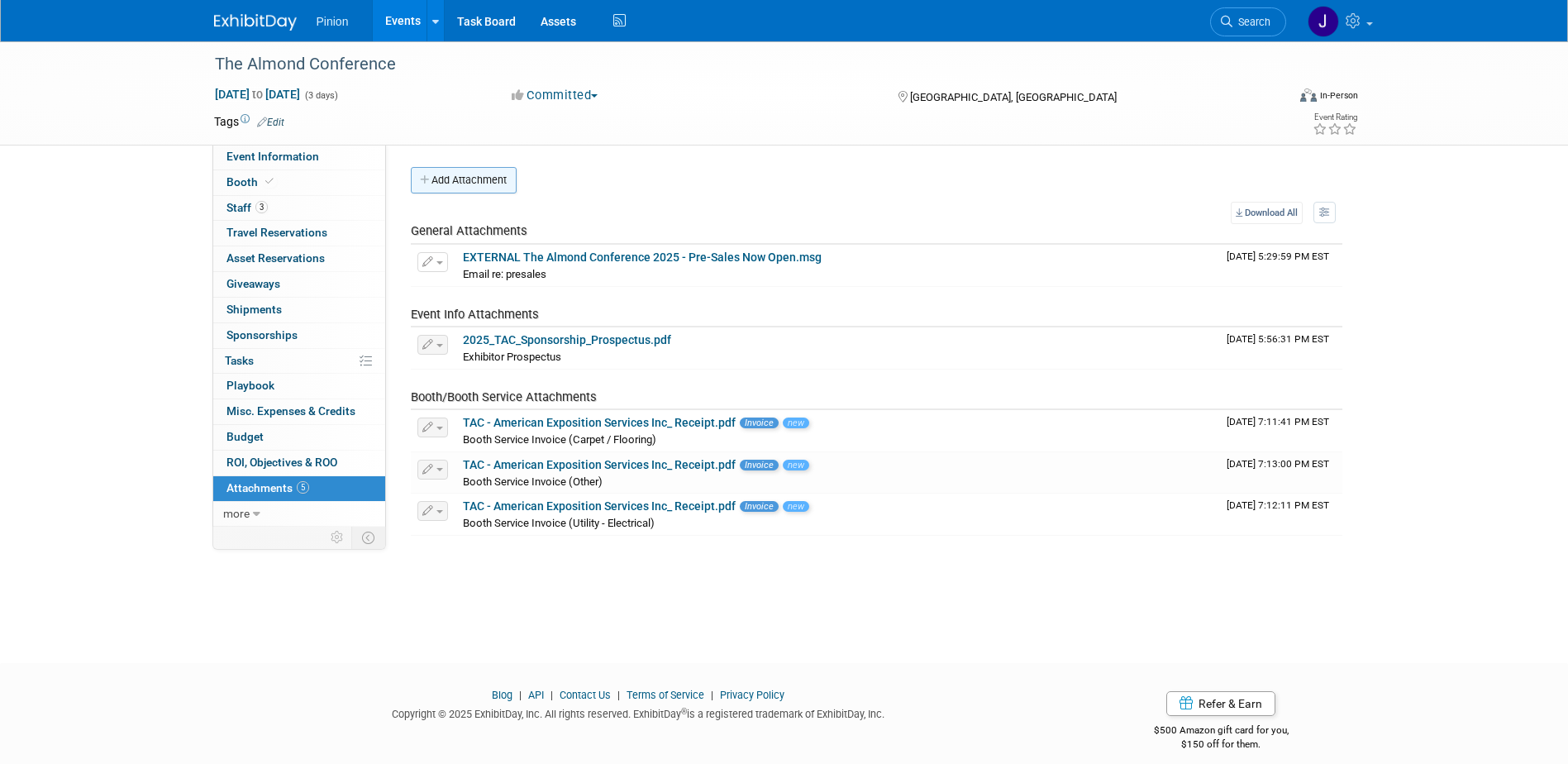
click at [476, 184] on button "Add Attachment" at bounding box center [463, 179] width 106 height 26
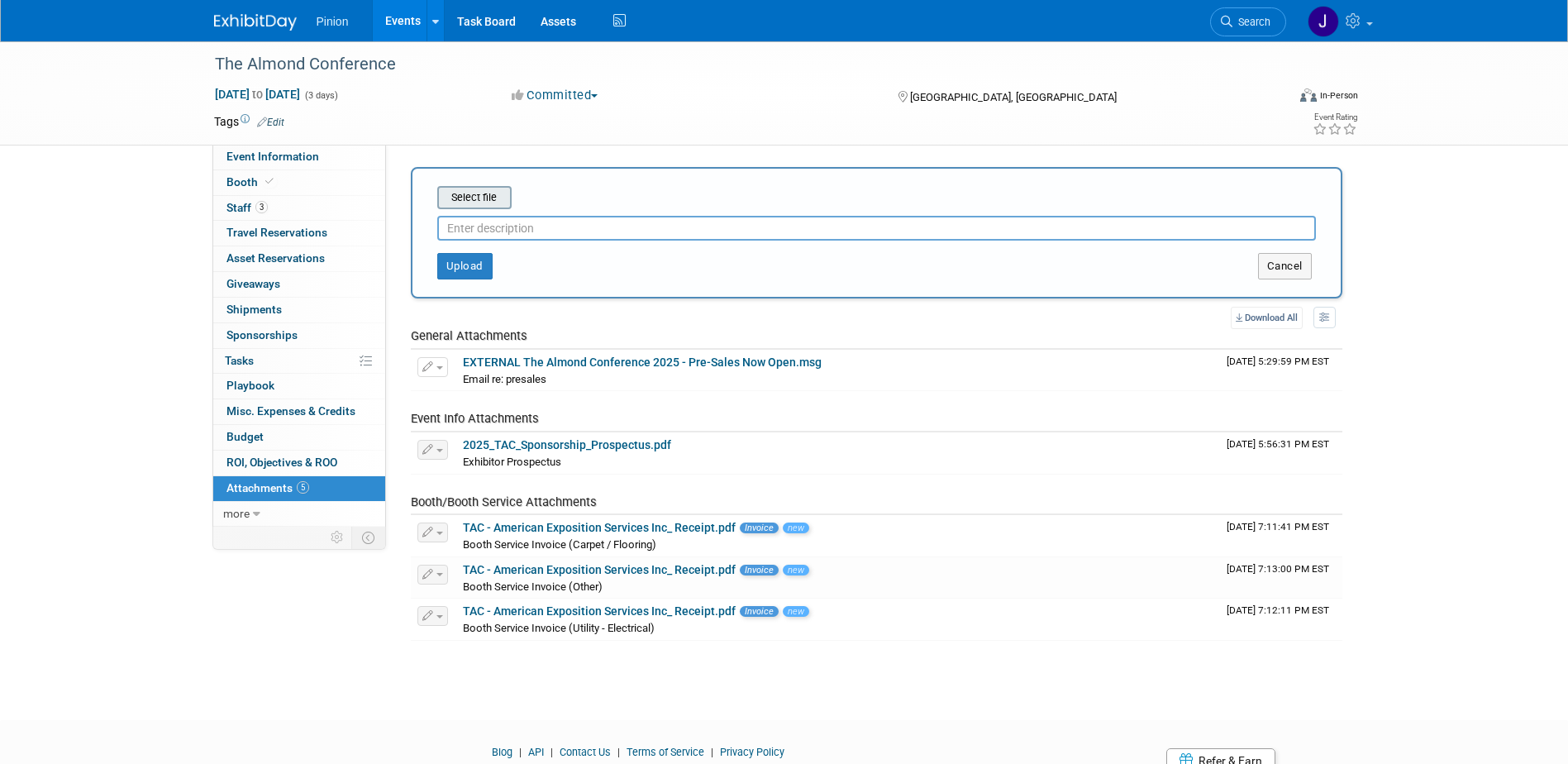
click at [477, 200] on input "file" at bounding box center [411, 198] width 197 height 20
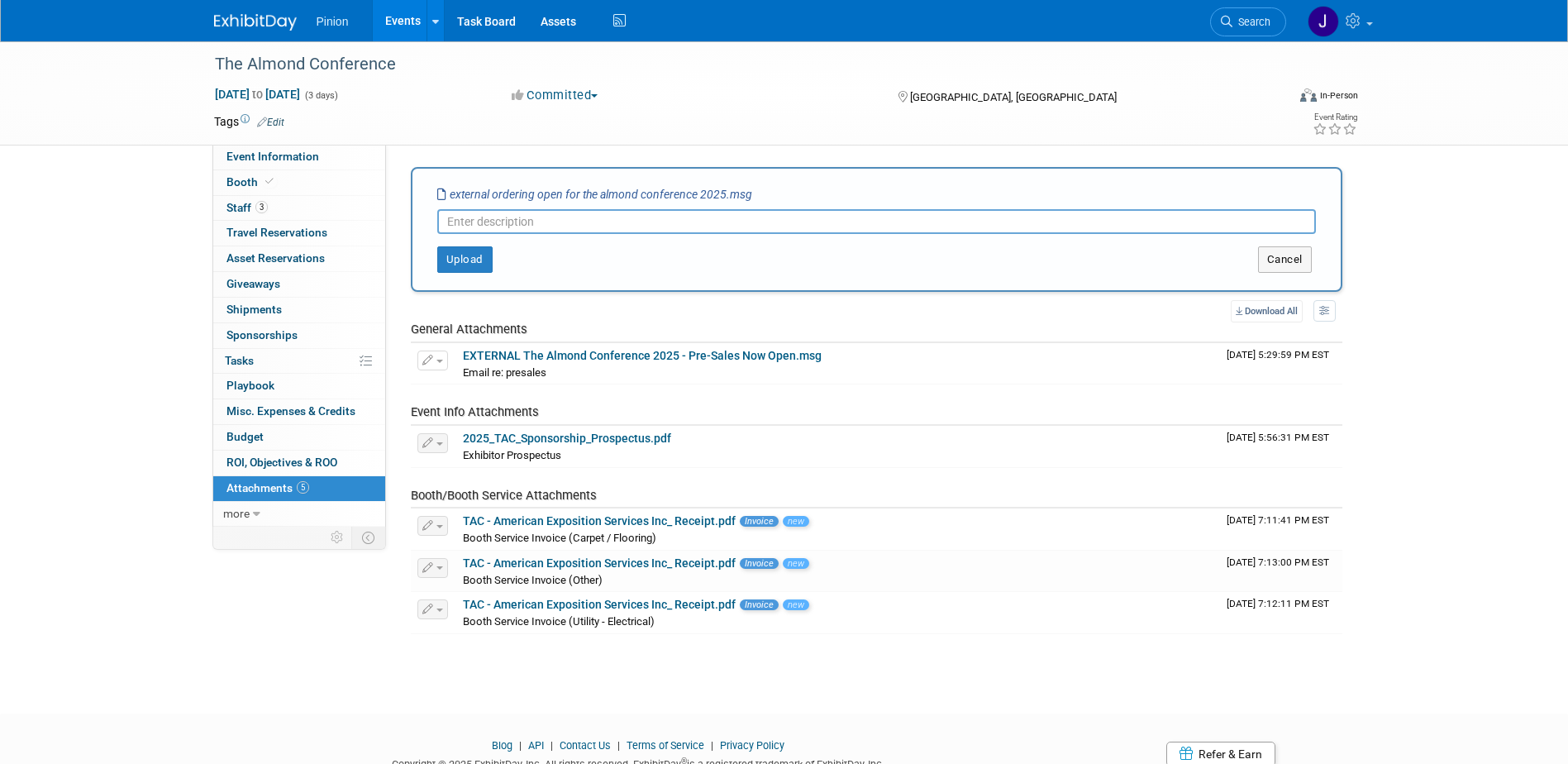
click at [646, 222] on input "text" at bounding box center [877, 221] width 879 height 24
drag, startPoint x: 541, startPoint y: 226, endPoint x: 552, endPoint y: 221, distance: 12.1
type input "Email from AES re: ordering booth services"
click at [457, 259] on button "Upload" at bounding box center [465, 259] width 55 height 26
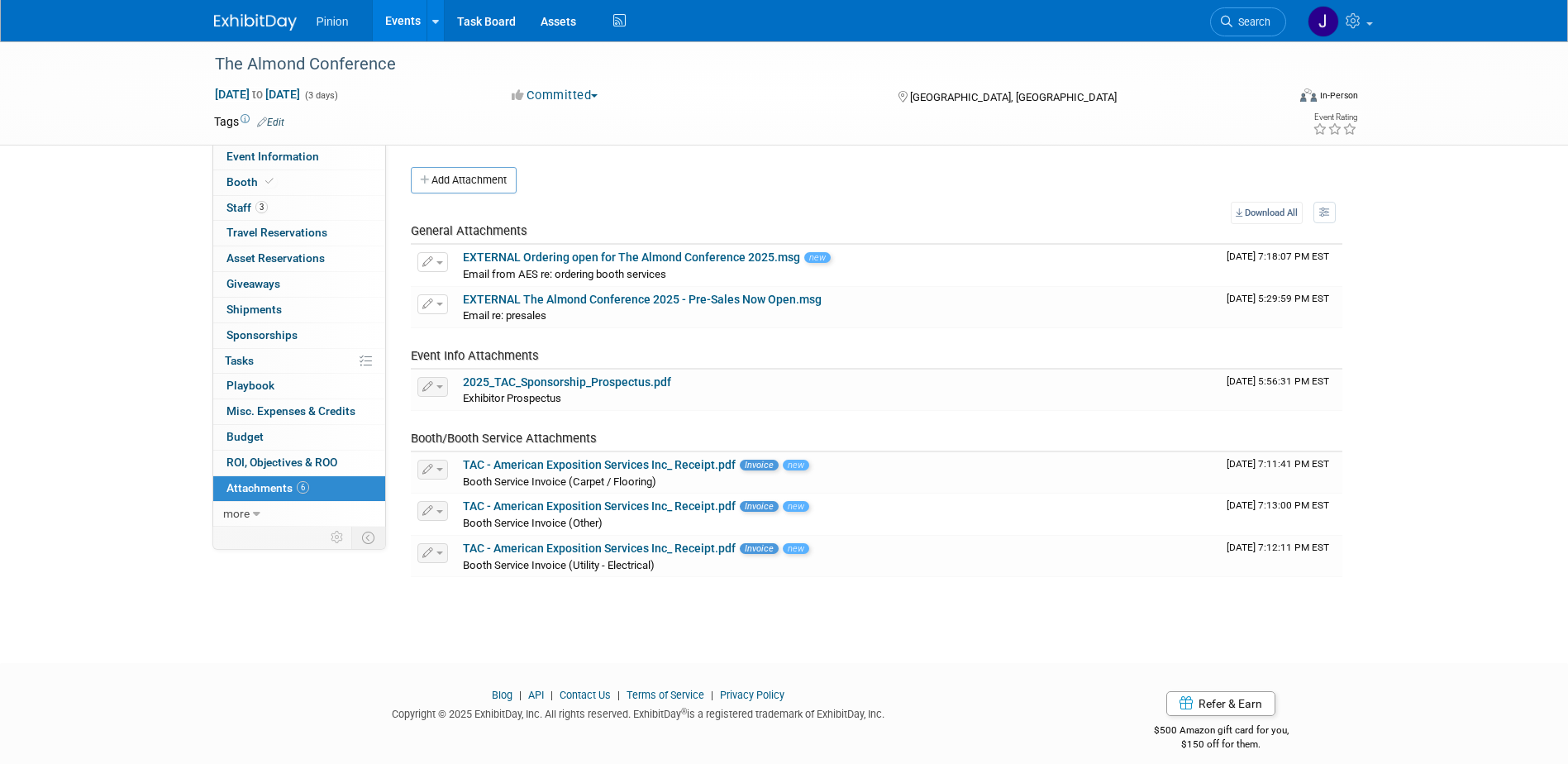
click at [1029, 703] on div "Copyright © 2025 ExhibitDay, Inc. All rights reserved. ExhibitDay ® is a regist…" at bounding box center [639, 711] width 850 height 19
click at [274, 15] on img at bounding box center [255, 23] width 82 height 16
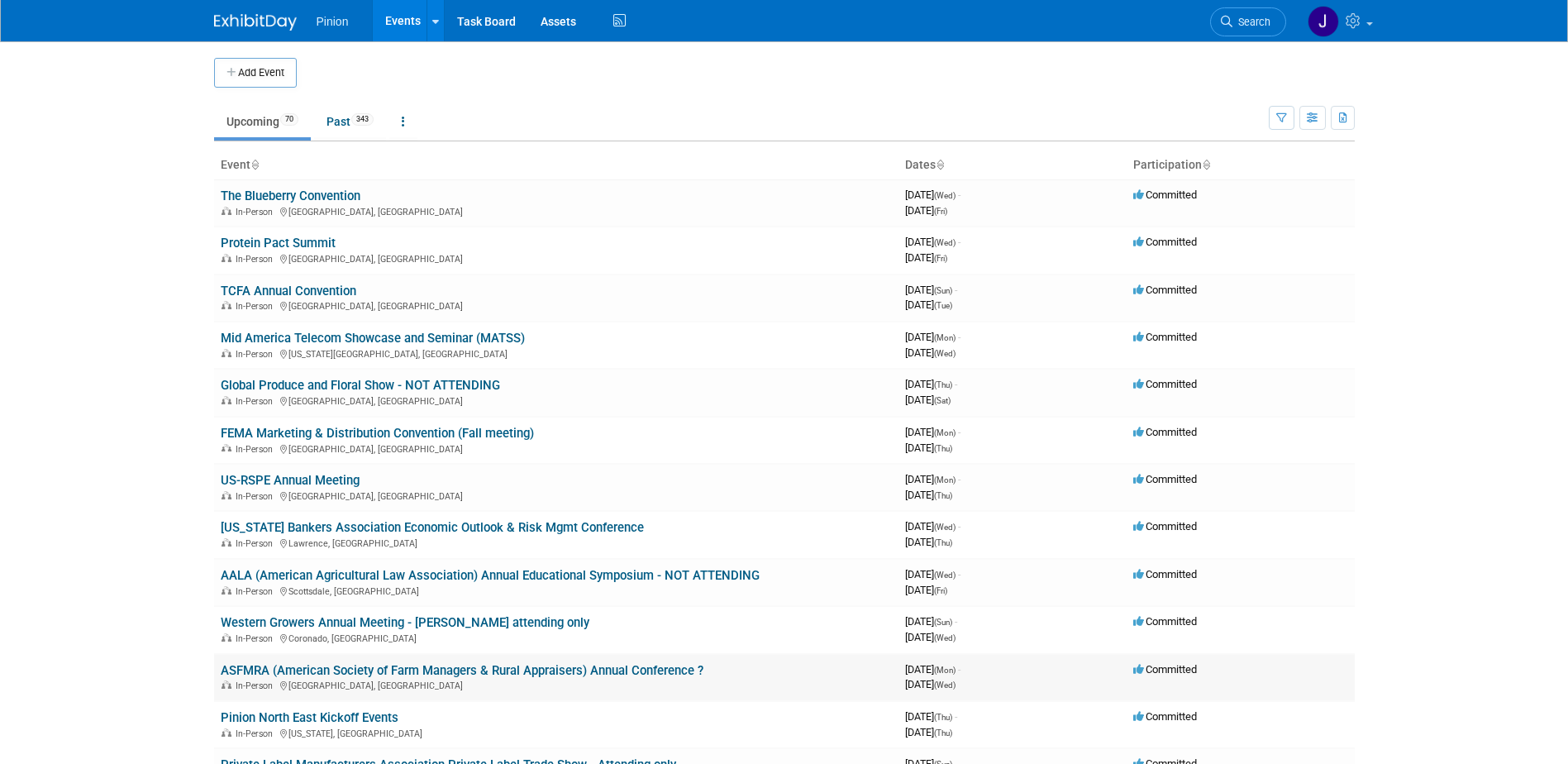
click at [536, 670] on link "ASFMRA (American Society of Farm Managers & Rural Appraisers) Annual Conference…" at bounding box center [462, 671] width 483 height 15
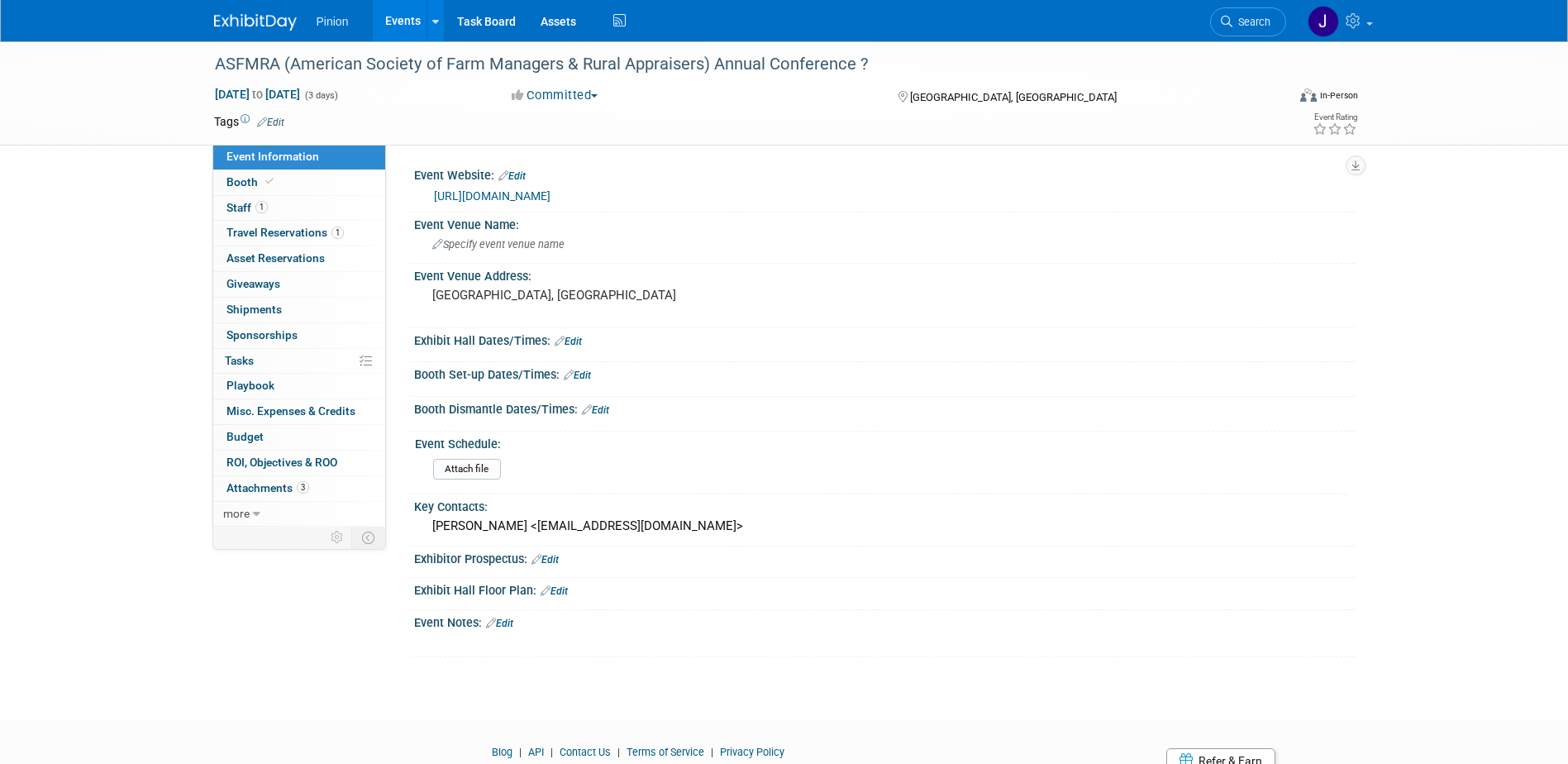
click at [556, 560] on link "Edit" at bounding box center [545, 559] width 27 height 12
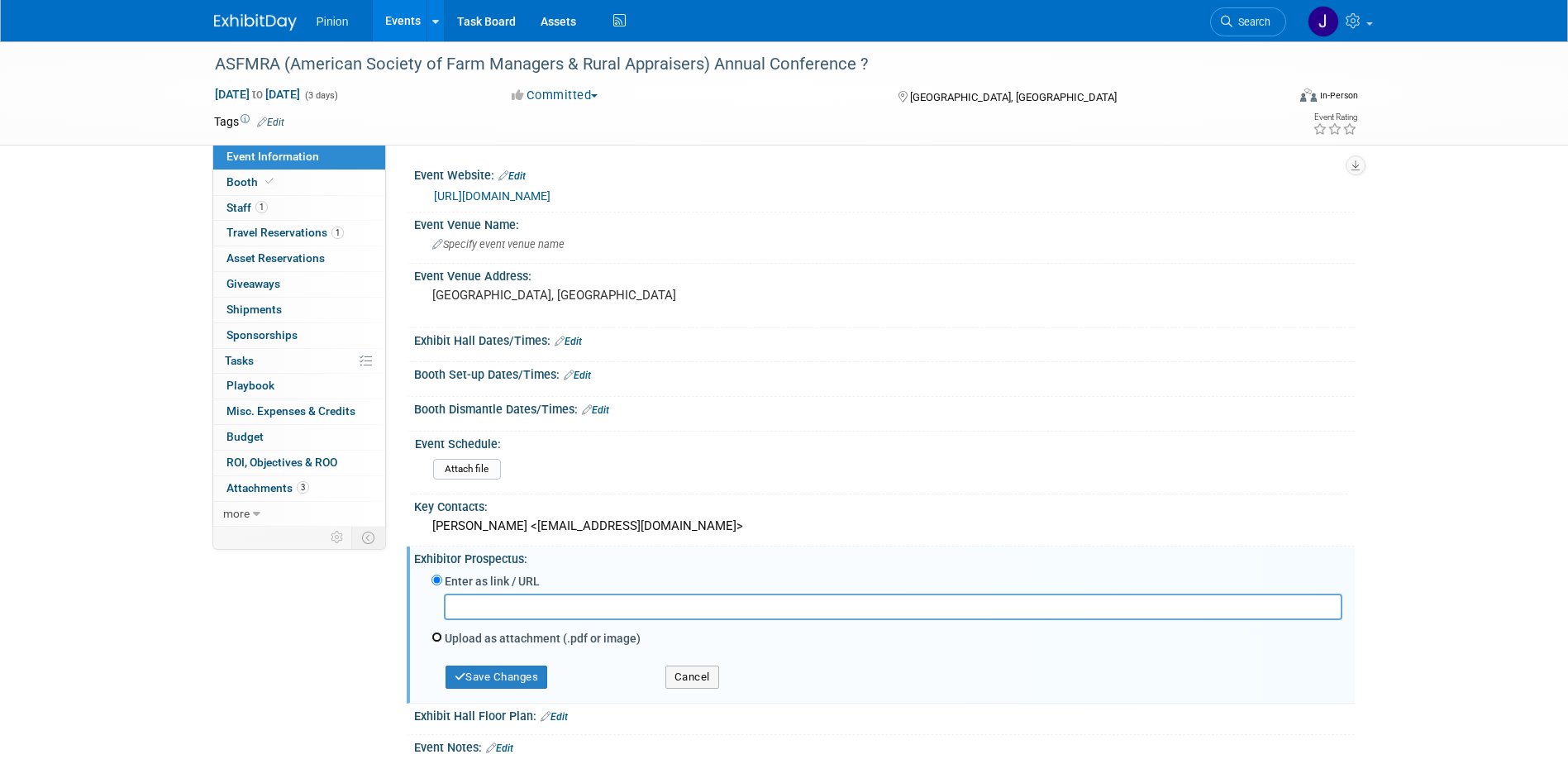
click at [437, 635] on input "Upload as attachment (.pdf or image)" at bounding box center [437, 637] width 11 height 11
radio input "true"
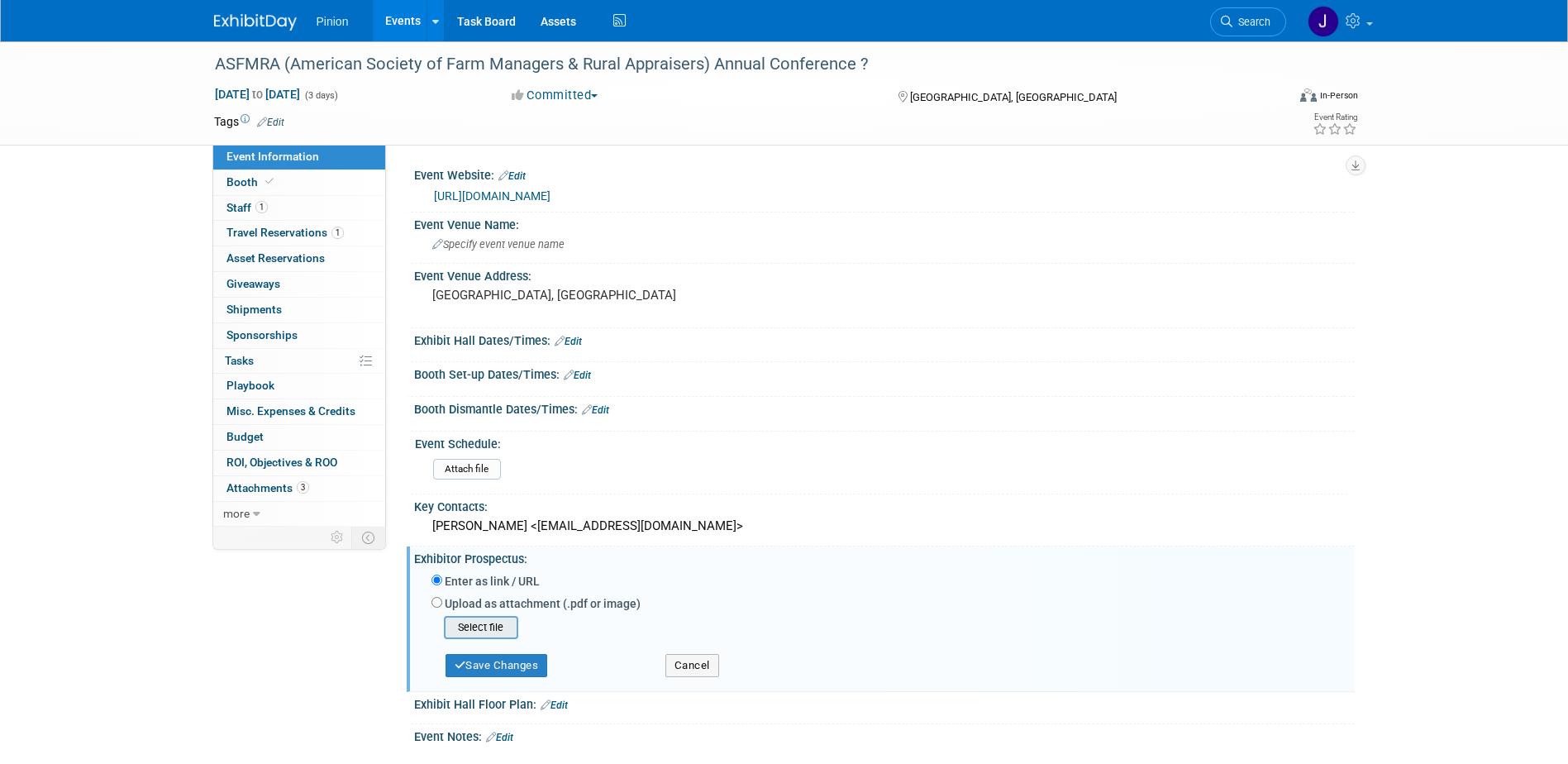
click at [475, 627] on input "file" at bounding box center [418, 627] width 197 height 20
click at [510, 660] on button "Save Changes" at bounding box center [496, 661] width 102 height 24
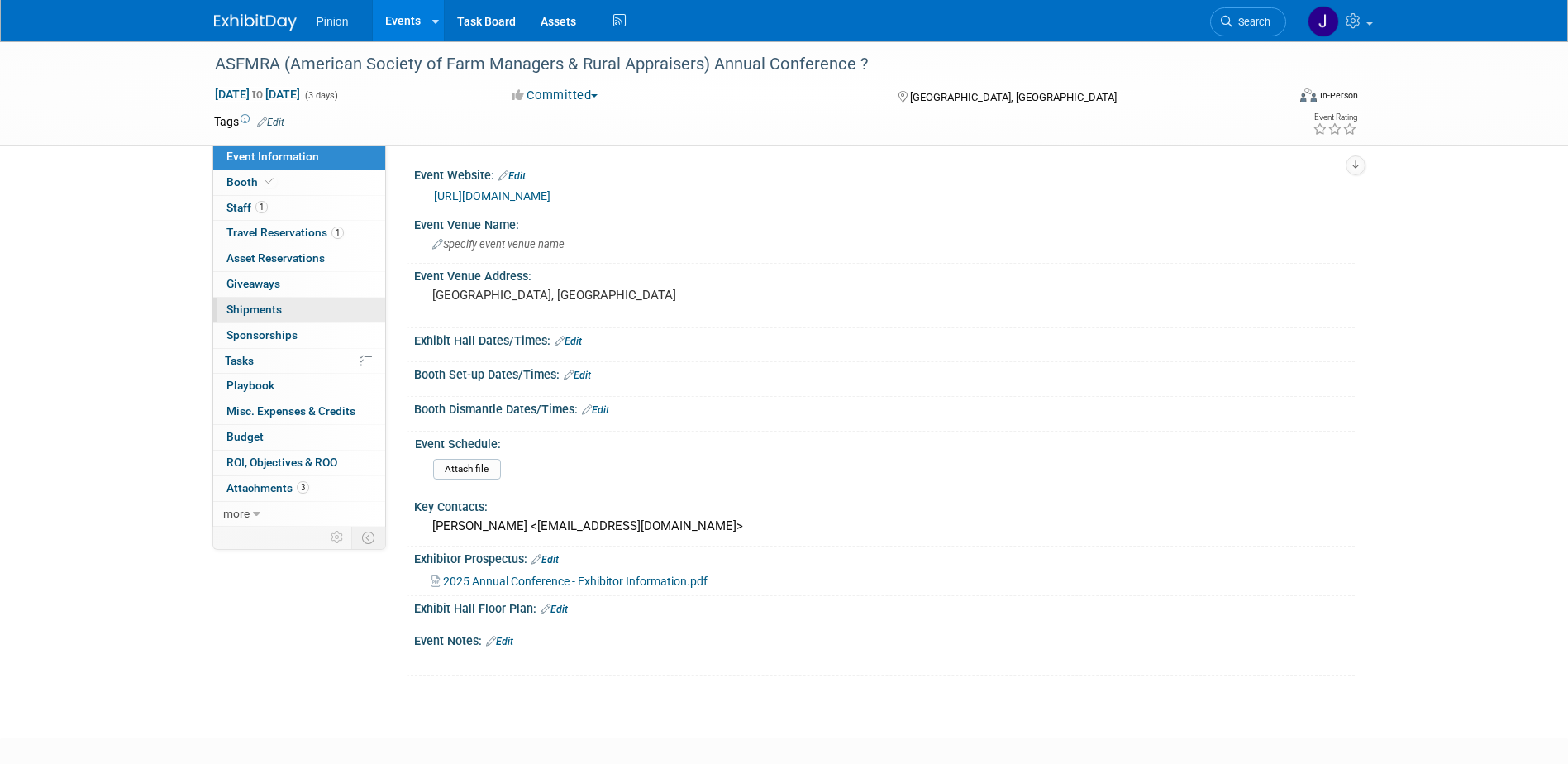
click at [243, 306] on span "Shipments 0" at bounding box center [254, 309] width 55 height 14
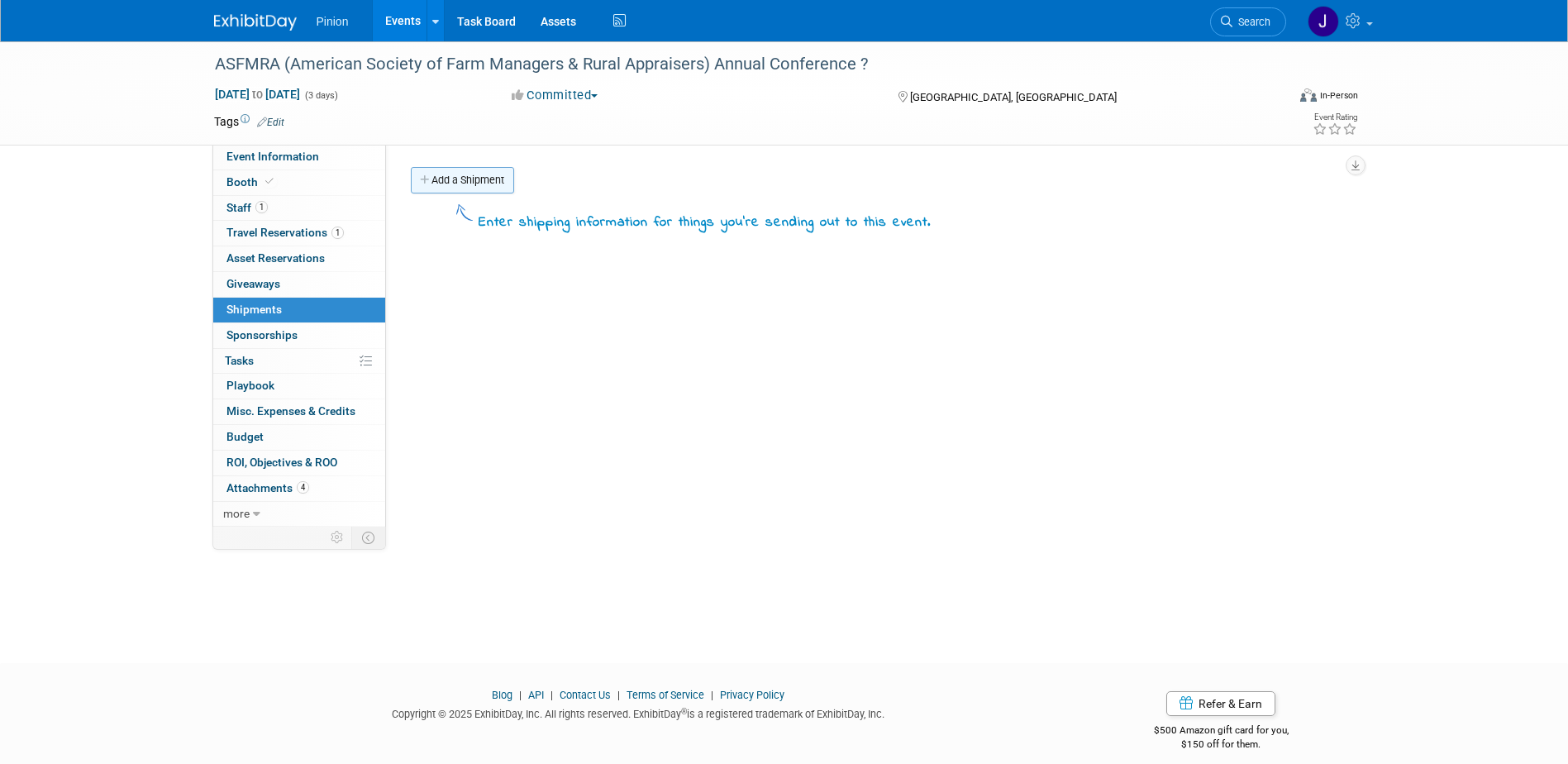
click at [443, 179] on link "Add a Shipment" at bounding box center [462, 179] width 103 height 26
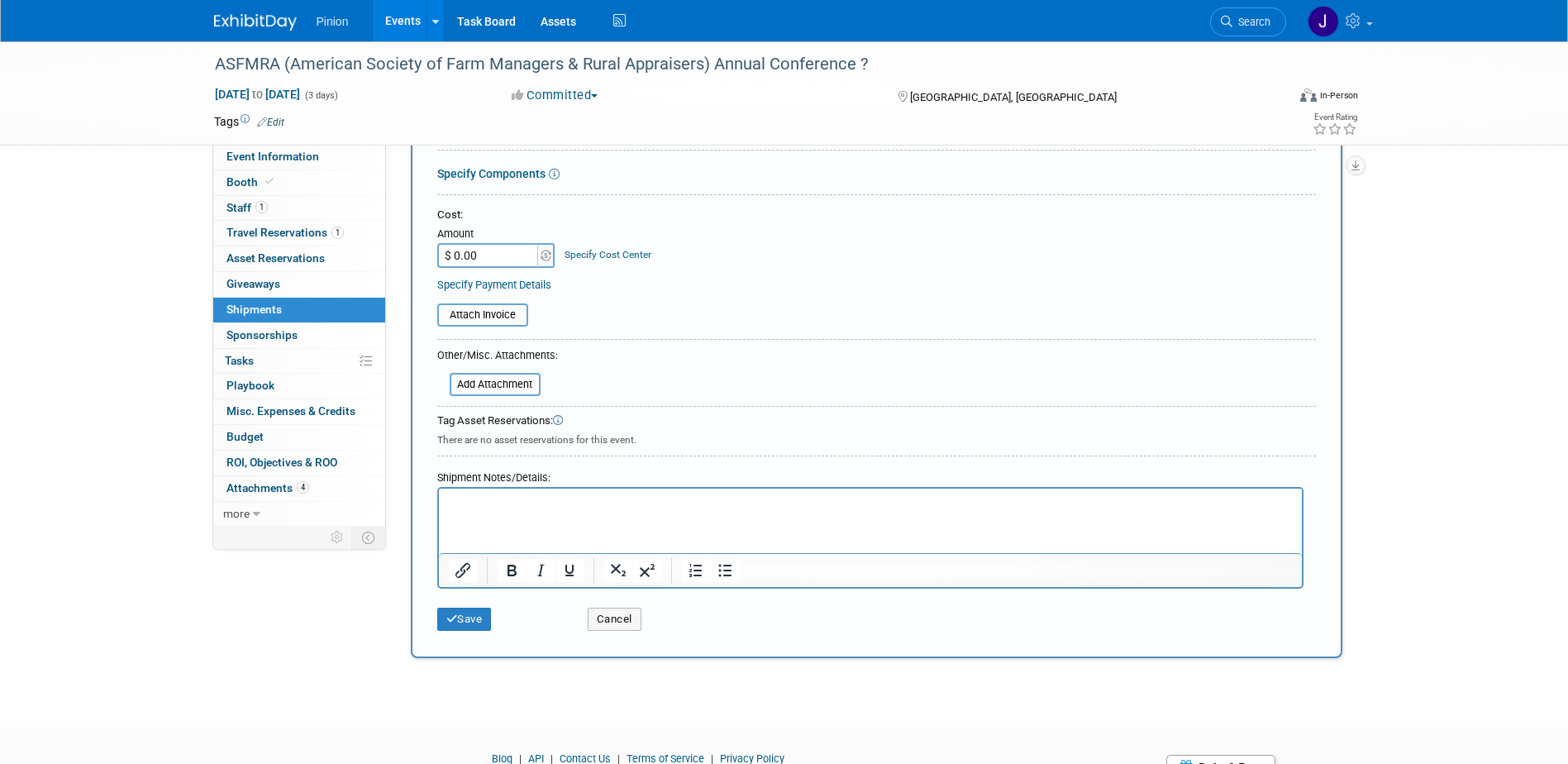
scroll to position [288, 0]
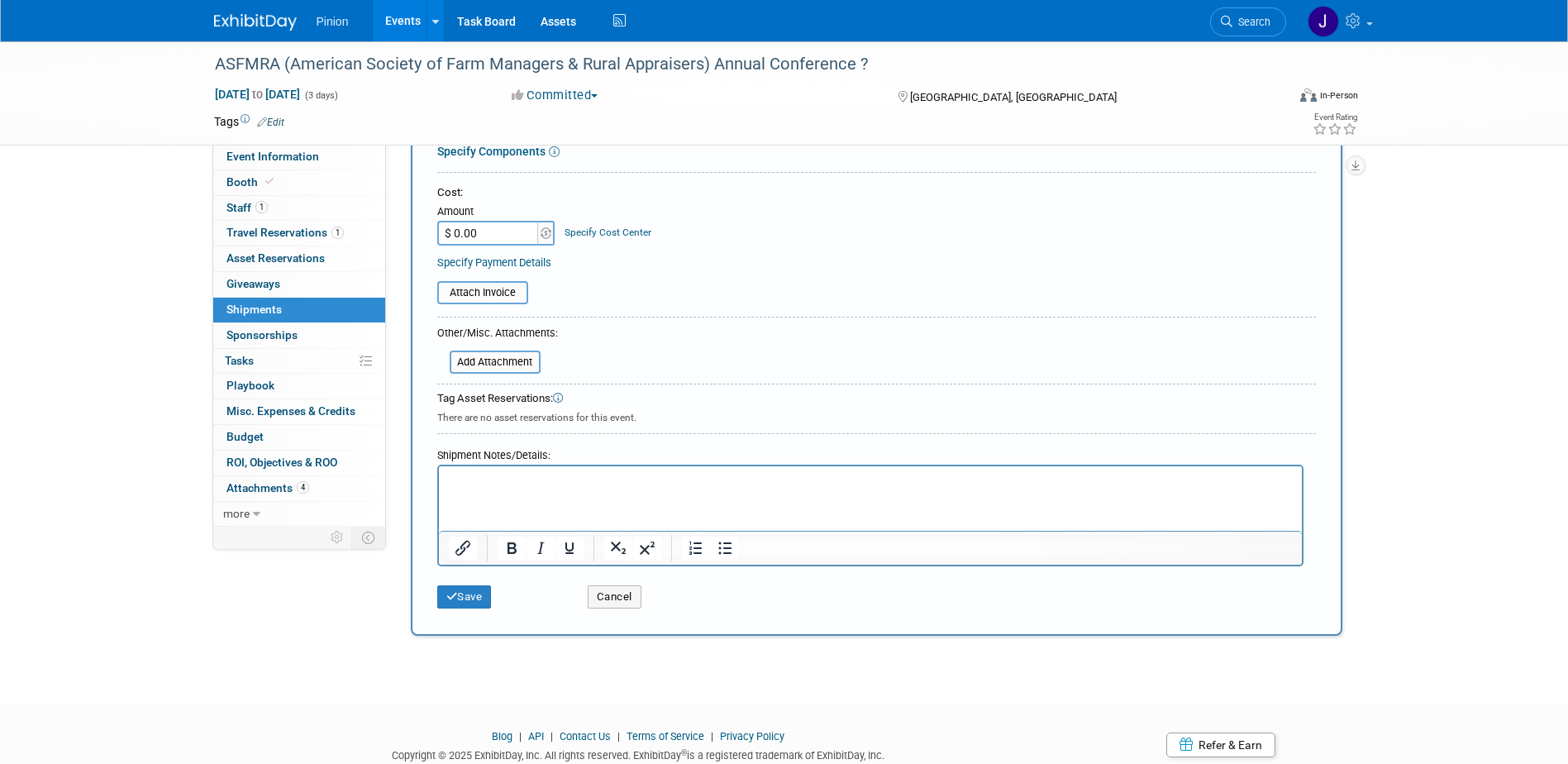
click at [526, 489] on html at bounding box center [870, 479] width 862 height 24
drag, startPoint x: 525, startPoint y: 495, endPoint x: 466, endPoint y: 498, distance: 59.1
click at [464, 489] on html at bounding box center [870, 479] width 862 height 24
drag, startPoint x: 467, startPoint y: 495, endPoint x: 449, endPoint y: 503, distance: 19.7
click at [450, 489] on html at bounding box center [870, 479] width 862 height 24
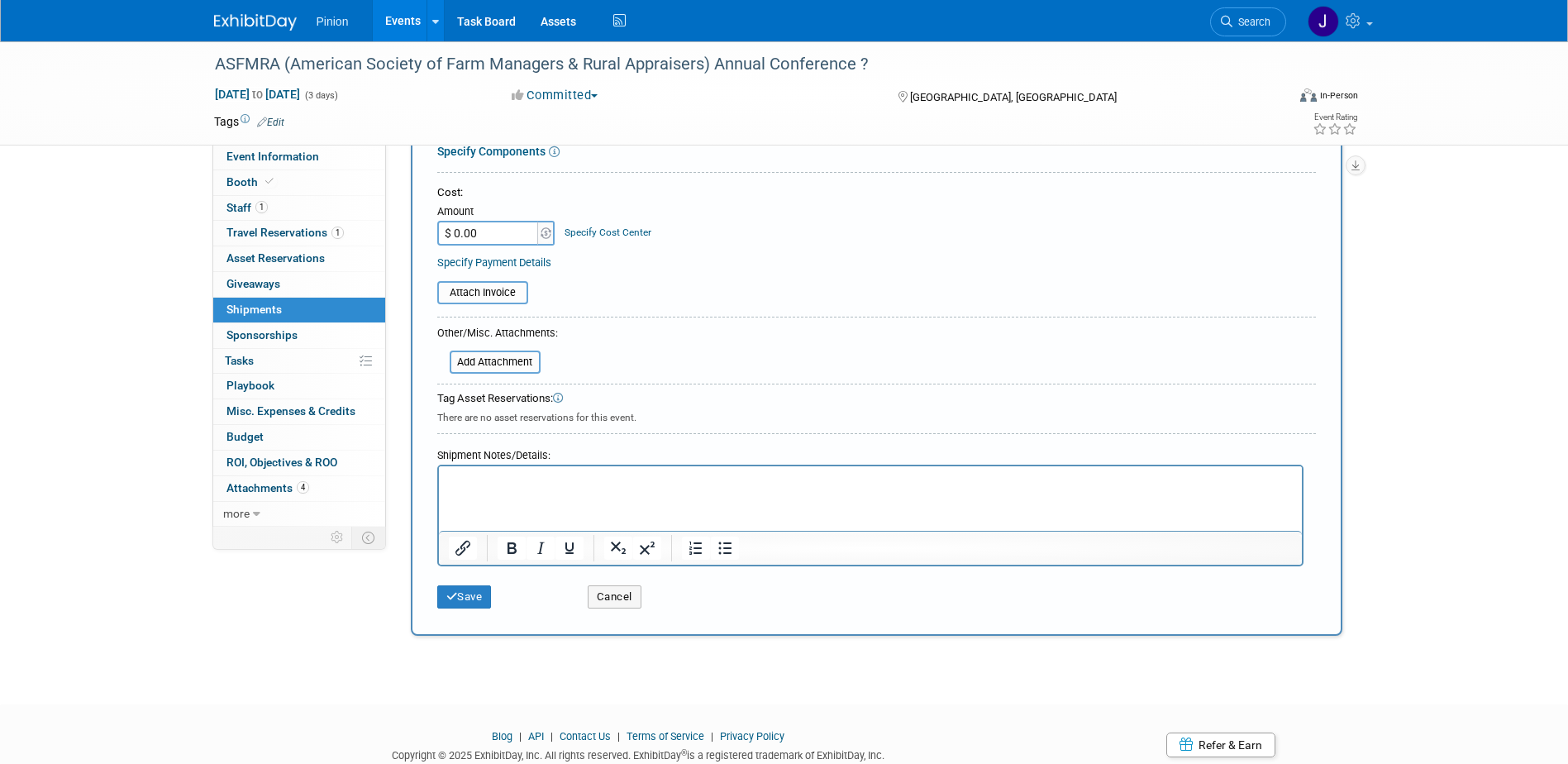
drag, startPoint x: 449, startPoint y: 503, endPoint x: 460, endPoint y: 523, distance: 22.8
click at [460, 489] on html at bounding box center [870, 479] width 862 height 24
drag, startPoint x: 461, startPoint y: 523, endPoint x: 449, endPoint y: 479, distance: 45.6
click at [449, 479] on p "Rich Text Area. Press ALT-0 for help." at bounding box center [869, 481] width 843 height 16
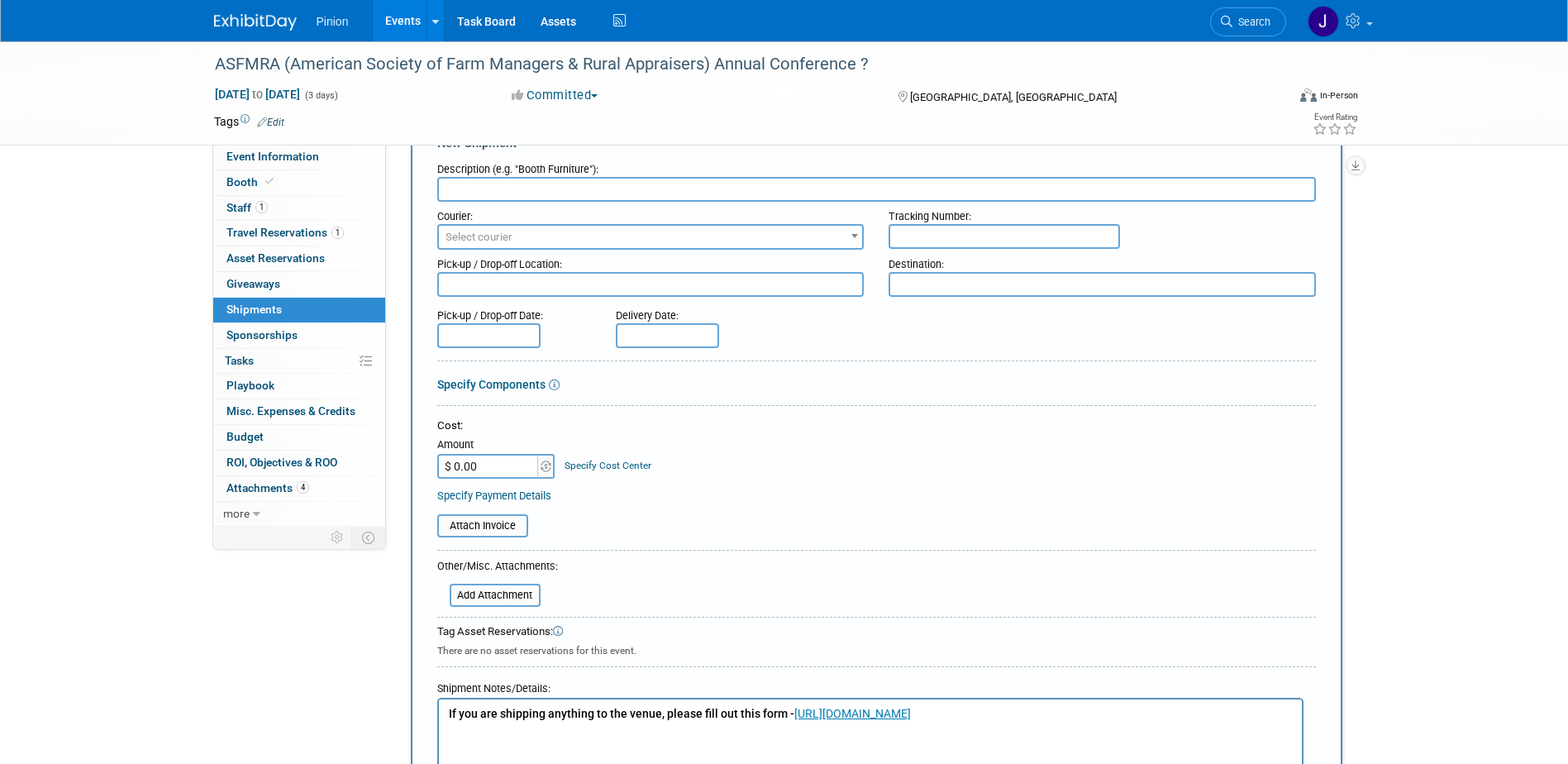
scroll to position [0, 0]
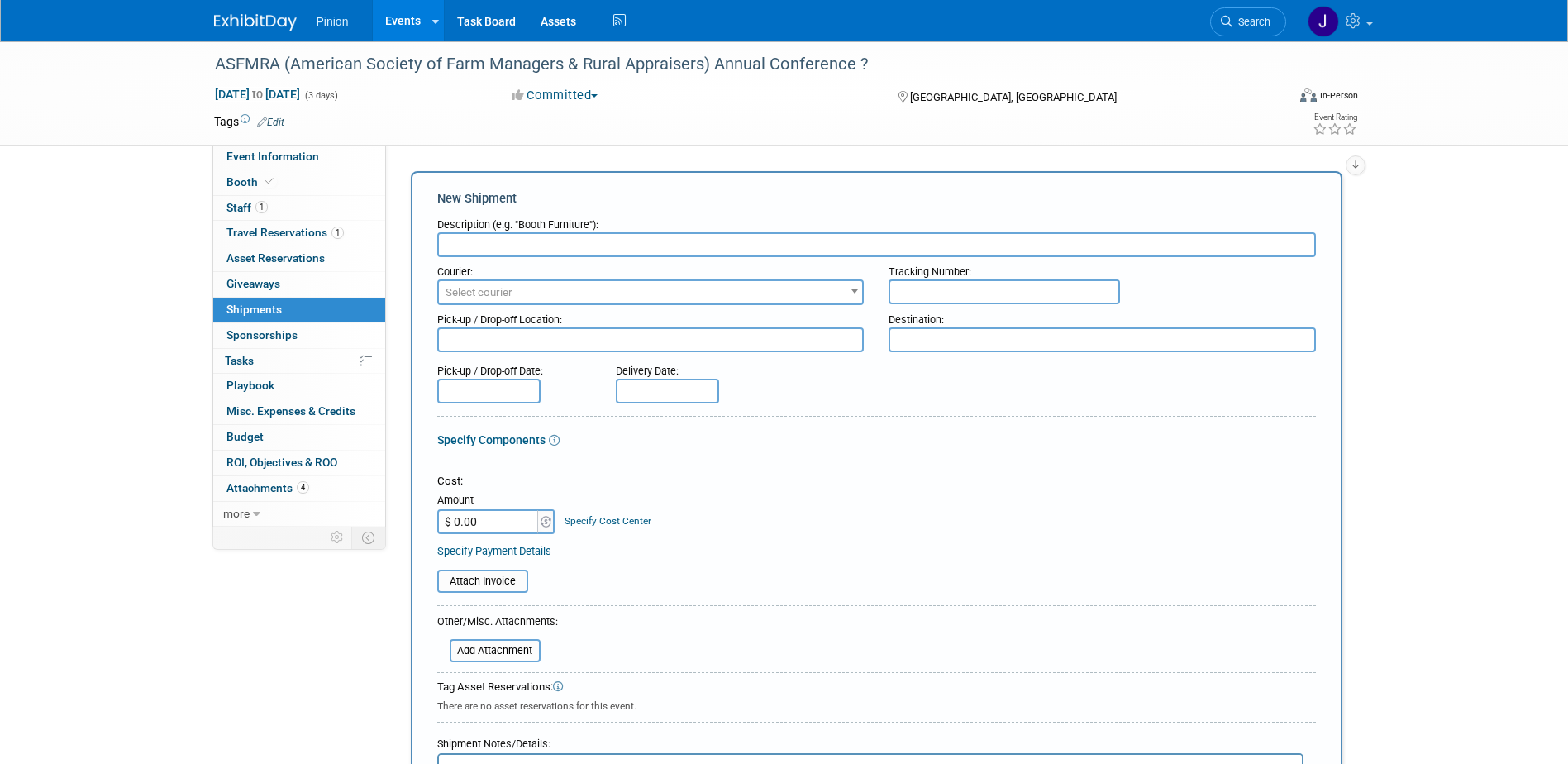
click at [738, 239] on input "text" at bounding box center [877, 244] width 879 height 24
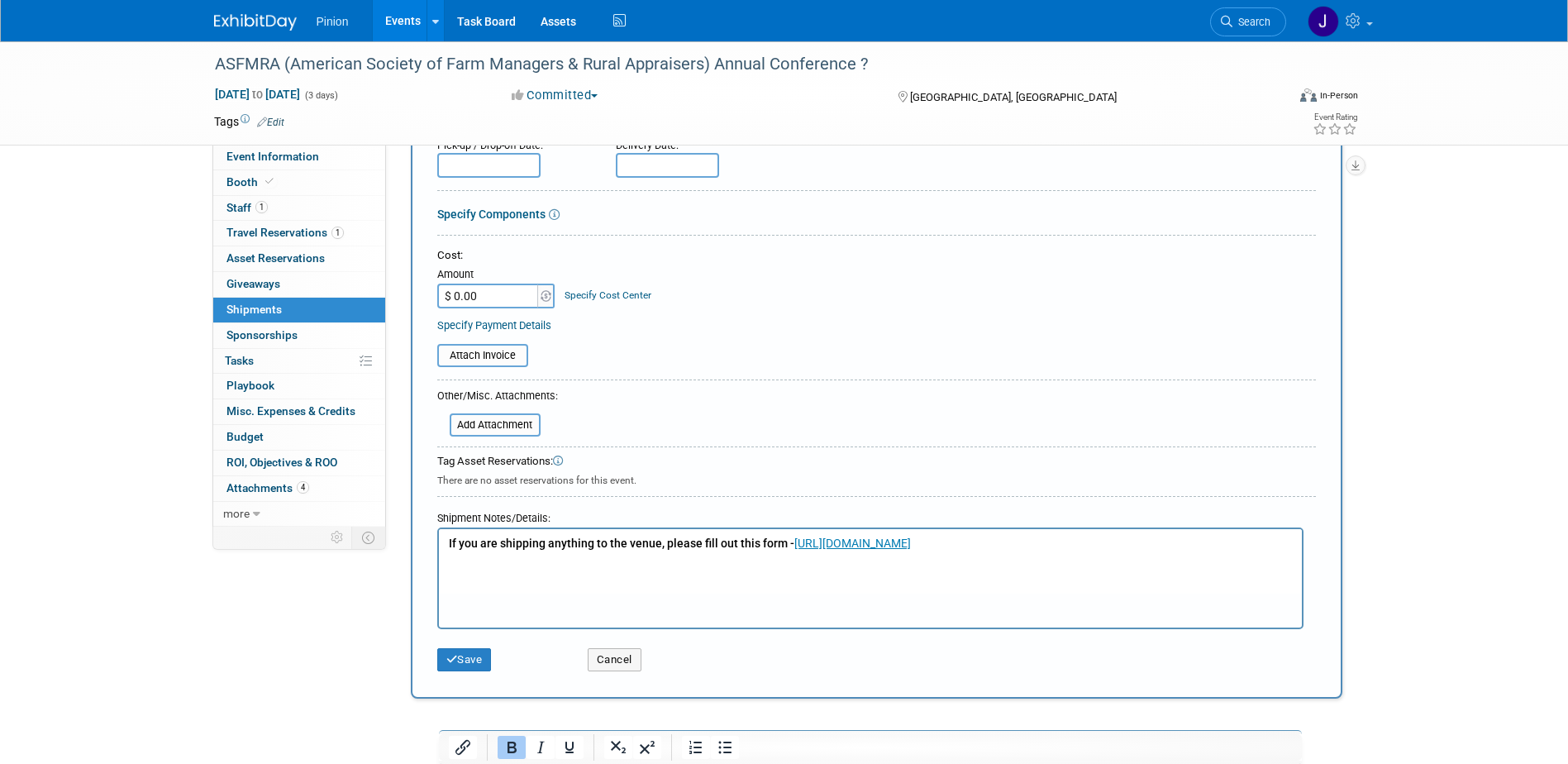
scroll to position [252, 0]
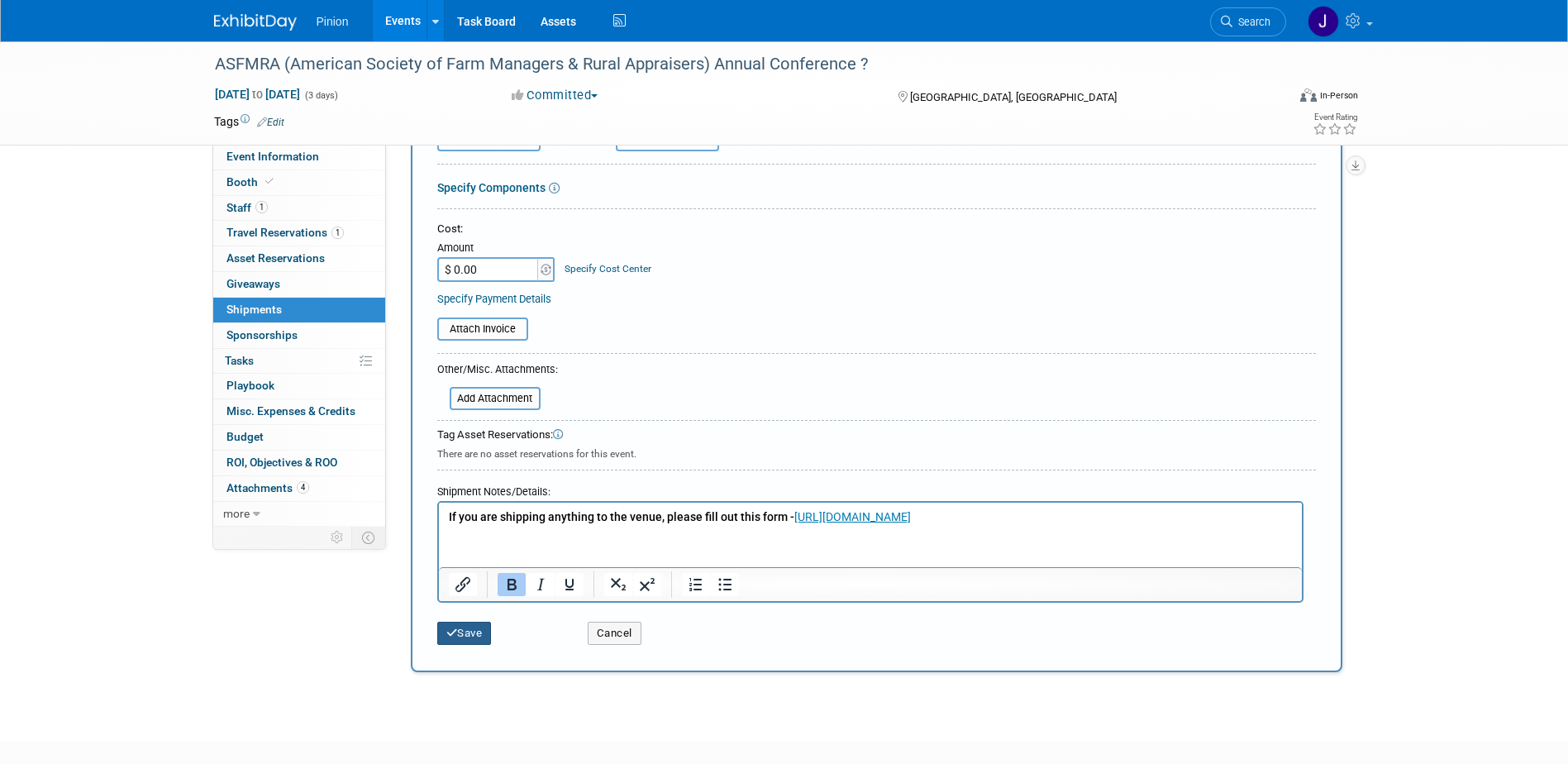
type input "[PERSON_NAME]"
click at [484, 628] on button "Save" at bounding box center [465, 633] width 54 height 24
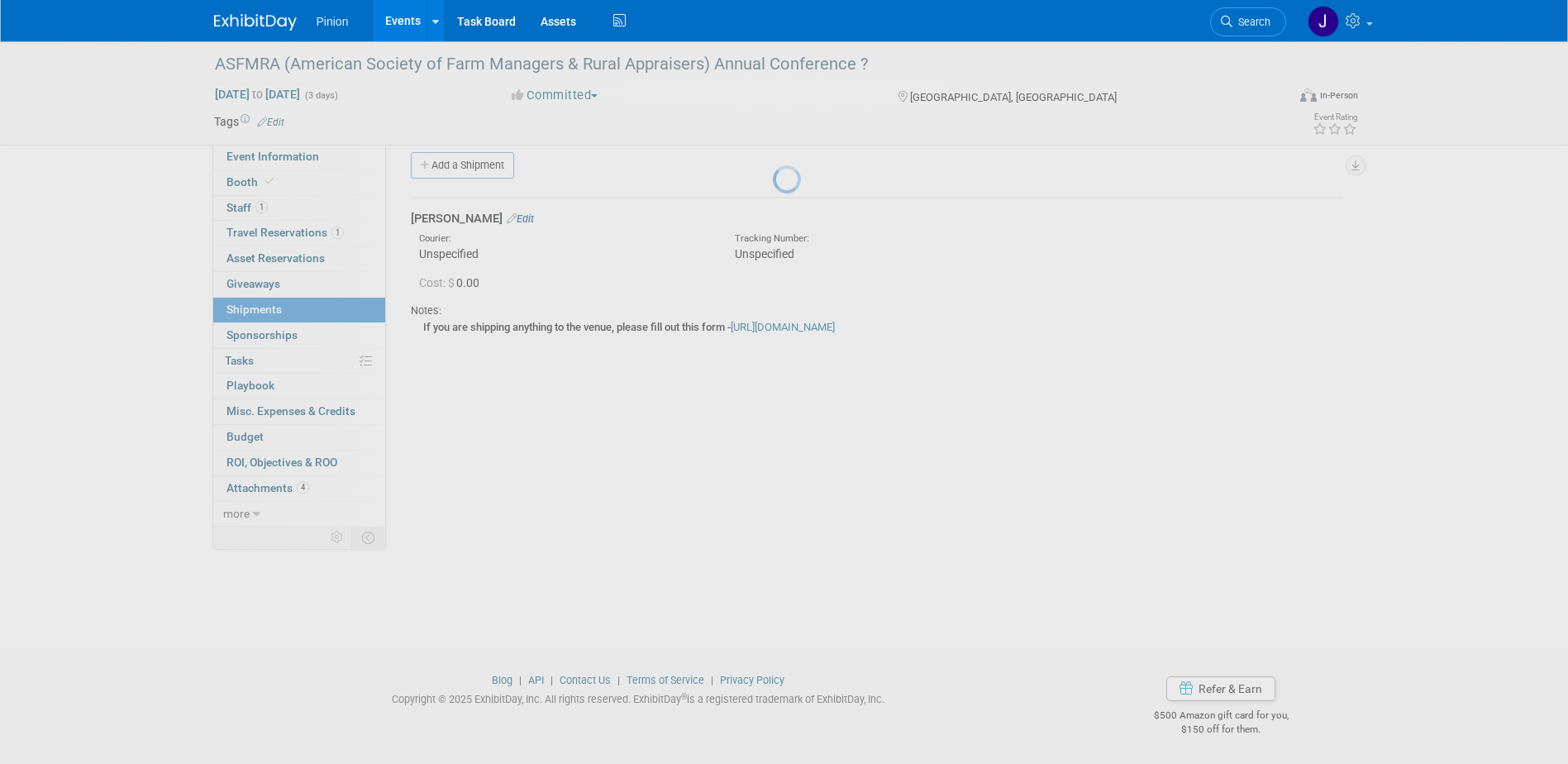
scroll to position [15, 0]
